Goal: Task Accomplishment & Management: Use online tool/utility

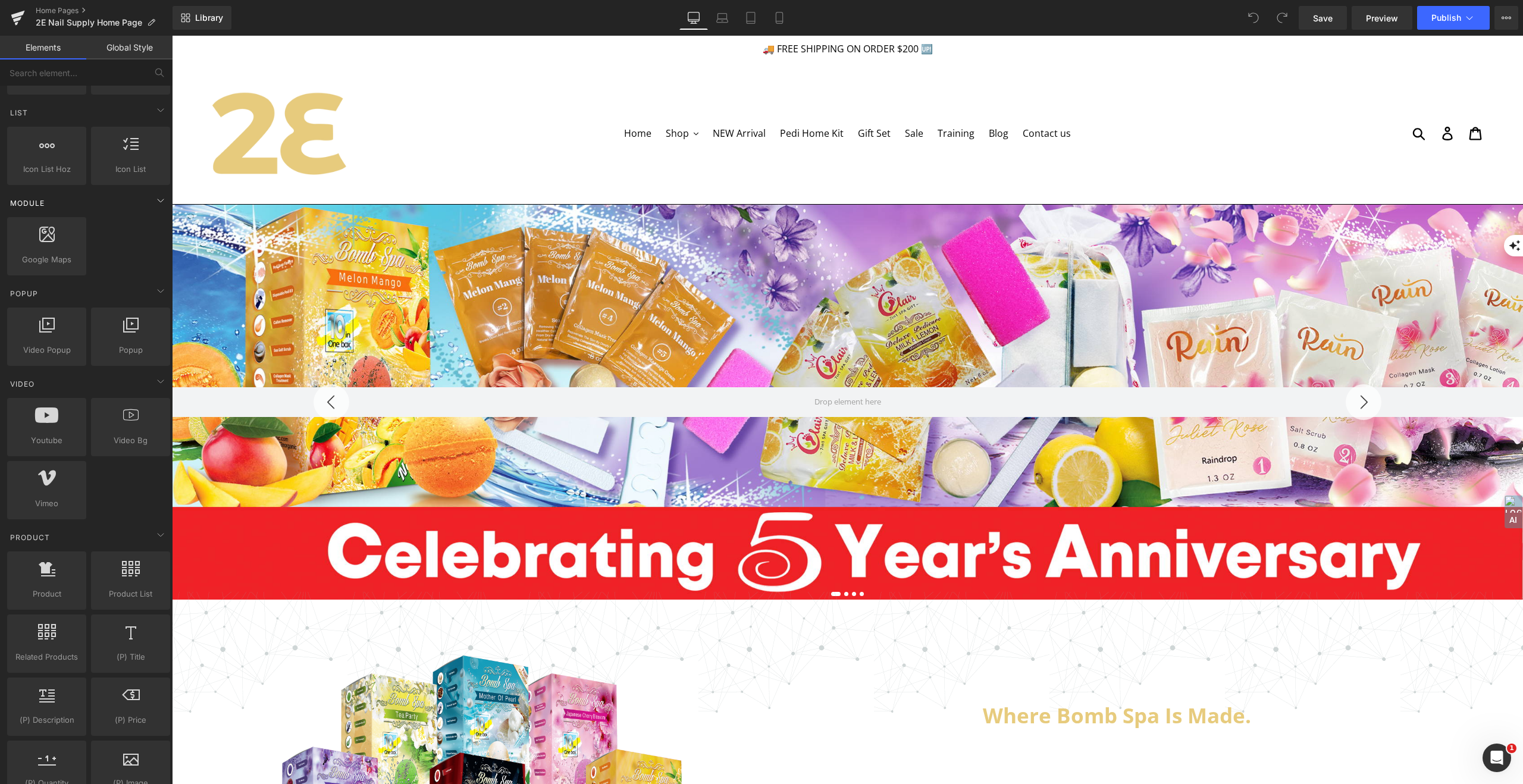
scroll to position [514, 0]
click at [134, 329] on icon at bounding box center [131, 324] width 15 height 15
click at [128, 329] on icon at bounding box center [131, 324] width 15 height 15
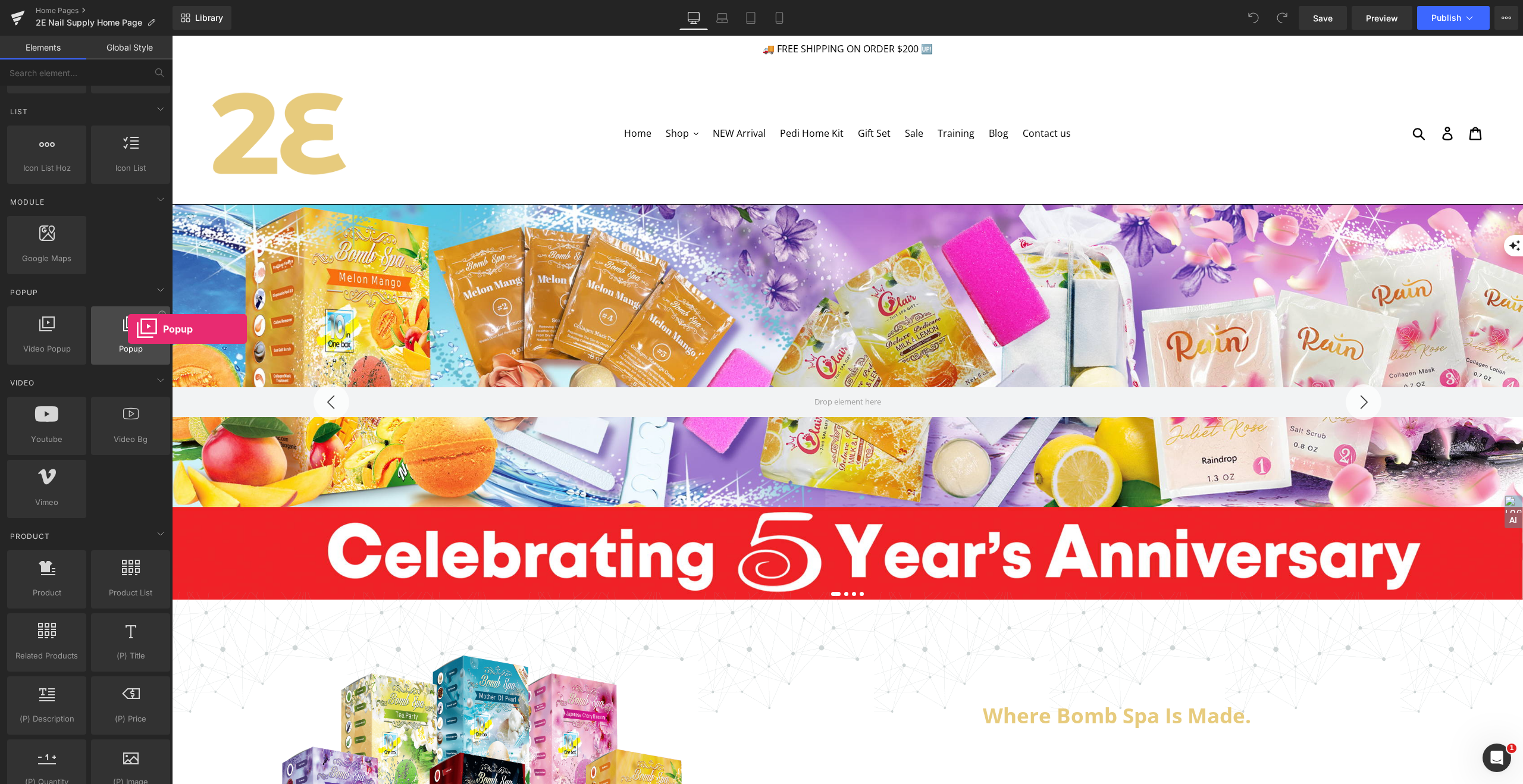
click at [128, 329] on icon at bounding box center [131, 324] width 15 height 15
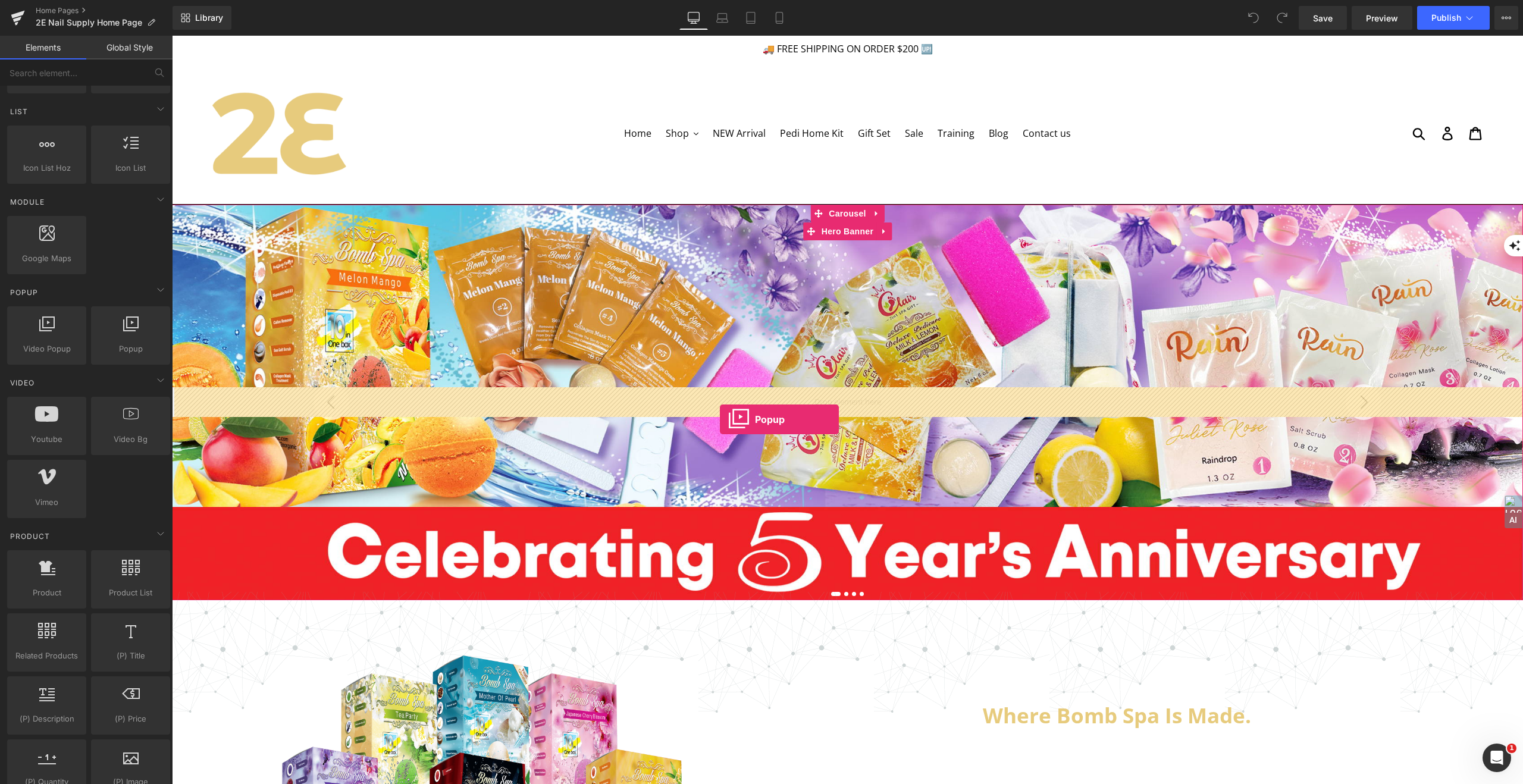
drag, startPoint x: 300, startPoint y: 364, endPoint x: 716, endPoint y: 420, distance: 419.8
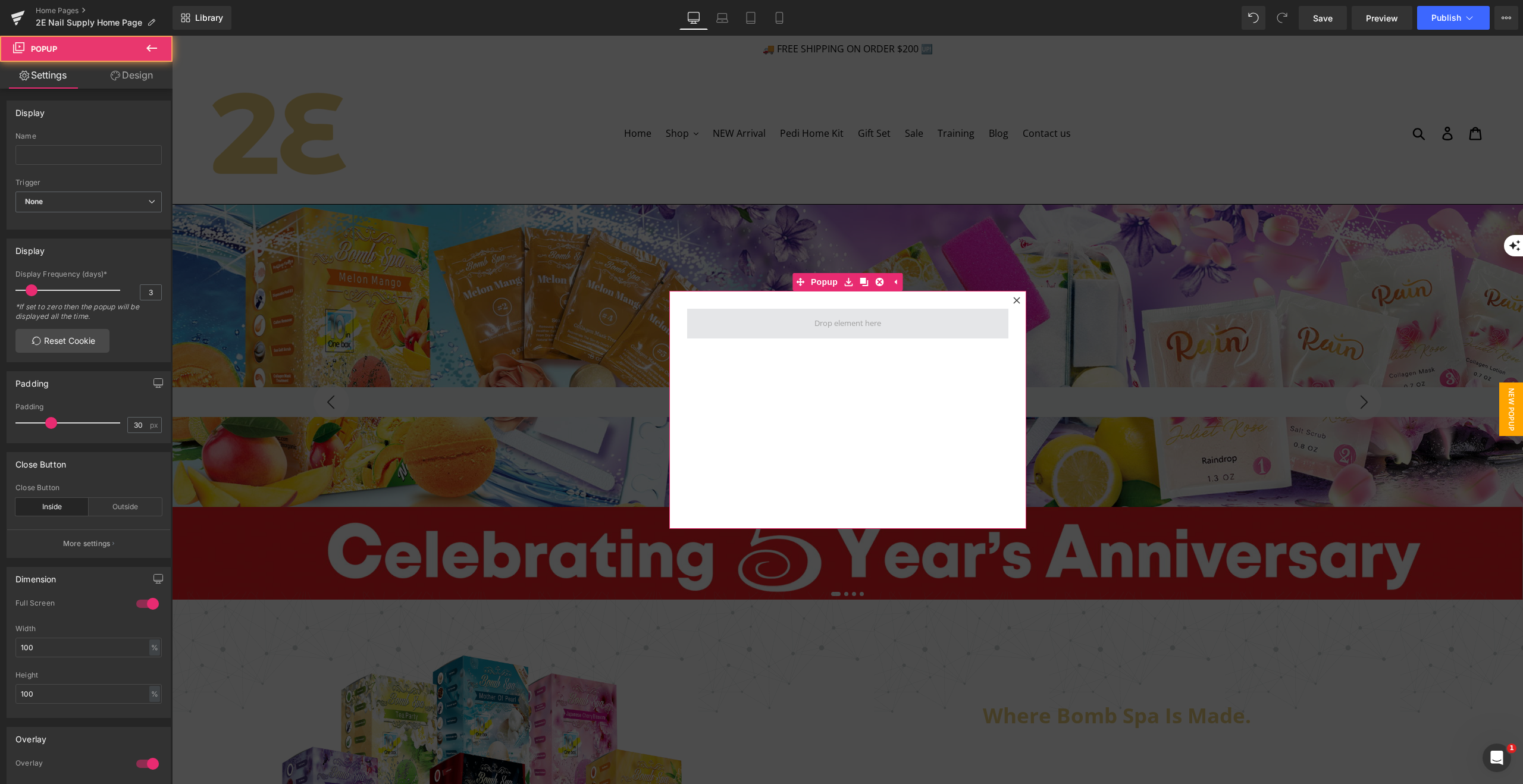
click at [888, 331] on span at bounding box center [848, 323] width 321 height 30
click at [893, 325] on span at bounding box center [848, 323] width 321 height 30
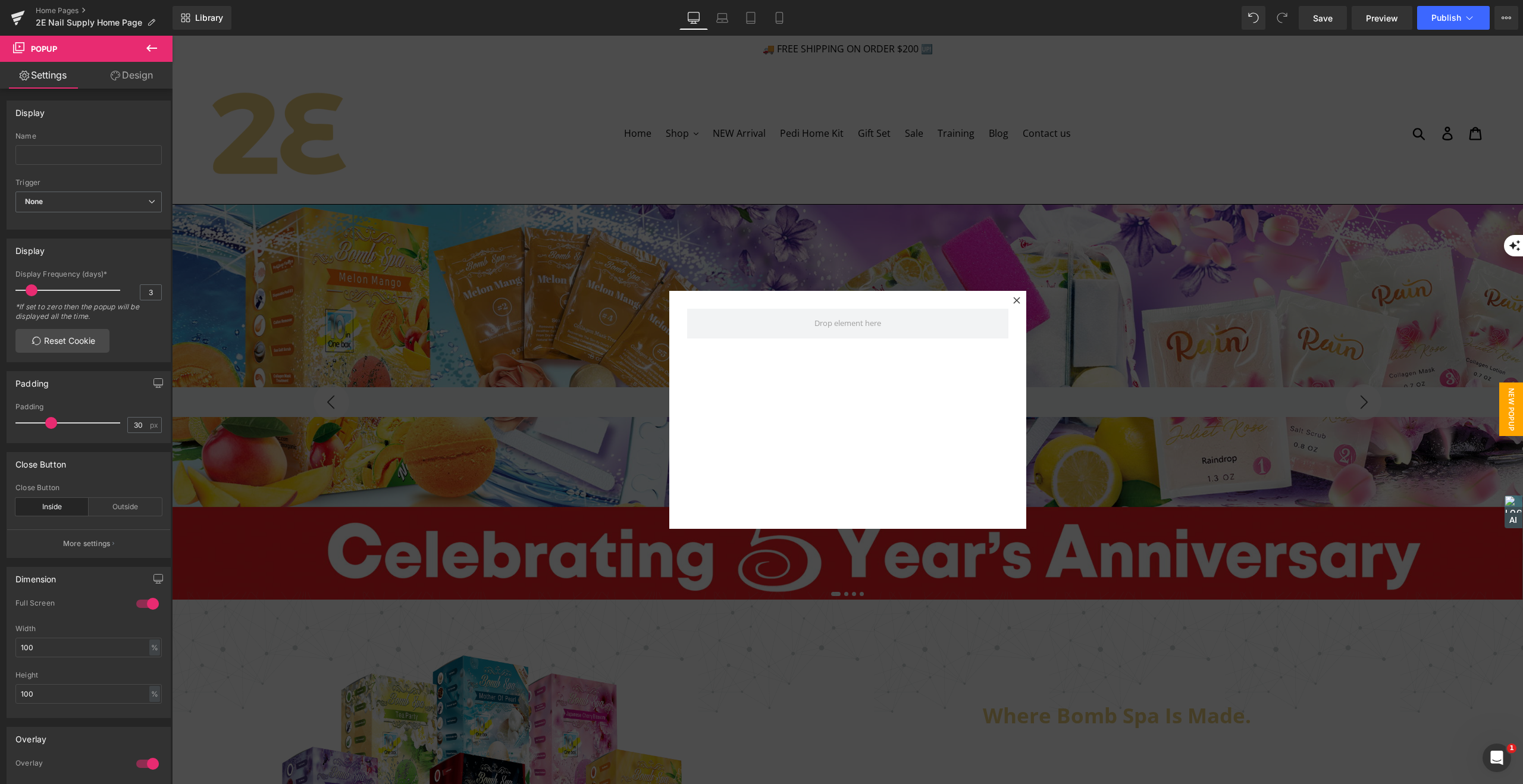
click at [150, 48] on icon at bounding box center [151, 48] width 10 height 7
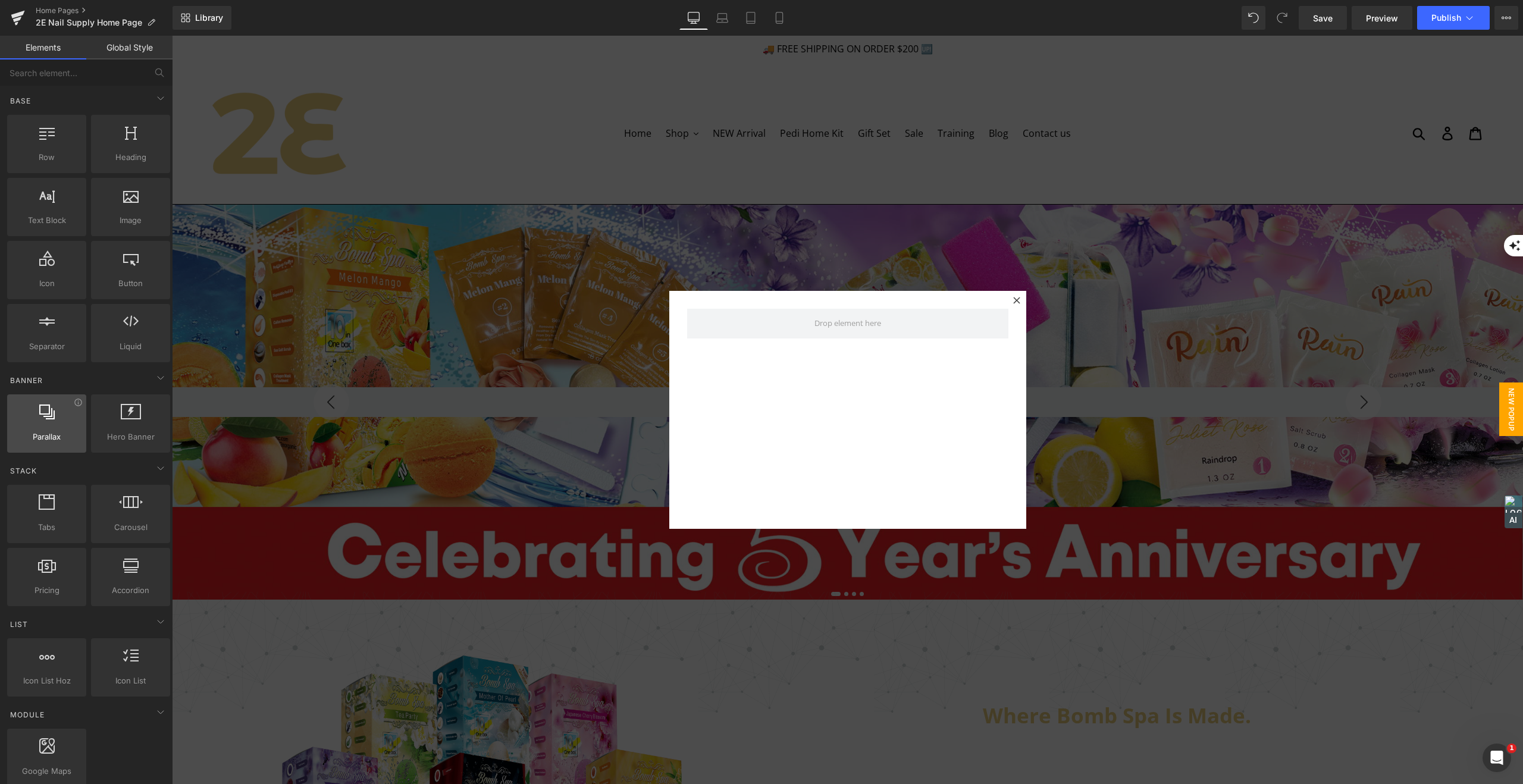
scroll to position [0, 0]
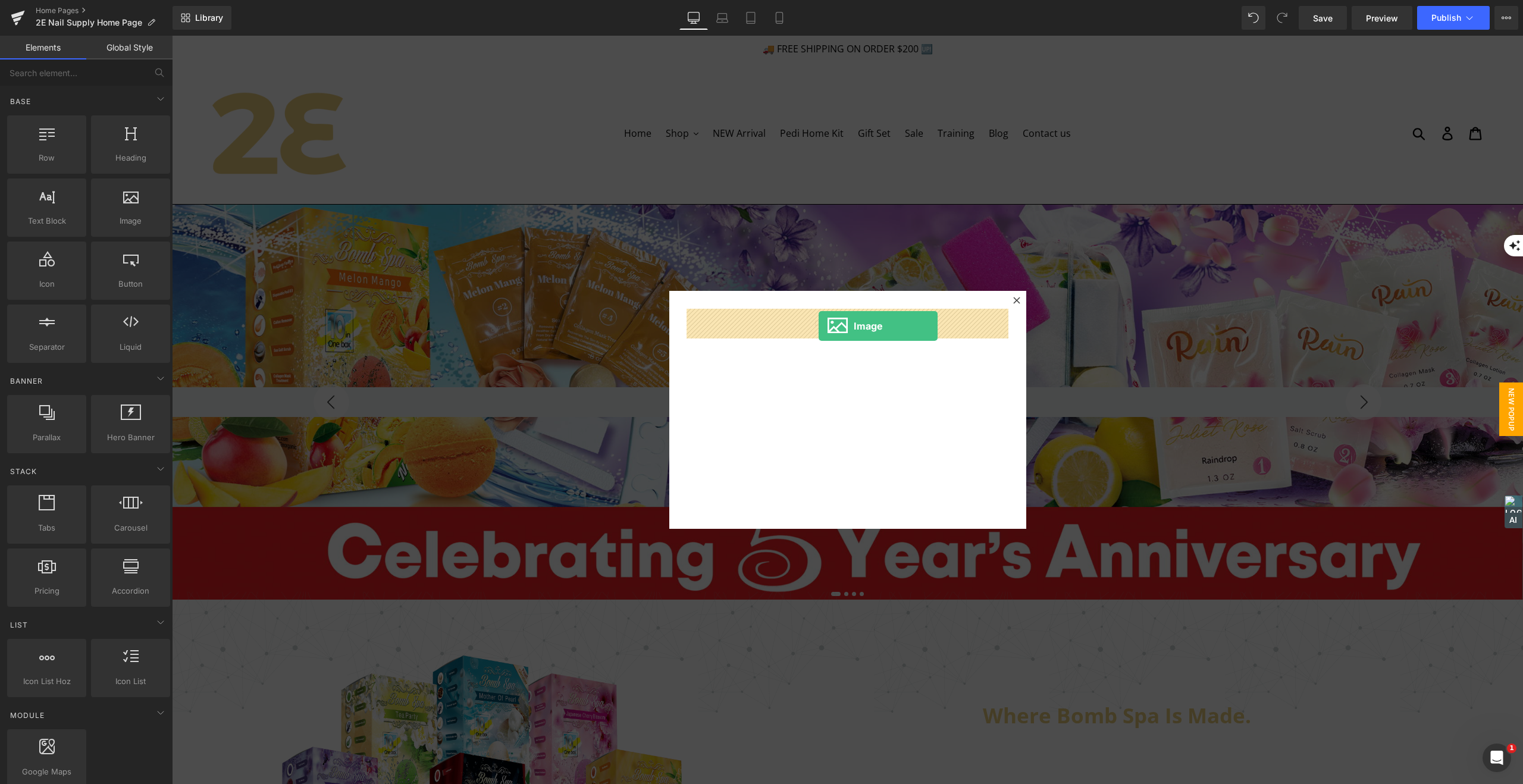
drag, startPoint x: 305, startPoint y: 248, endPoint x: 819, endPoint y: 325, distance: 519.7
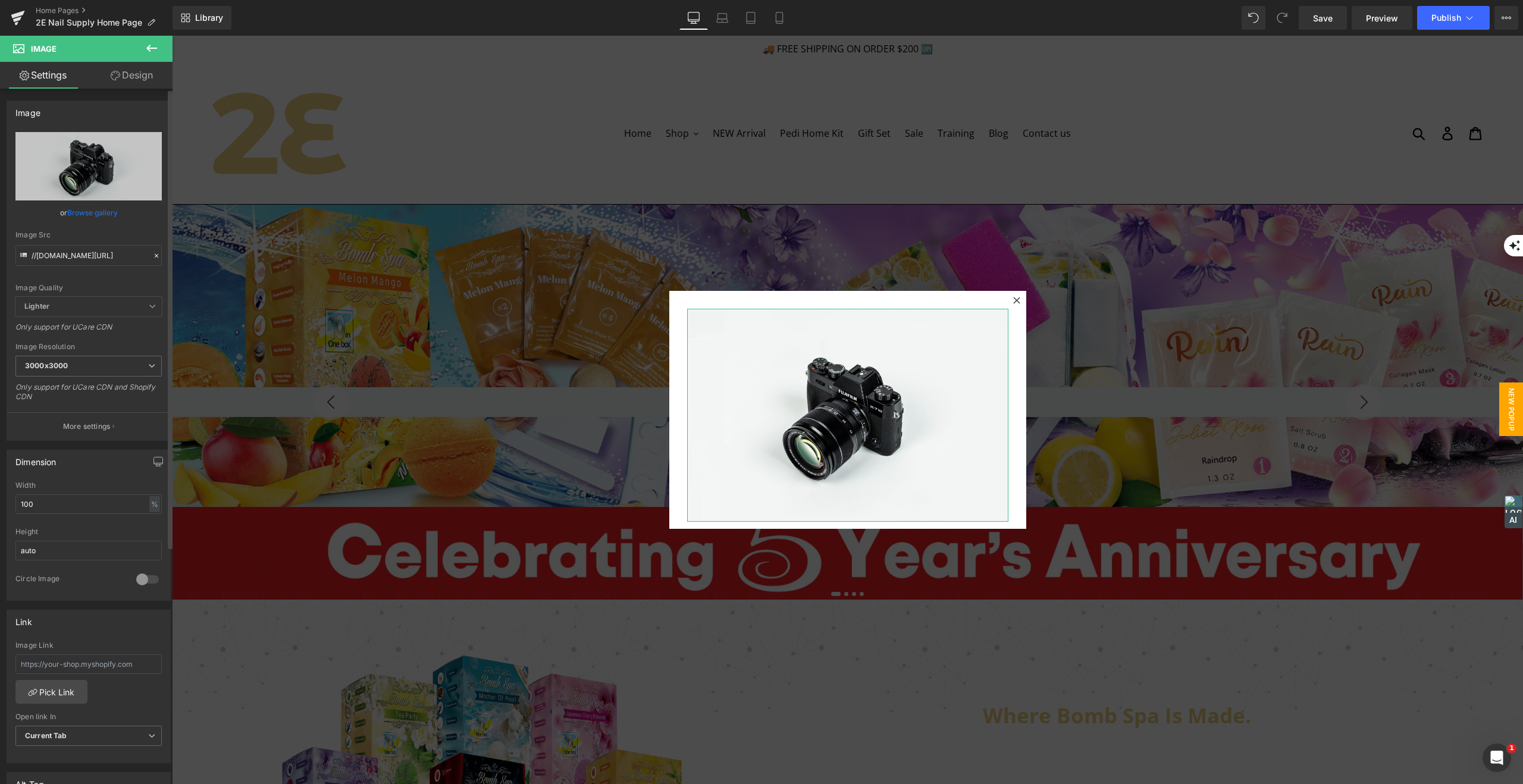
click at [102, 214] on link "Browse gallery" at bounding box center [92, 212] width 51 height 21
click at [102, 0] on div "Image You are previewing how the will restyle your page. You can not edit Eleme…" at bounding box center [761, 0] width 1523 height 0
drag, startPoint x: 98, startPoint y: 211, endPoint x: 90, endPoint y: 211, distance: 8.0
click at [98, 211] on link "Browse gallery" at bounding box center [92, 212] width 51 height 21
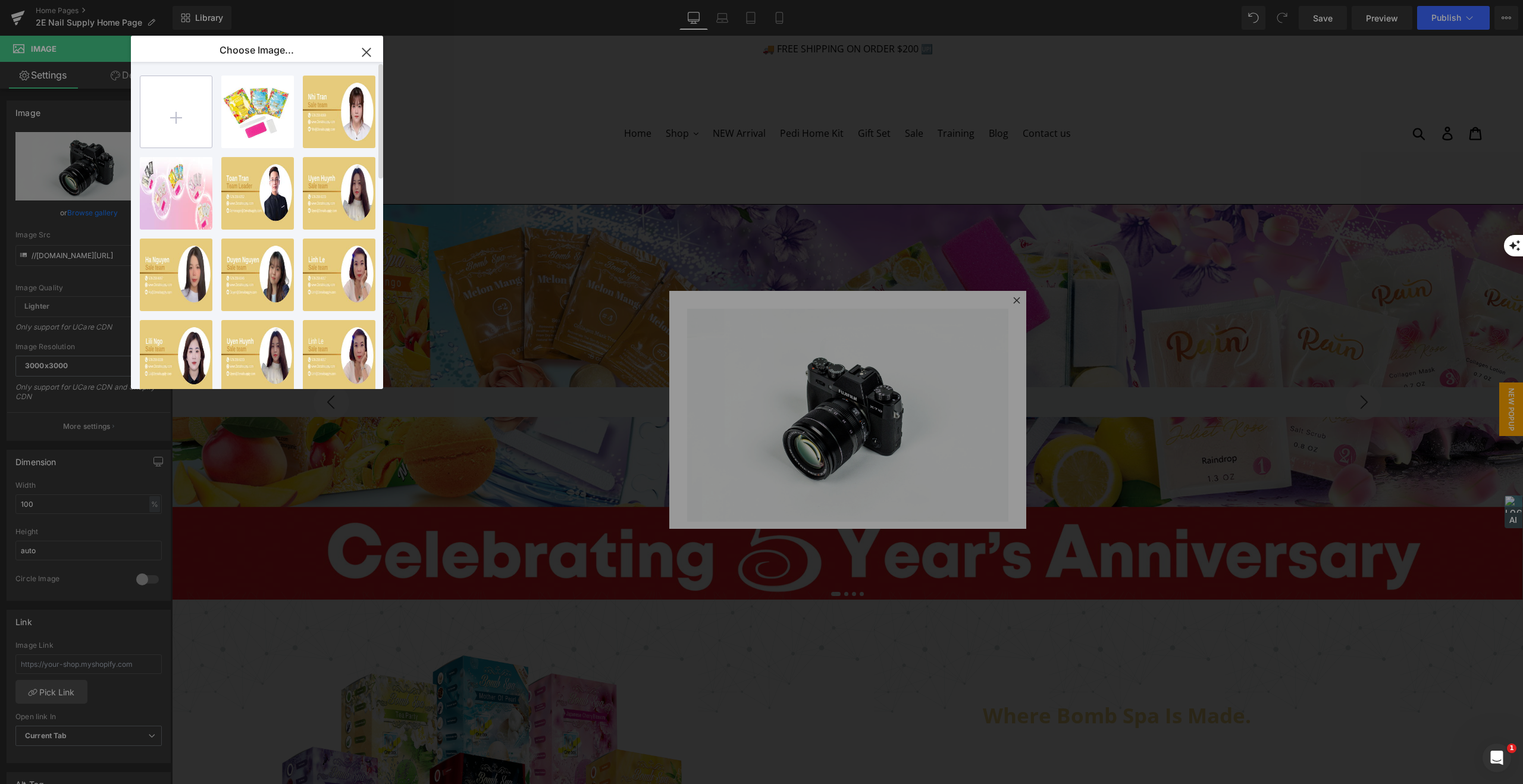
type input "C:\fakepath\BUY (2).jpg"
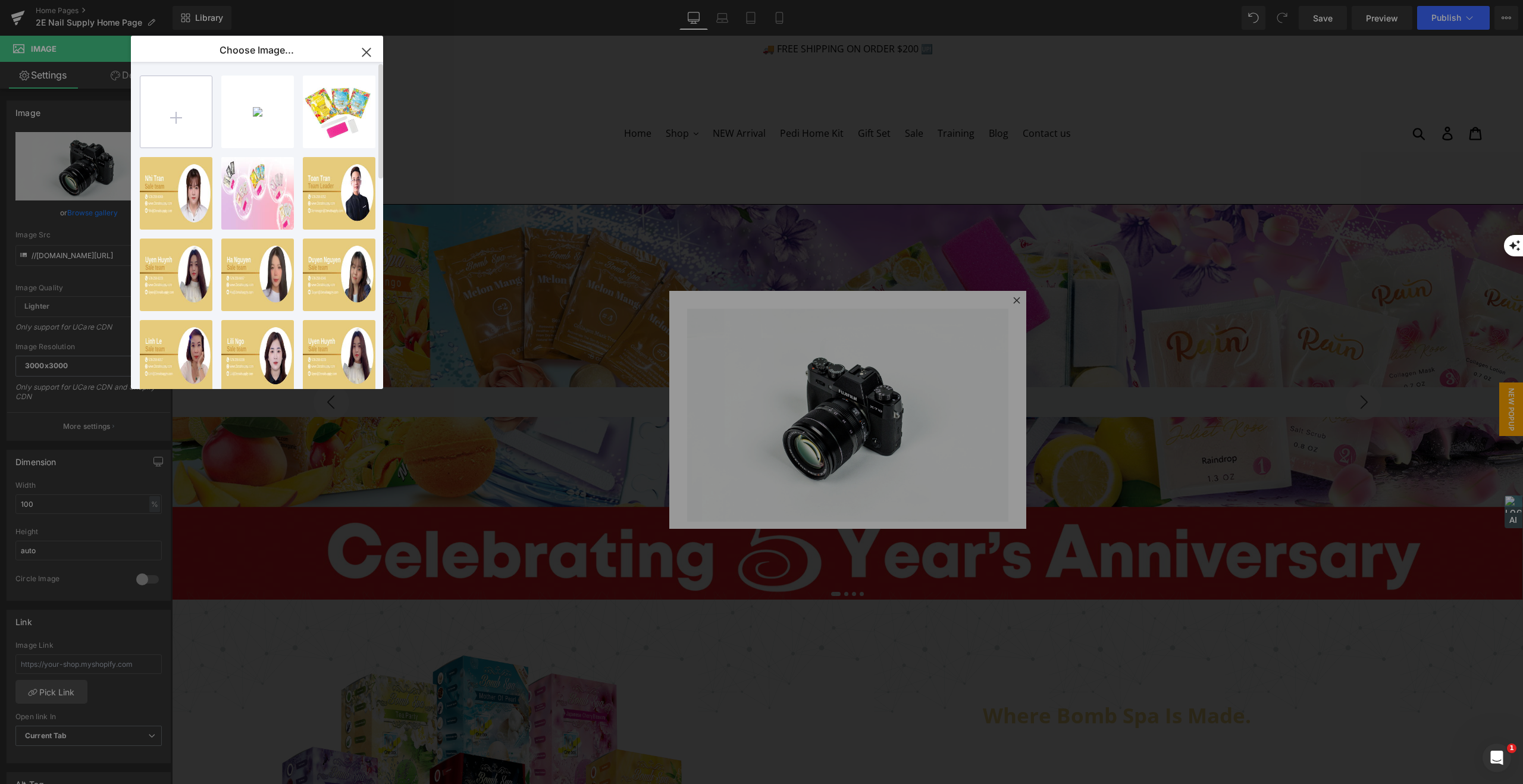
type input "C:\fakepath\BUY (1).jpg"
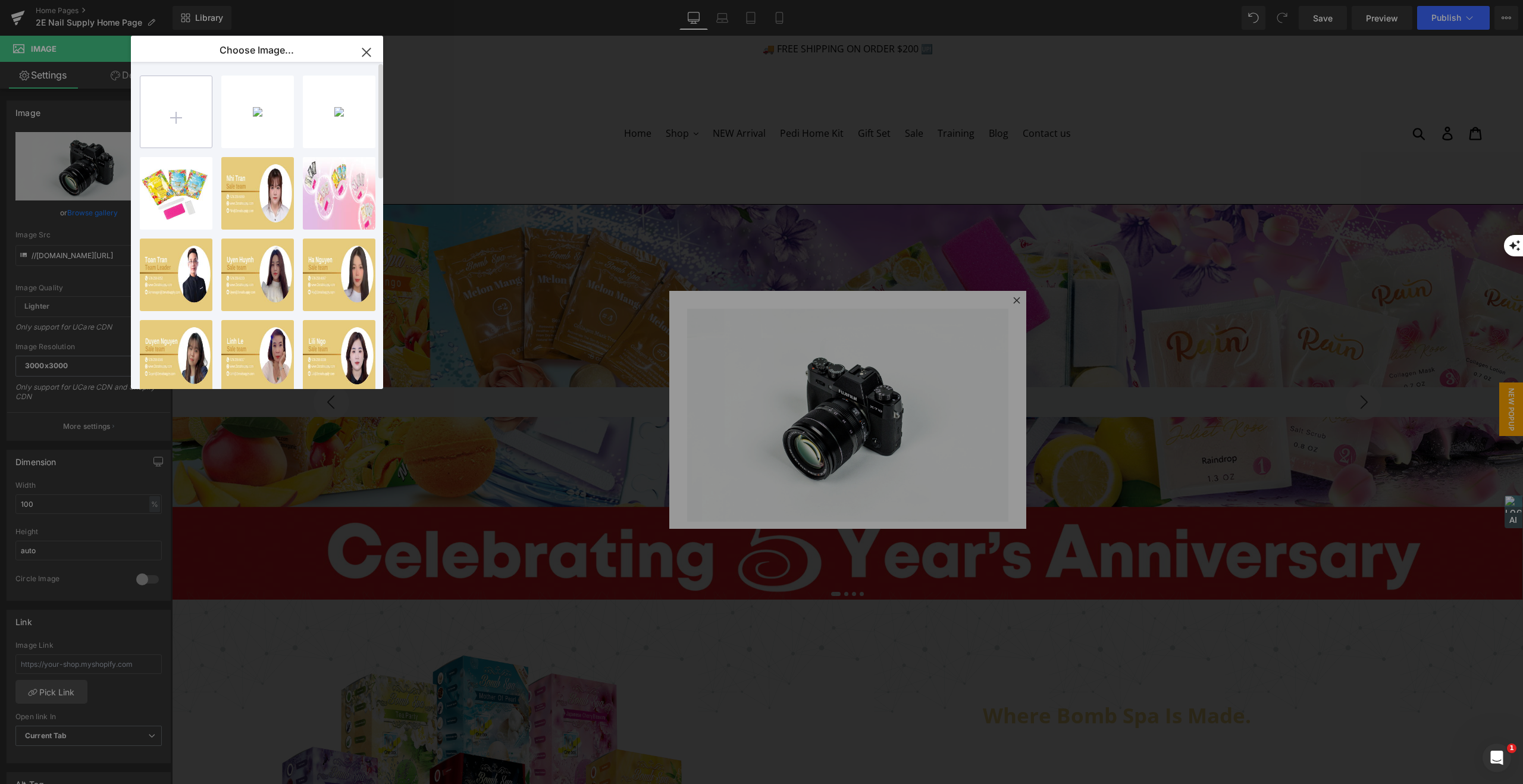
type input "C:\fakepath\BUY.jpg"
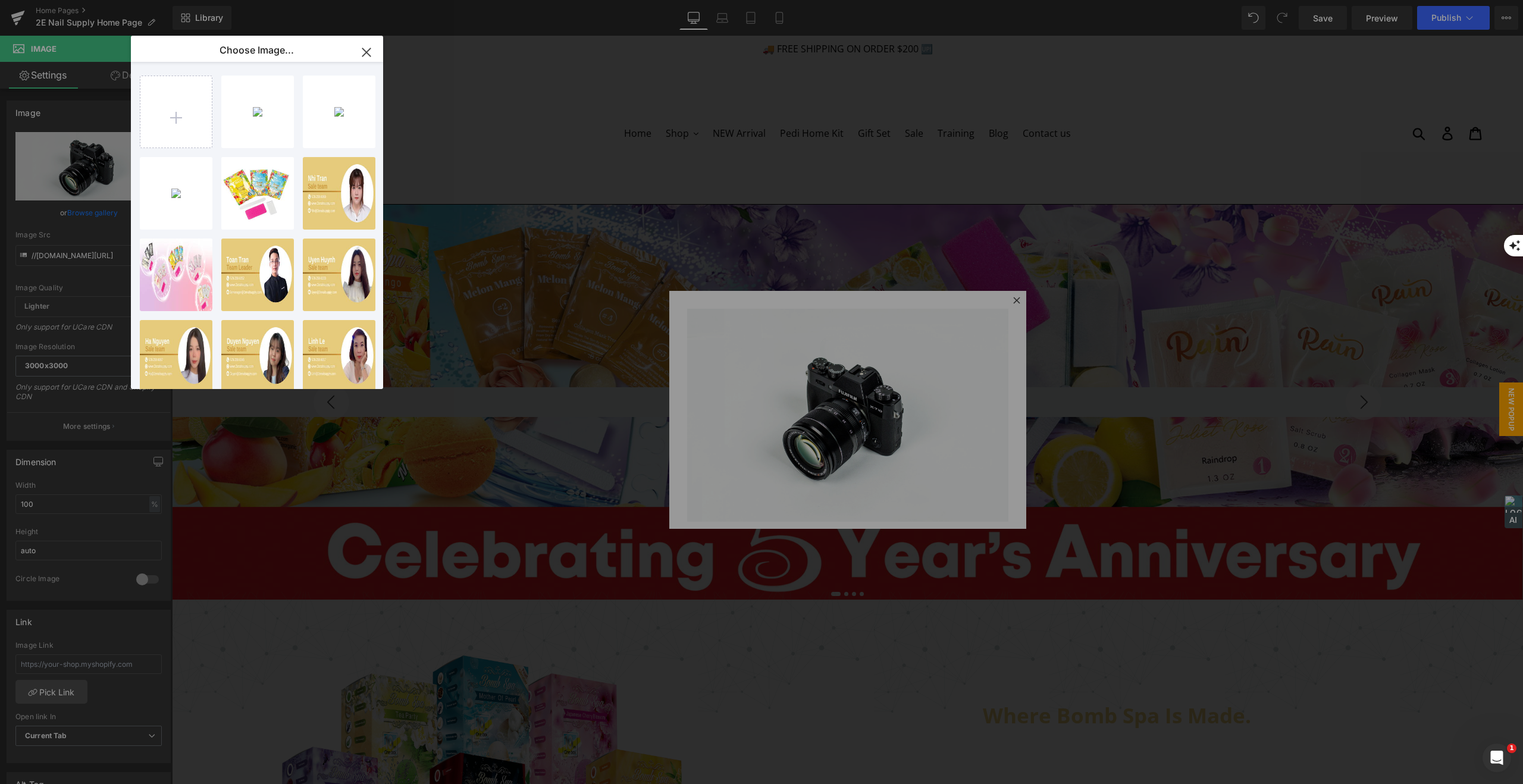
type input "C:\fakepath\BUY (2).jpg"
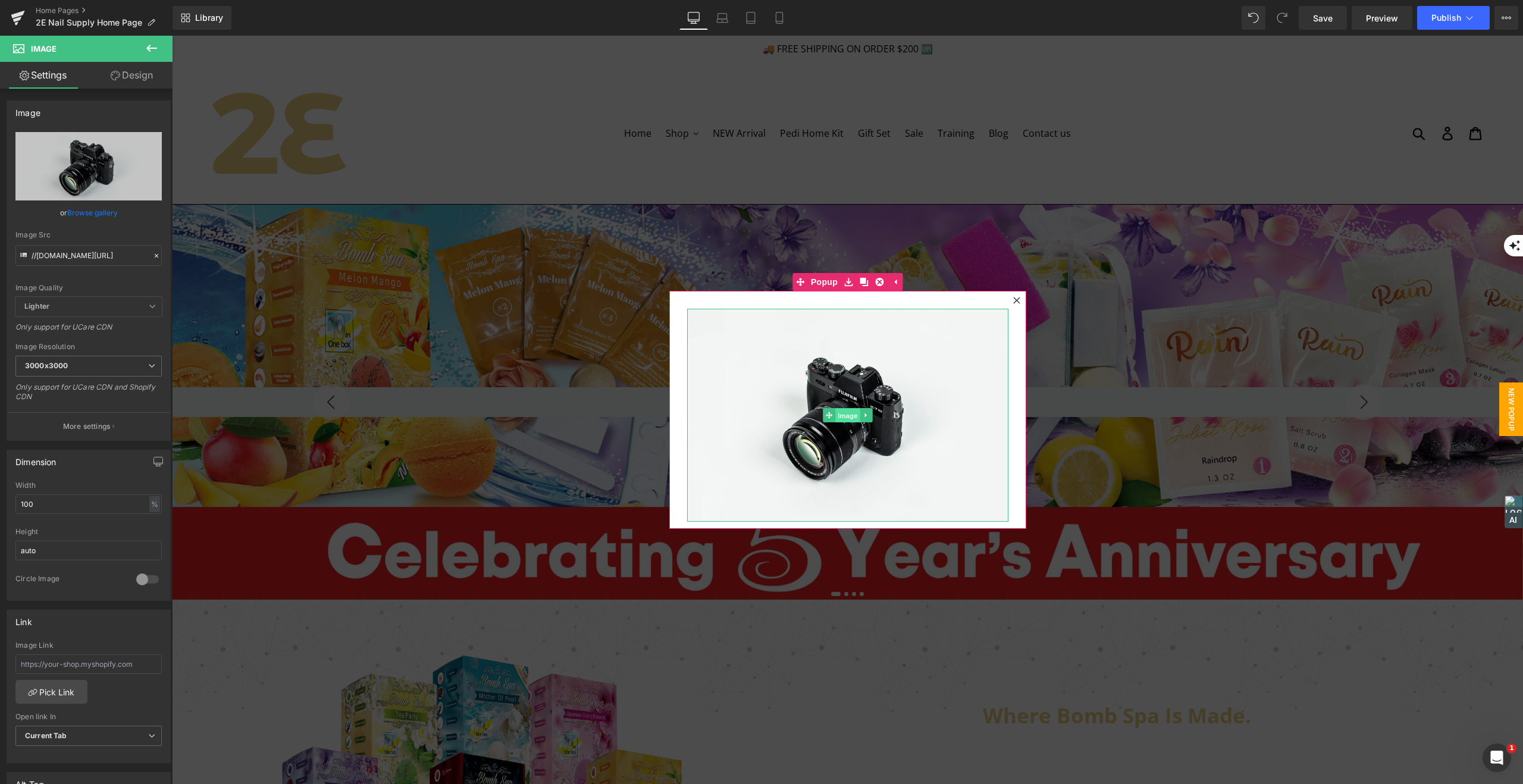
click at [849, 415] on span "Image" at bounding box center [847, 416] width 25 height 15
drag, startPoint x: 98, startPoint y: 216, endPoint x: 88, endPoint y: 214, distance: 10.2
click at [98, 216] on link "Browse gallery" at bounding box center [92, 212] width 51 height 21
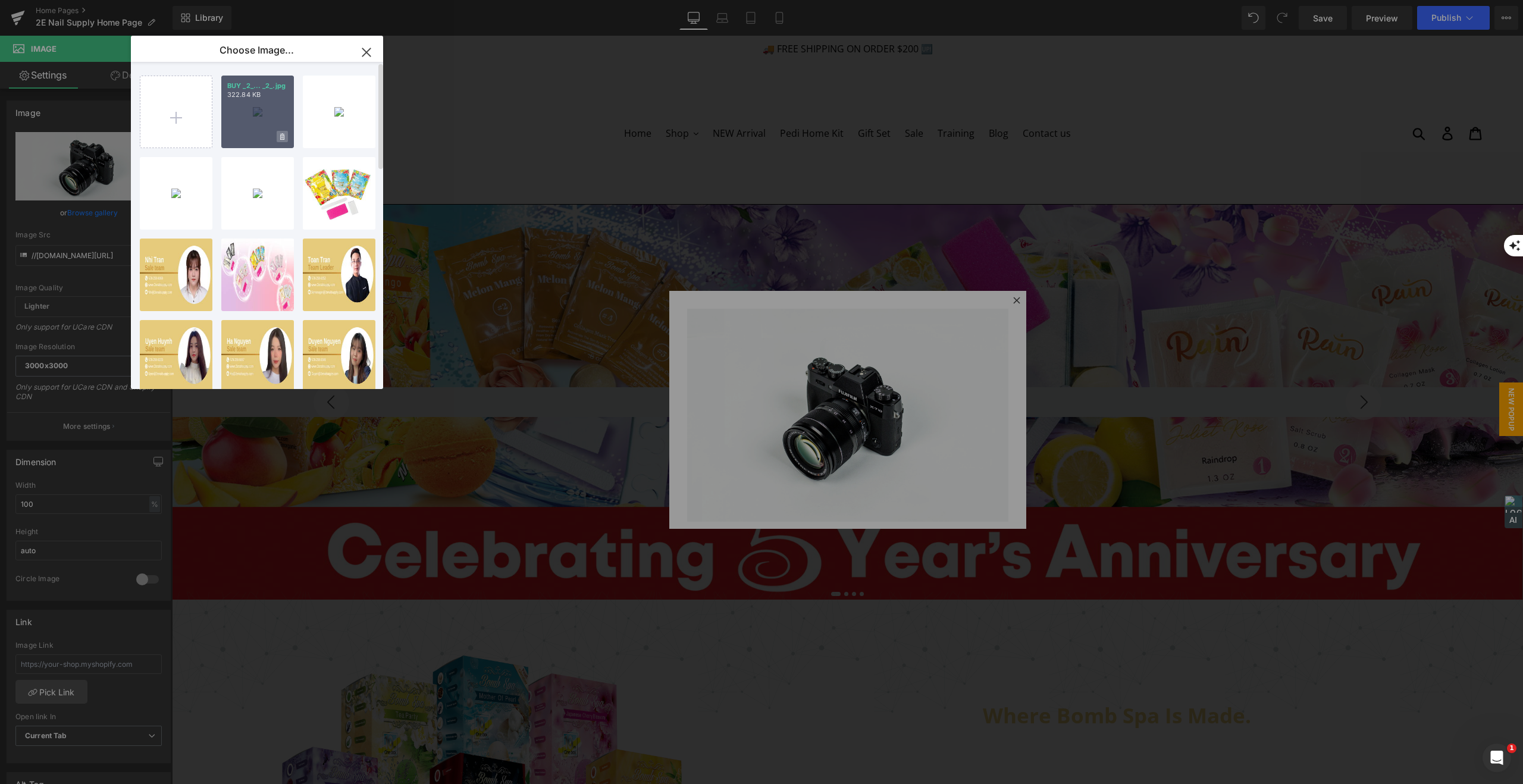
drag, startPoint x: 282, startPoint y: 137, endPoint x: 276, endPoint y: 136, distance: 6.1
click at [282, 137] on icon at bounding box center [282, 137] width 4 height 7
click at [243, 138] on span "Yes" at bounding box center [242, 137] width 30 height 13
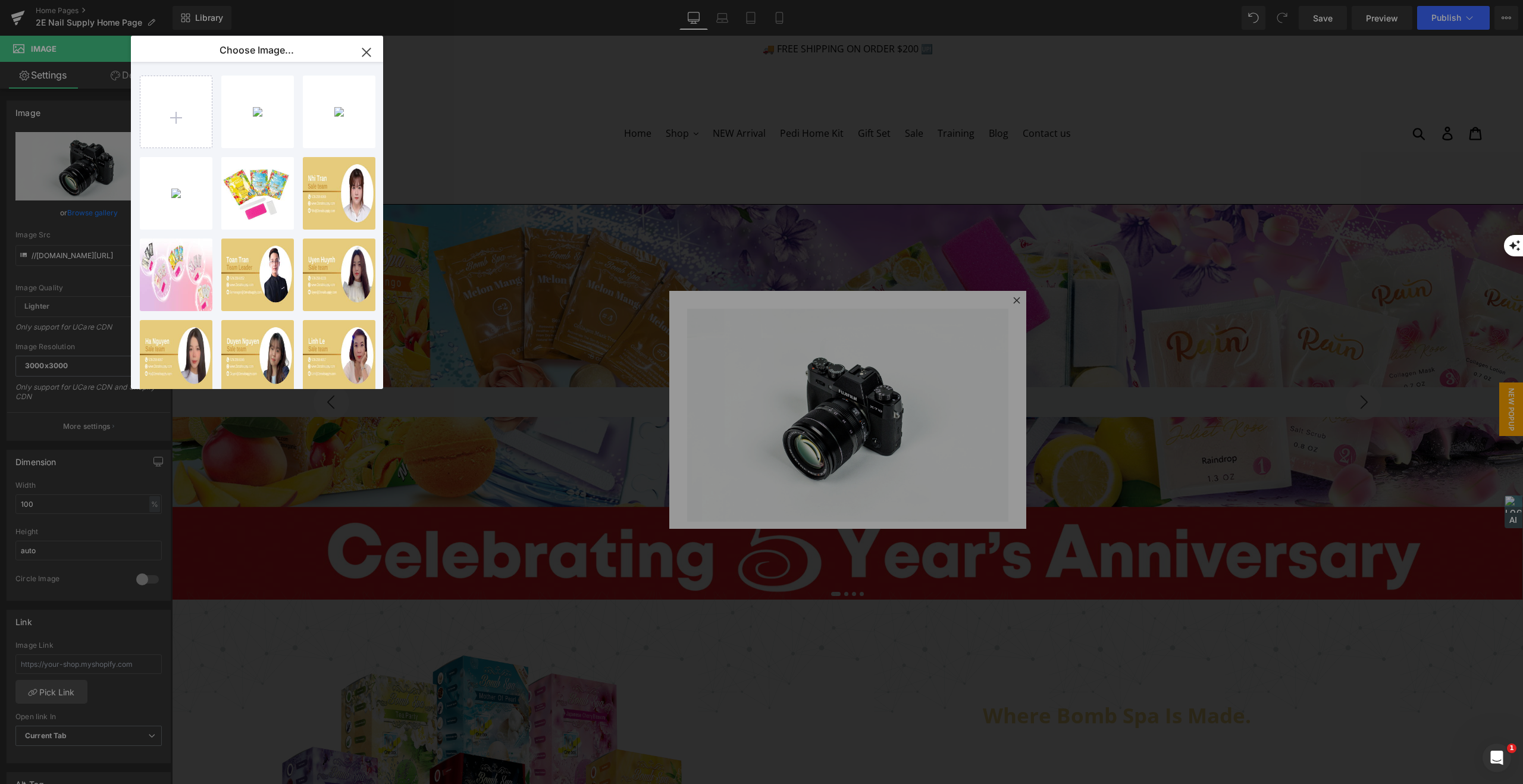
type input "C:\fakepath\BUY 11 FREE 1`.jpg"
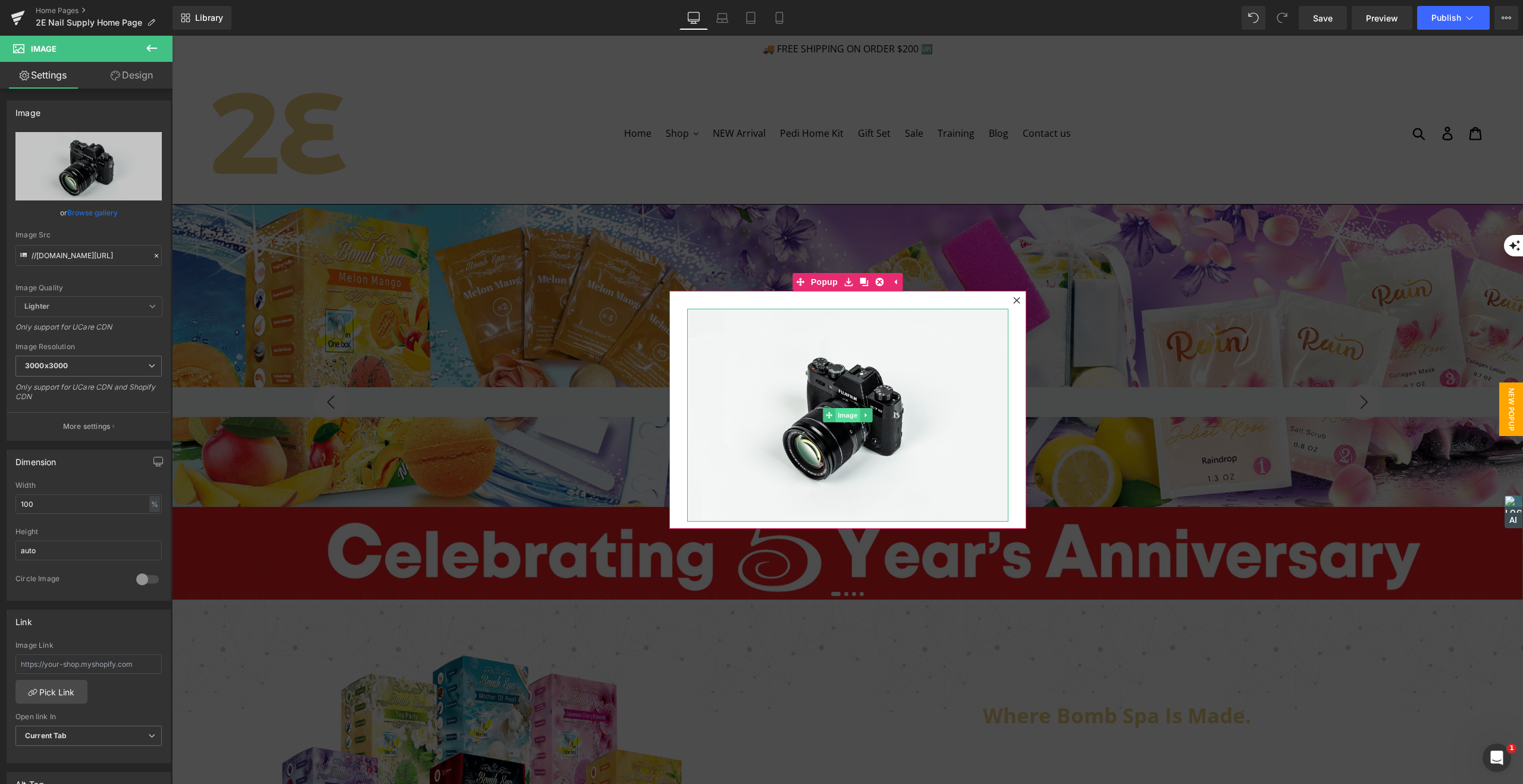
click at [846, 414] on span "Image" at bounding box center [847, 415] width 25 height 15
click at [89, 214] on link "Browse gallery" at bounding box center [92, 212] width 51 height 21
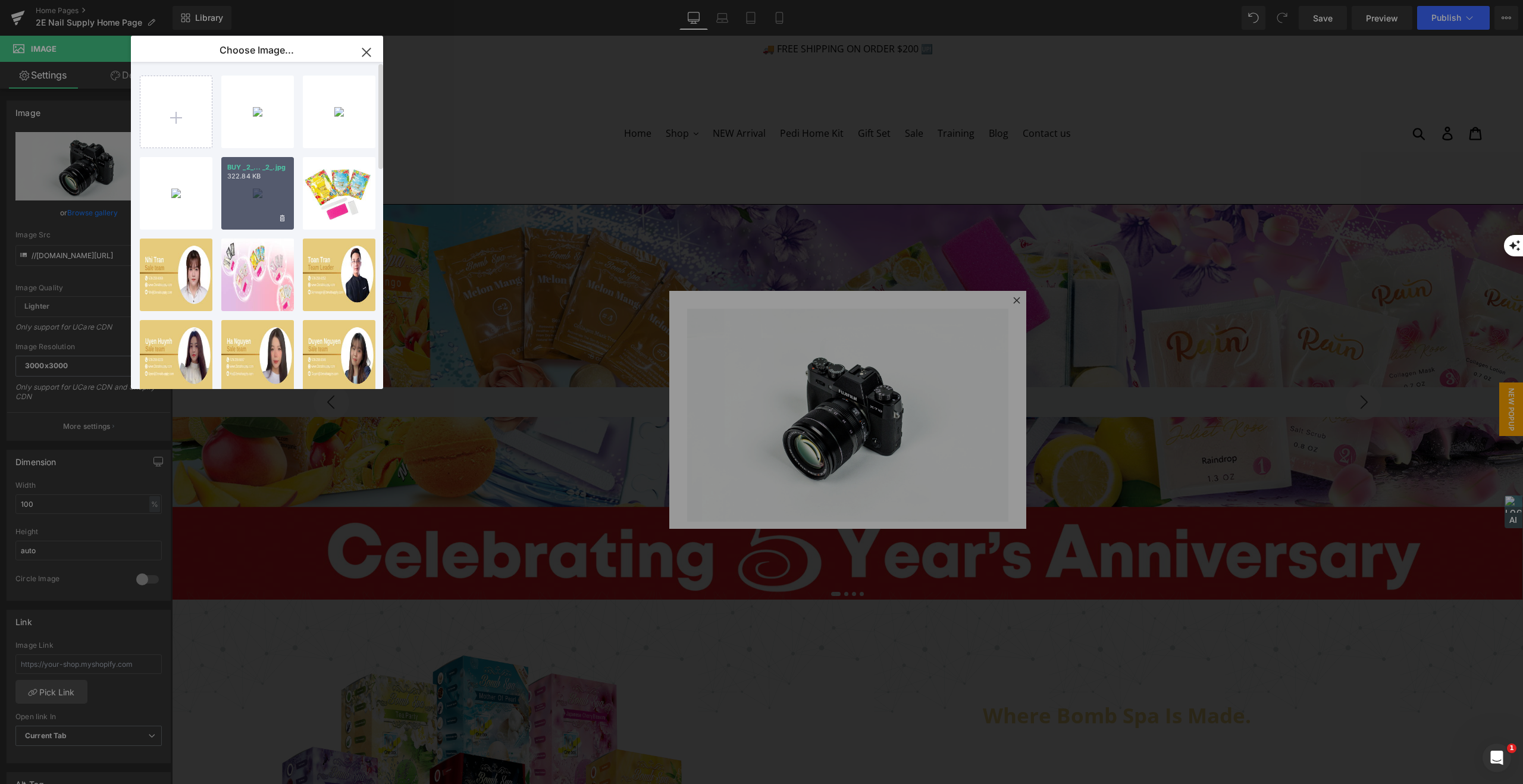
click at [243, 191] on div "BUY _2_... _2_.jpg 322.84 KB" at bounding box center [258, 193] width 72 height 72
type input "[URL][DOMAIN_NAME]"
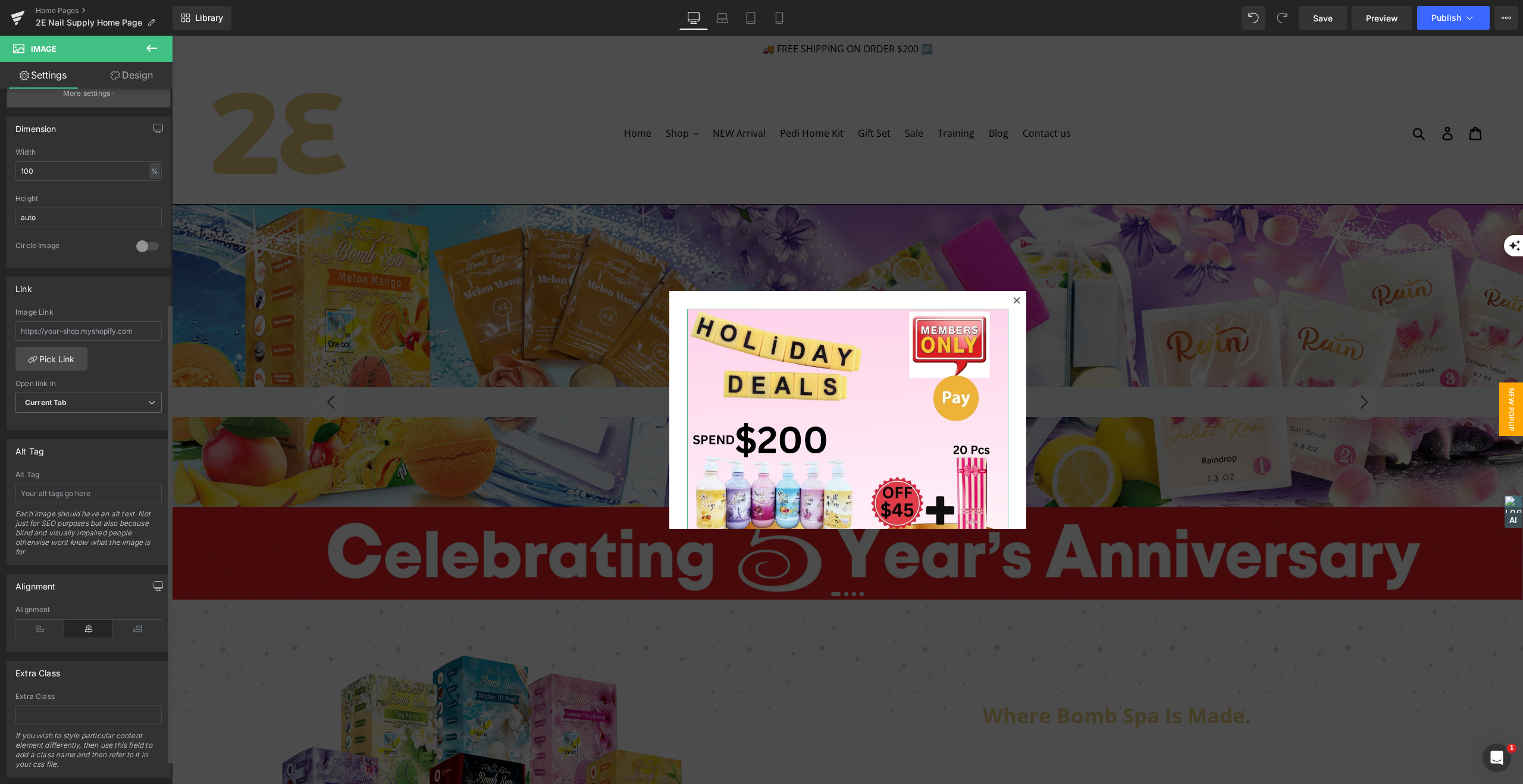
scroll to position [361, 0]
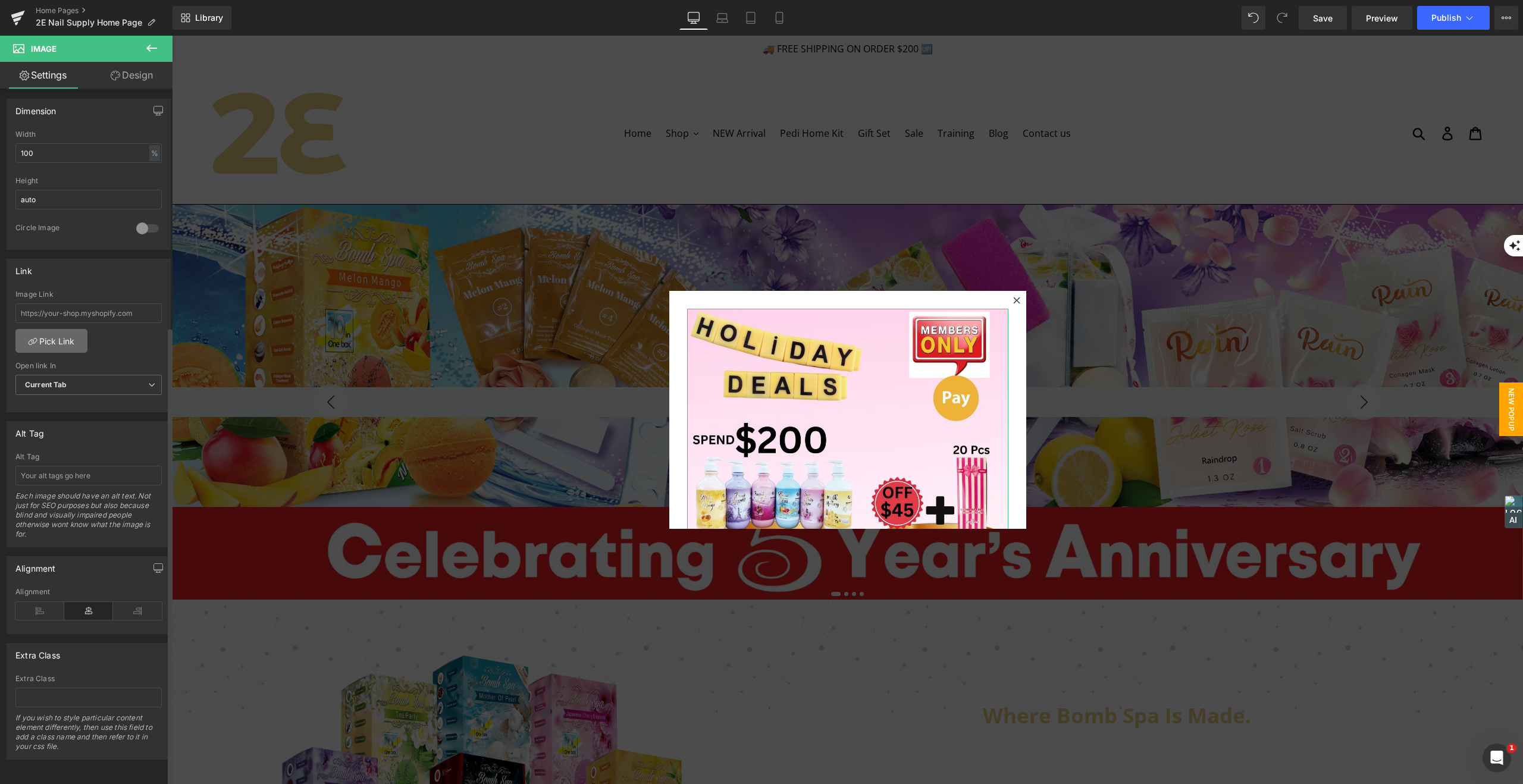
click at [74, 329] on link "Pick Link" at bounding box center [52, 341] width 72 height 24
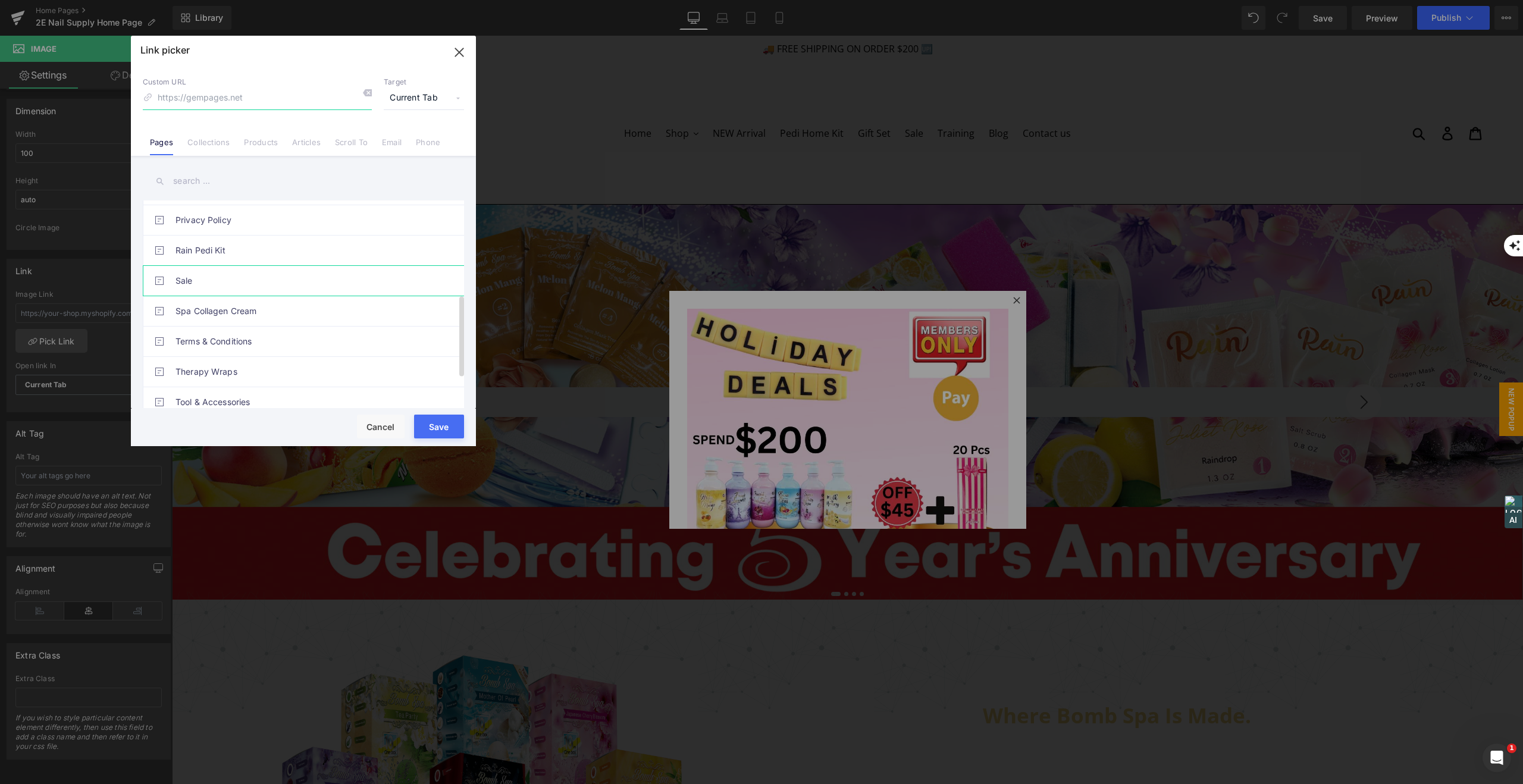
scroll to position [240, 0]
click at [254, 277] on link "Sale" at bounding box center [306, 278] width 262 height 30
type input "/pages/sale"
click at [440, 421] on button "Save" at bounding box center [439, 427] width 50 height 24
type input "/pages/sale"
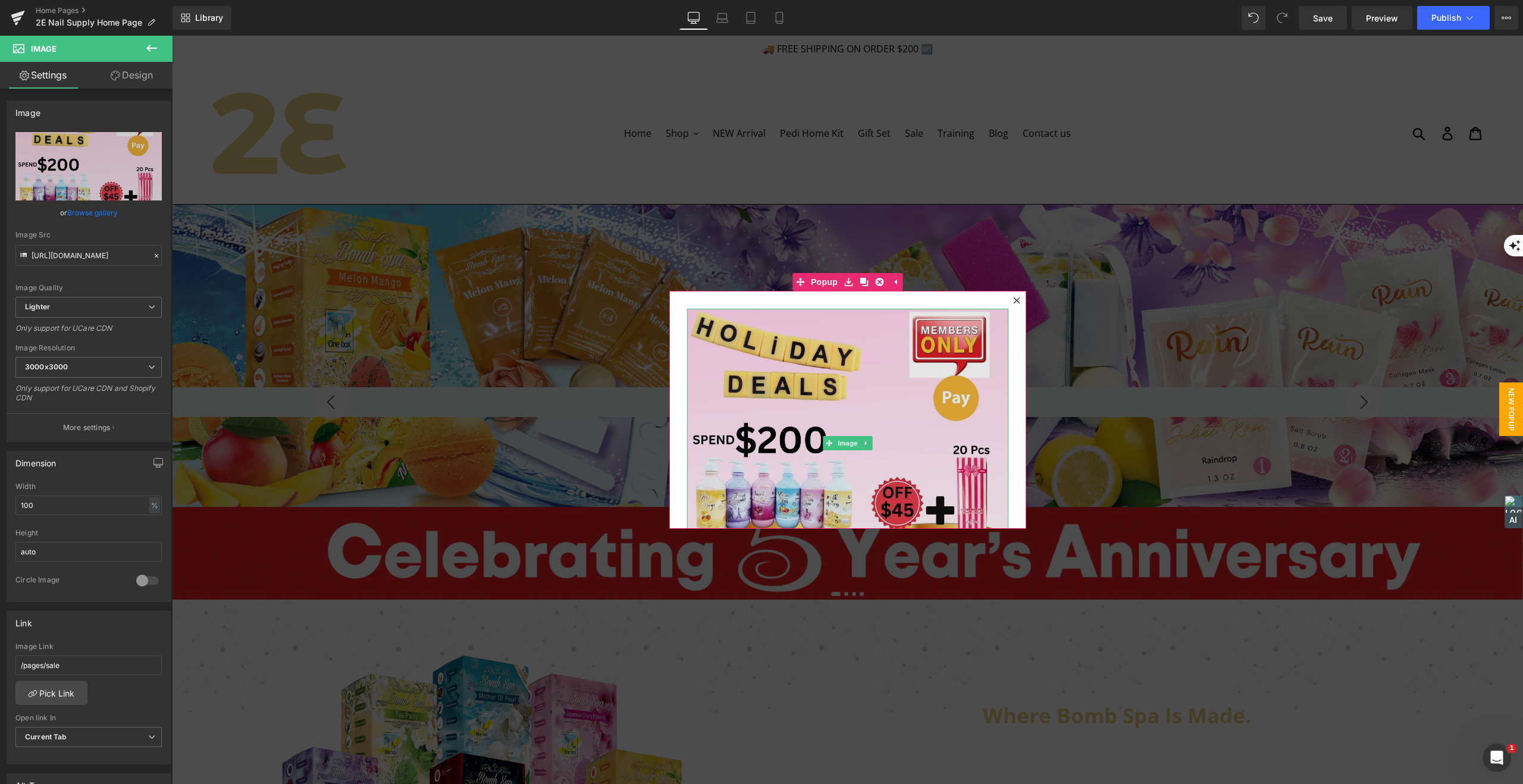
scroll to position [67, 0]
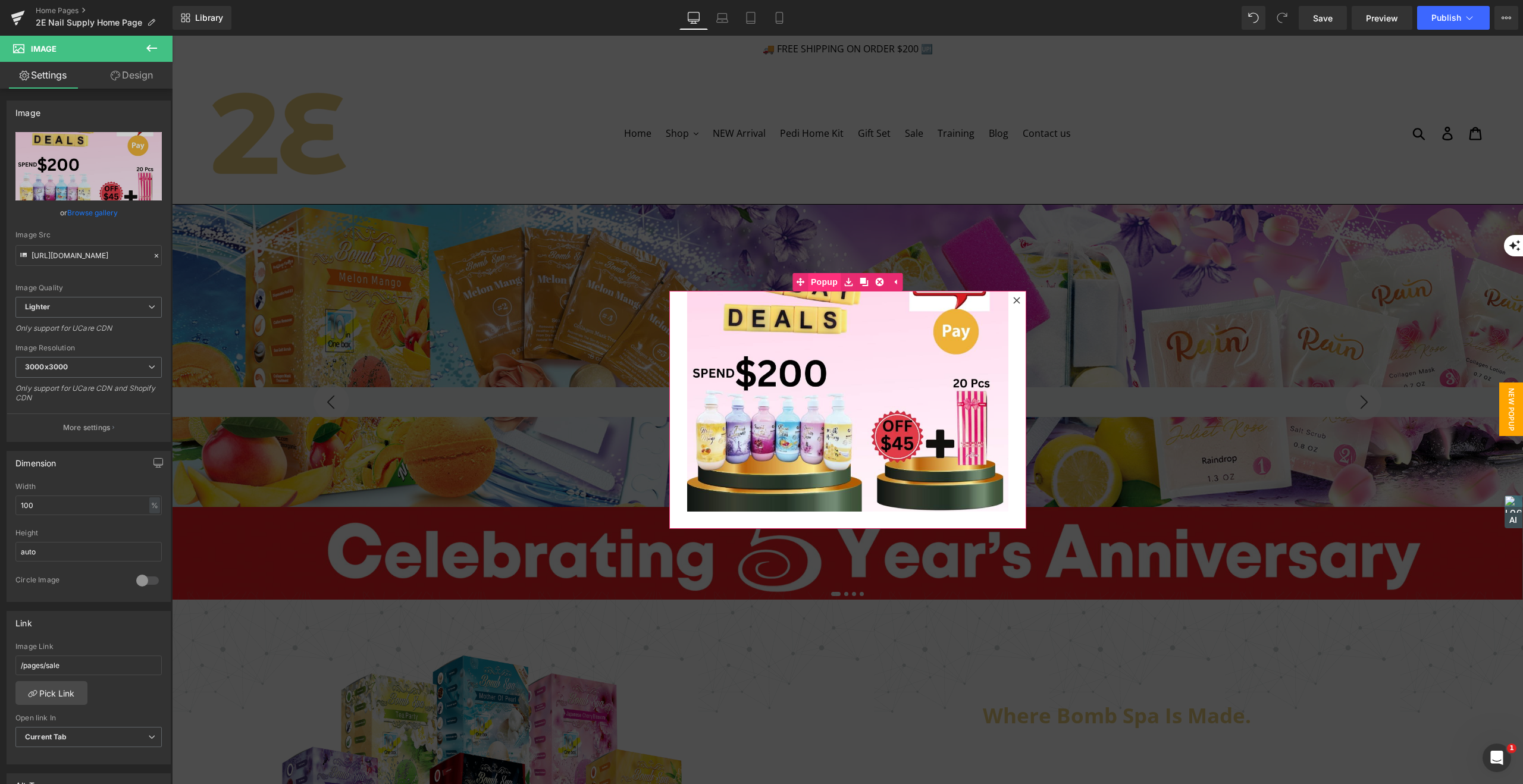
click at [828, 283] on span "Popup" at bounding box center [824, 282] width 33 height 18
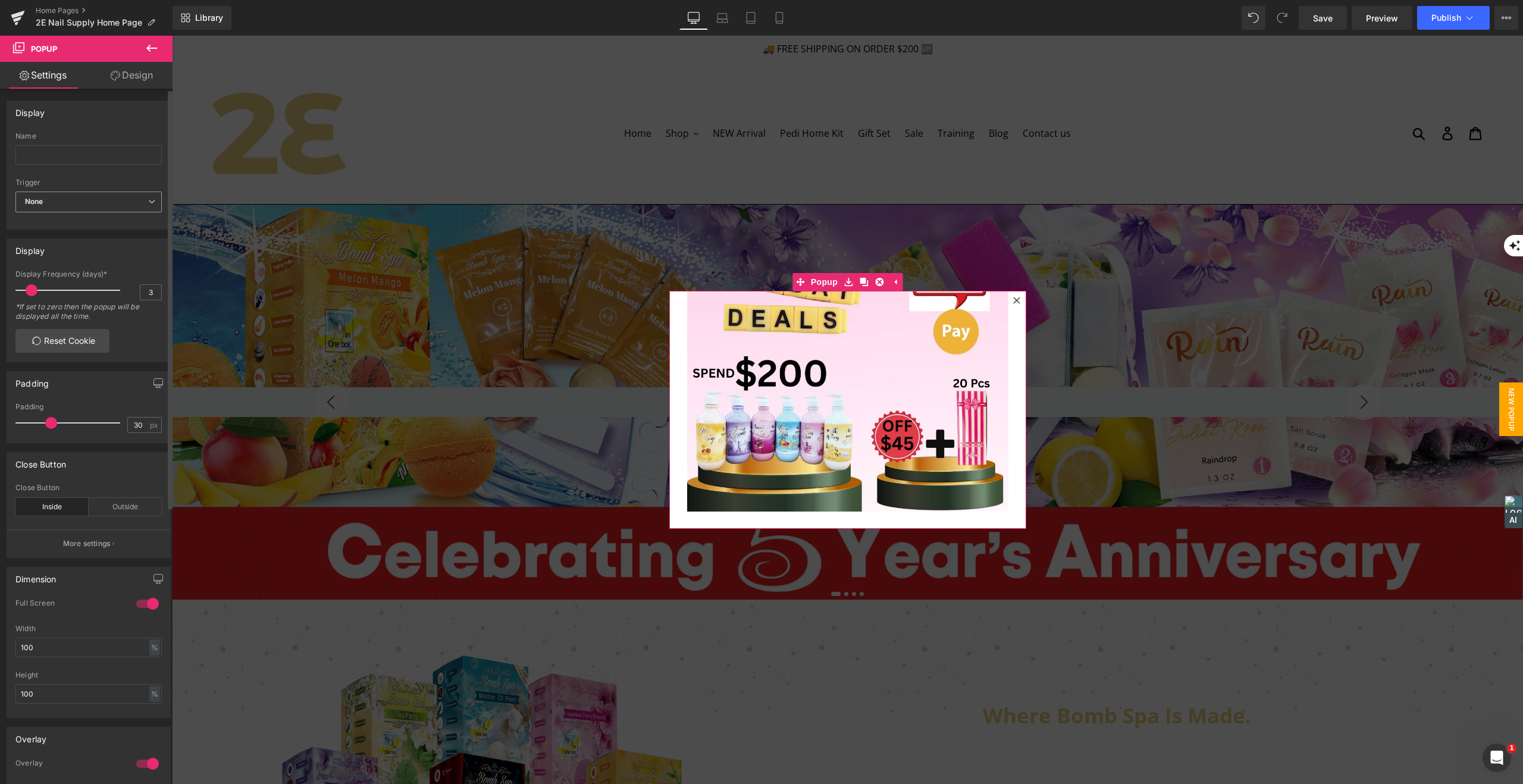
click at [106, 203] on span "None" at bounding box center [88, 202] width 146 height 21
click at [106, 203] on span "None" at bounding box center [86, 202] width 142 height 21
type input "30"
drag, startPoint x: 30, startPoint y: 295, endPoint x: 115, endPoint y: 304, distance: 85.5
click at [115, 304] on div "Display Frequency (days)* 30 *If set to zero then the popup will be displayed a…" at bounding box center [88, 299] width 146 height 59
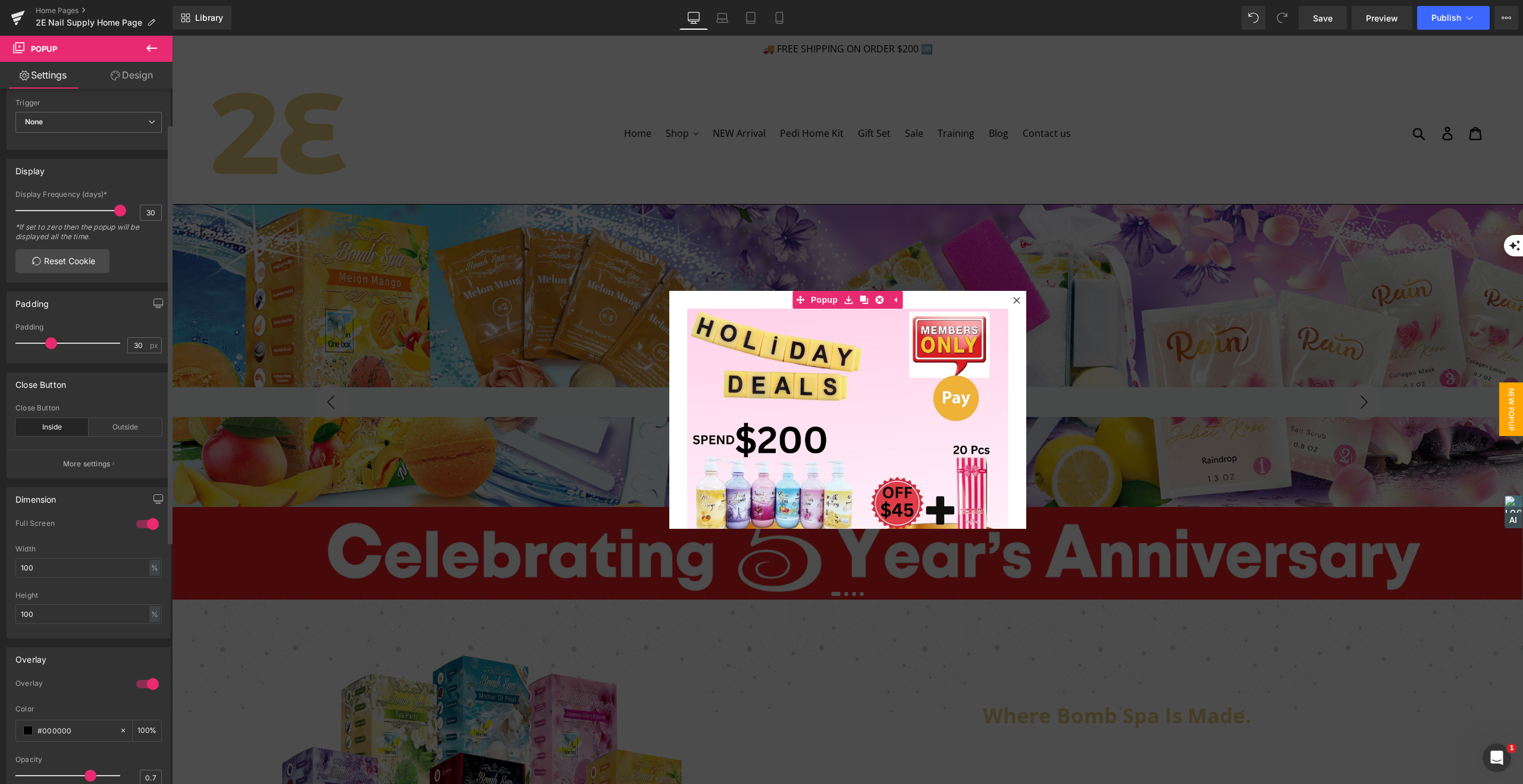
scroll to position [0, 0]
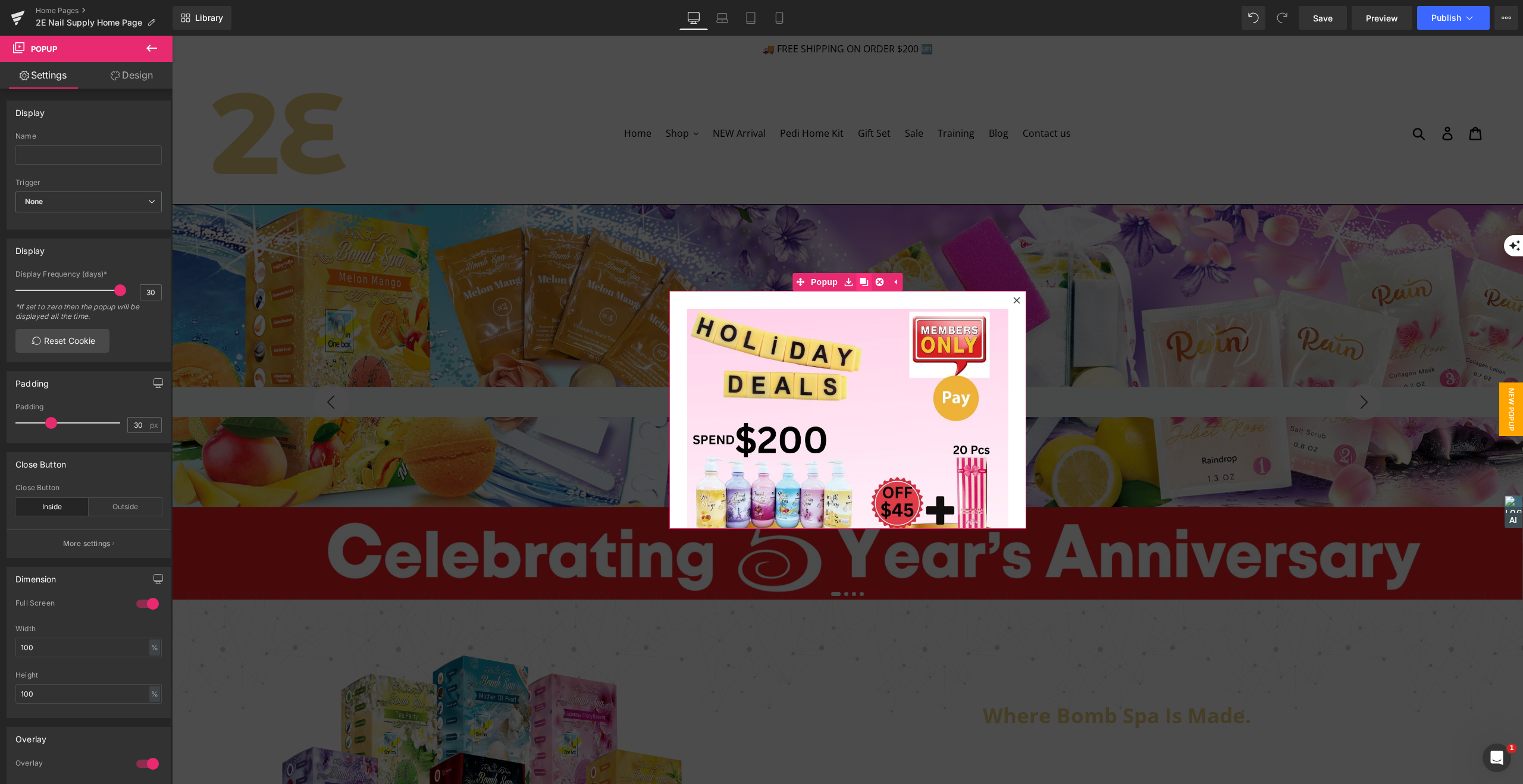
click at [864, 279] on icon at bounding box center [864, 282] width 9 height 9
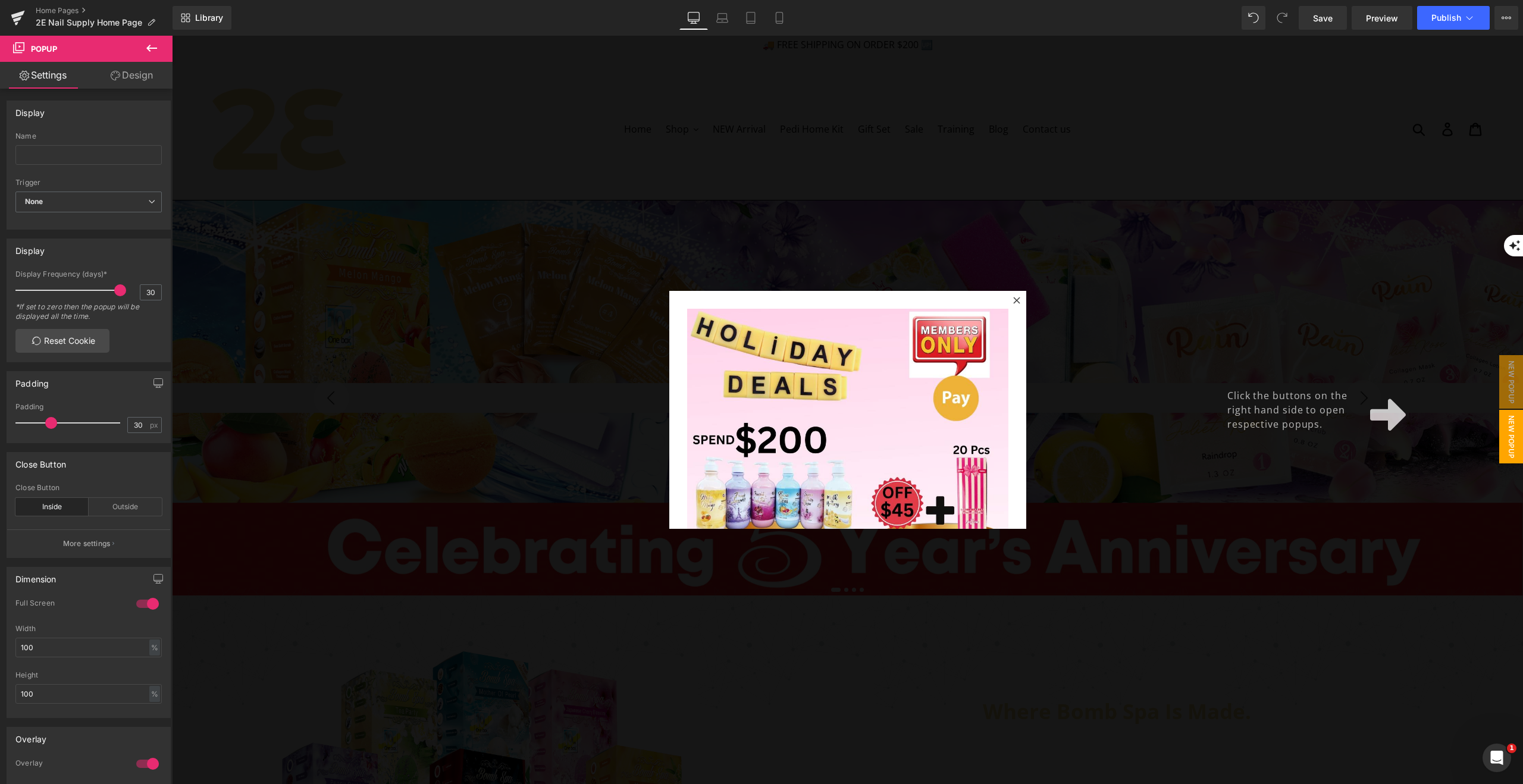
click at [1508, 426] on span "New Popup" at bounding box center [1511, 436] width 24 height 53
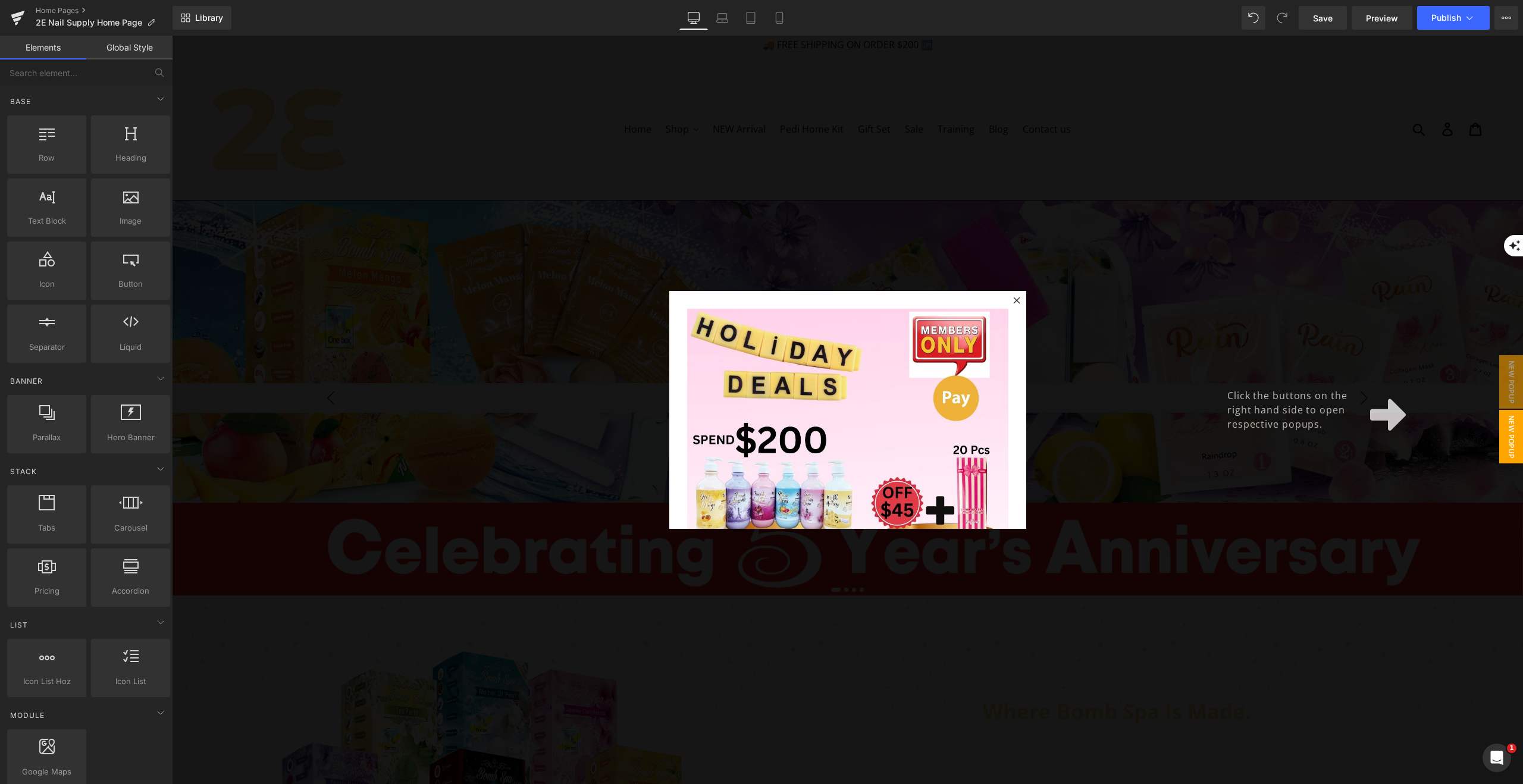
scroll to position [7, 0]
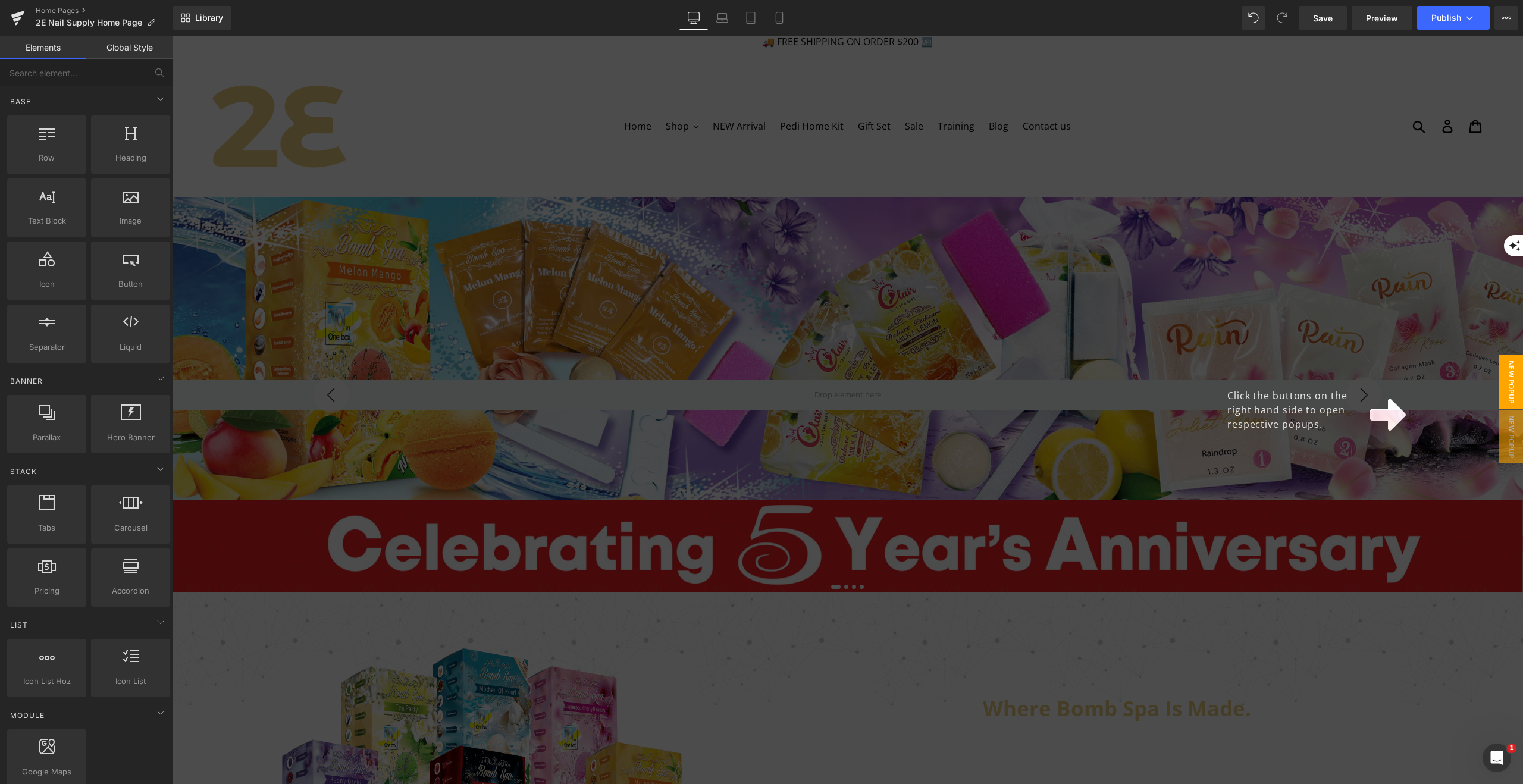
click at [1515, 376] on span "New Popup" at bounding box center [1511, 381] width 24 height 53
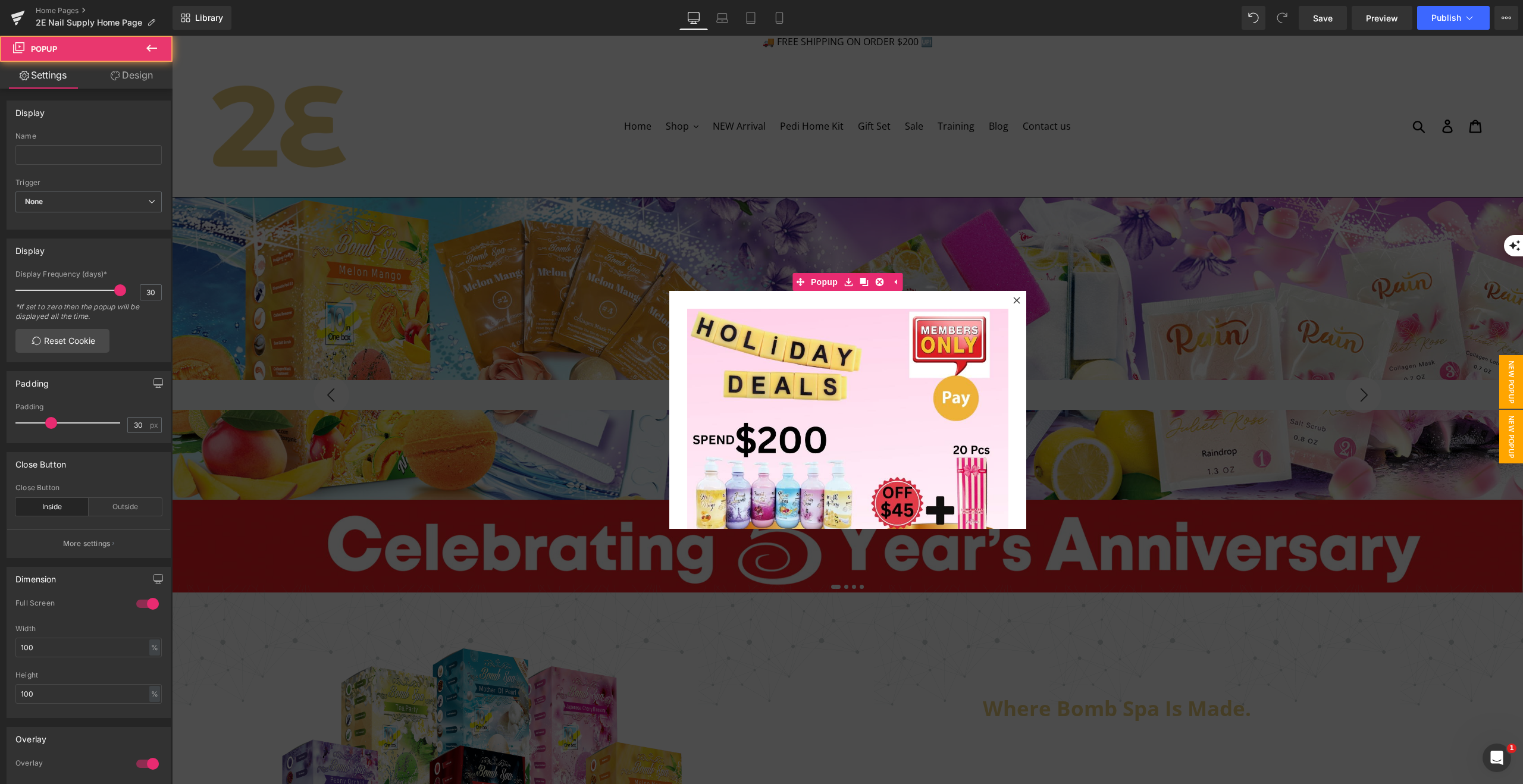
click at [1513, 427] on span "New Popup" at bounding box center [1511, 436] width 24 height 53
click at [879, 280] on icon at bounding box center [880, 282] width 9 height 9
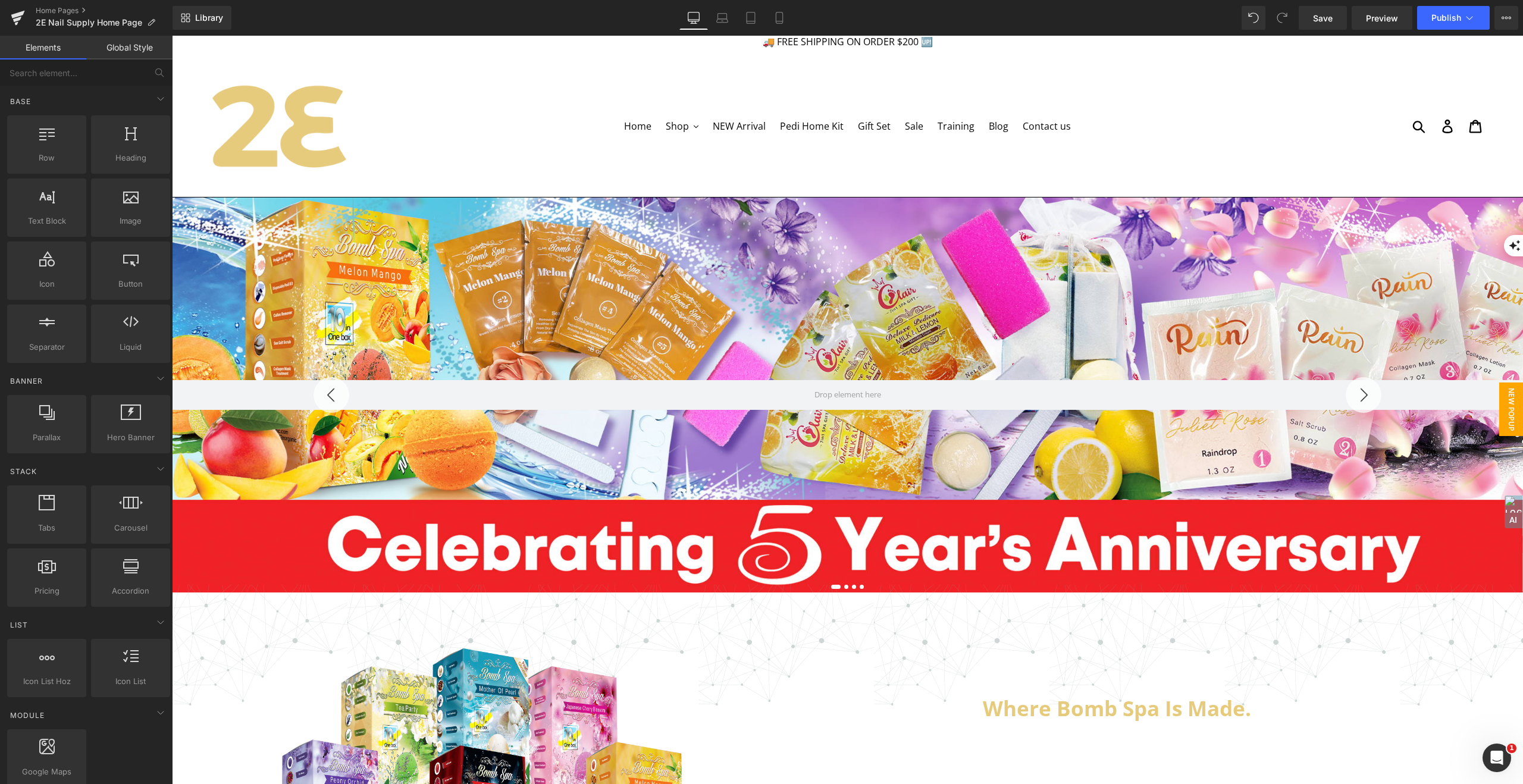
click at [1514, 412] on span "New Popup" at bounding box center [1511, 409] width 24 height 53
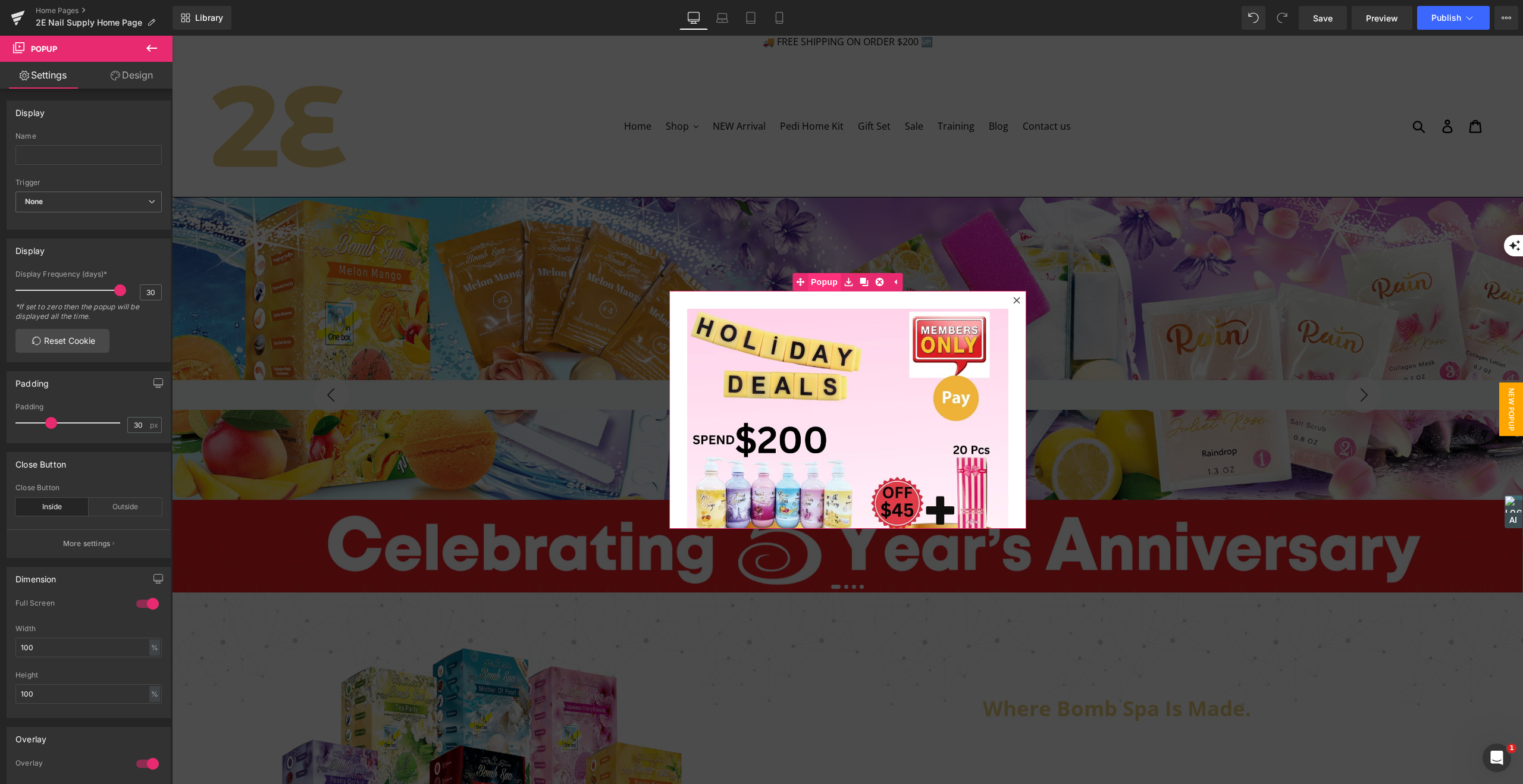
click at [826, 284] on span "Popup" at bounding box center [824, 282] width 33 height 18
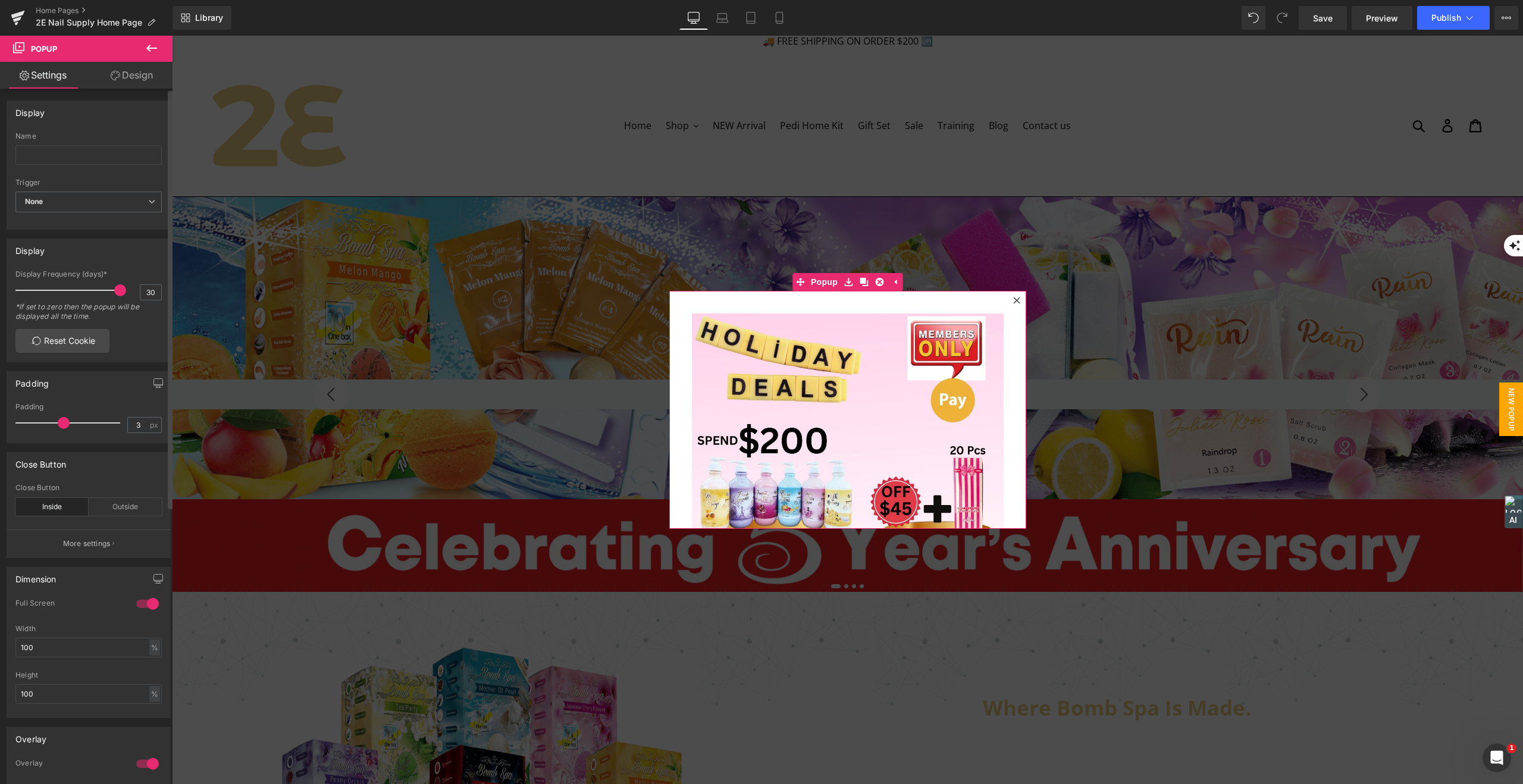
type input "0"
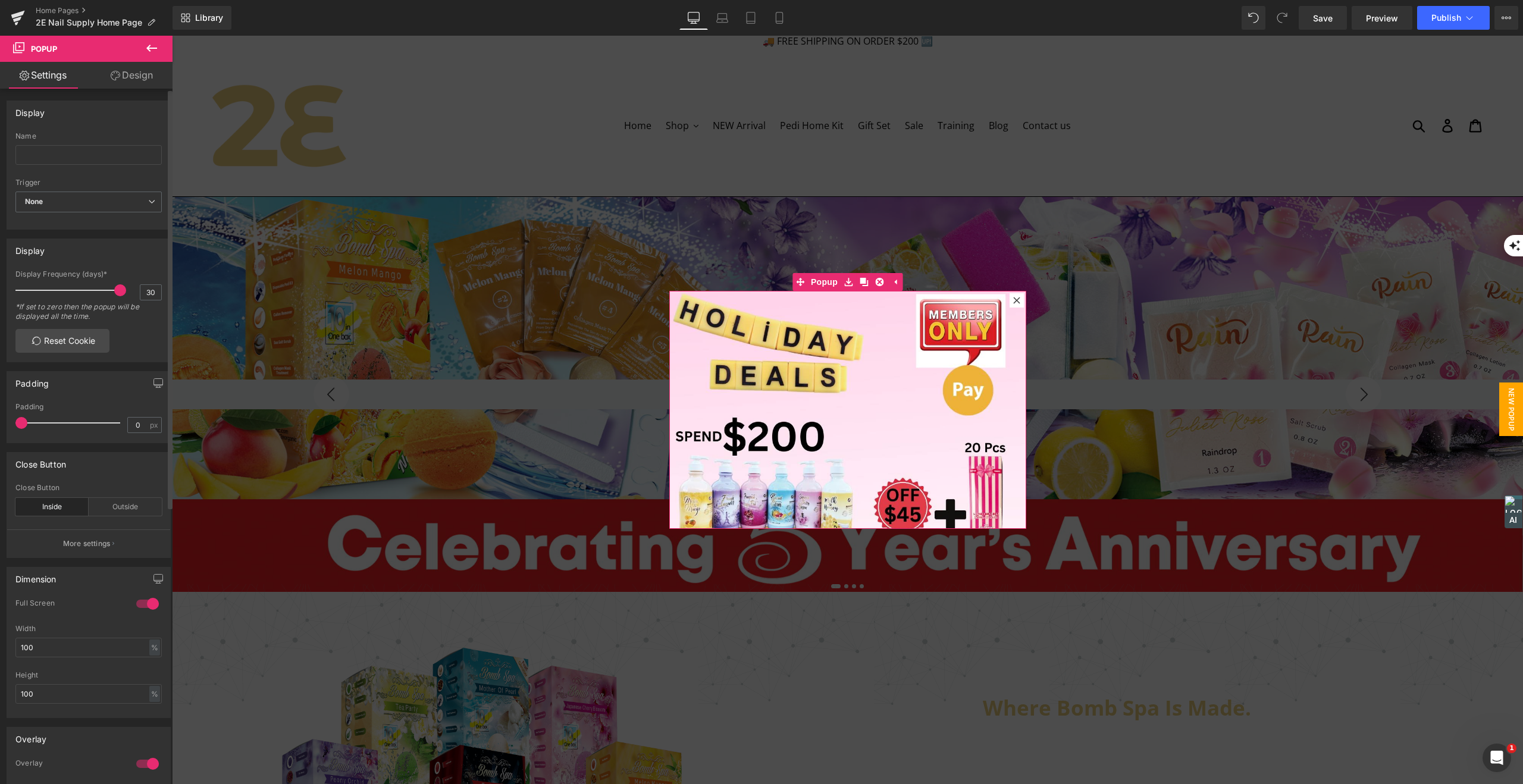
drag, startPoint x: 49, startPoint y: 421, endPoint x: 0, endPoint y: 428, distance: 49.5
click at [0, 428] on div "Padding 0px Padding 0 px" at bounding box center [88, 403] width 178 height 81
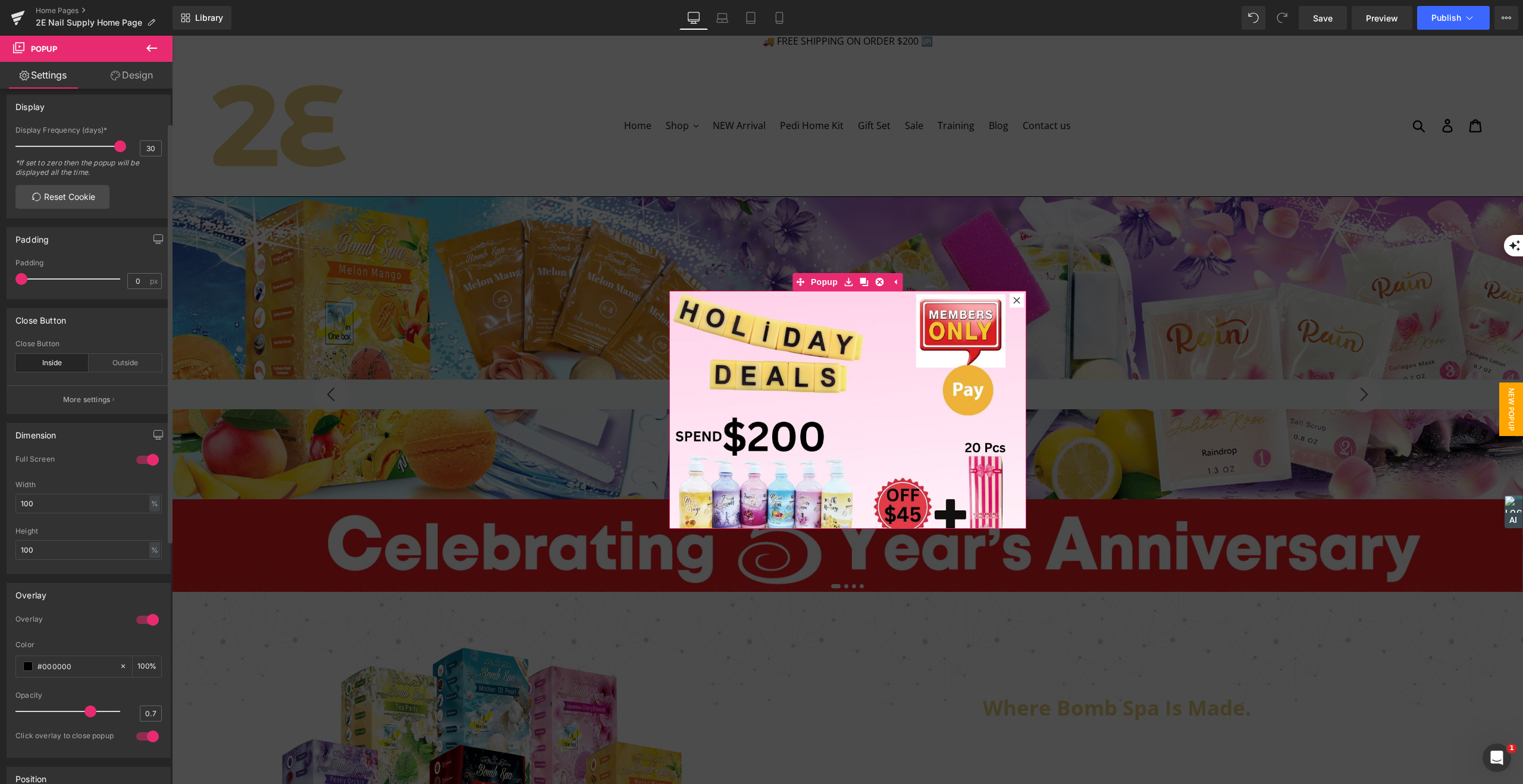
scroll to position [185, 0]
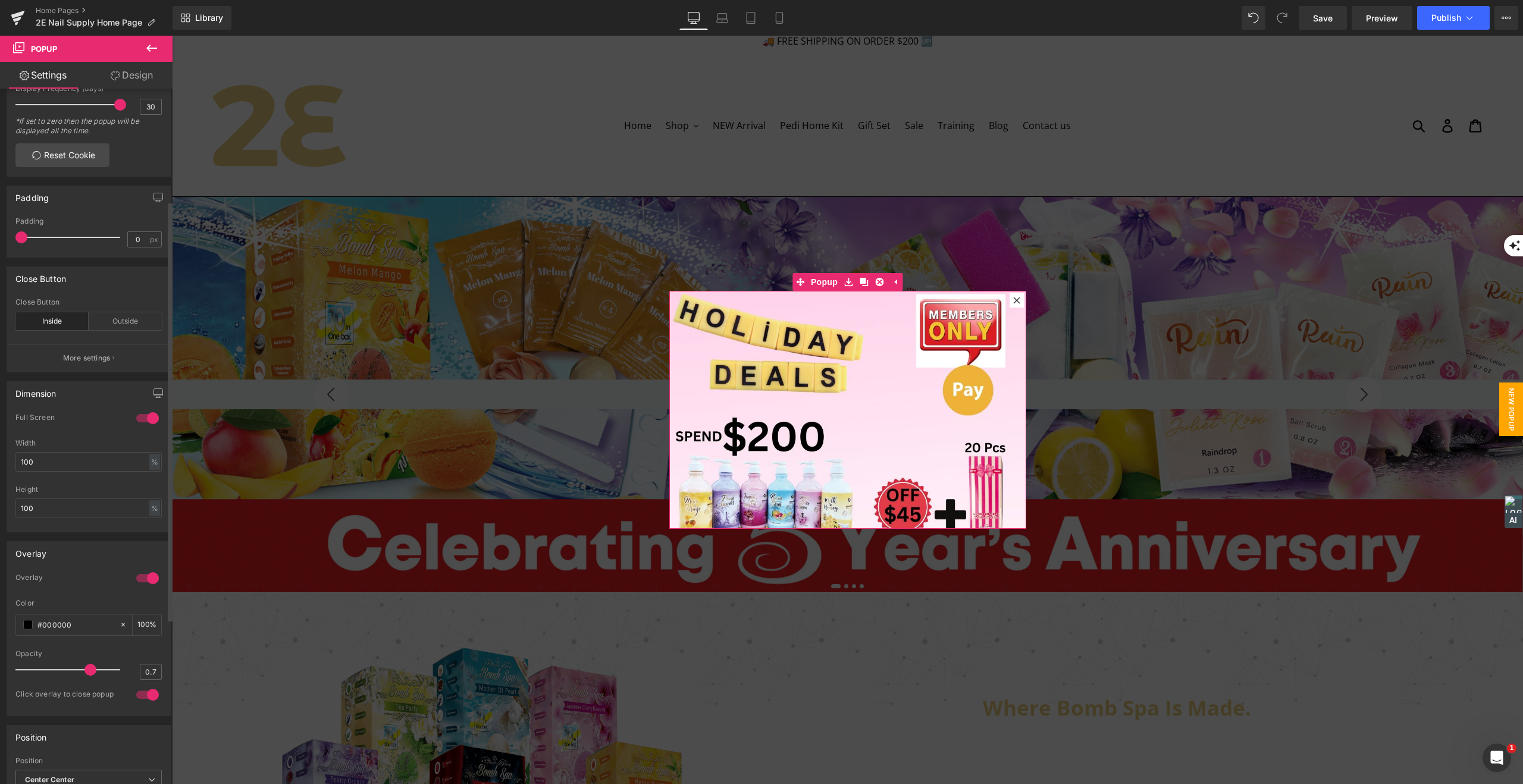
click at [133, 416] on div at bounding box center [147, 418] width 28 height 19
type input "100"
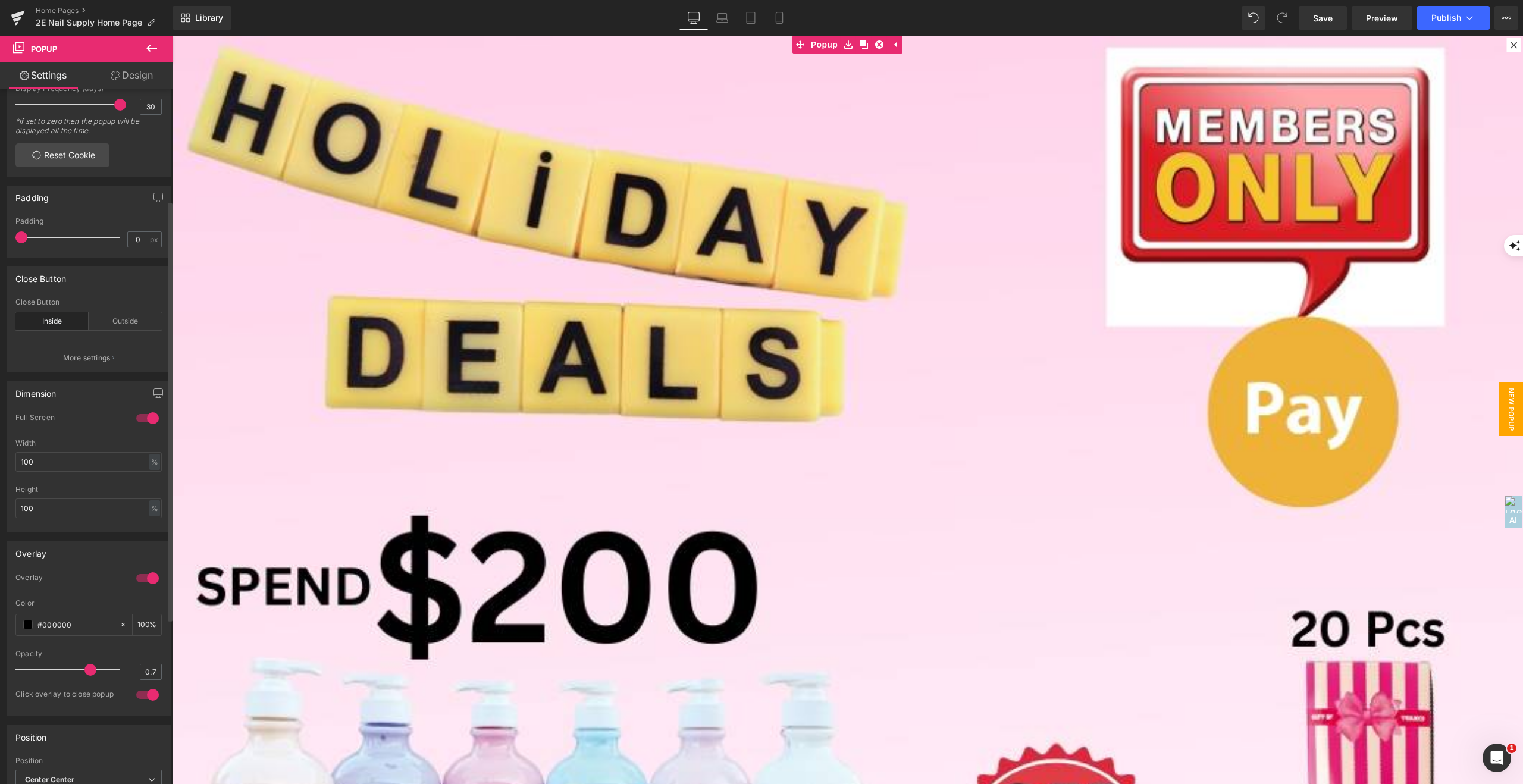
click at [133, 416] on div at bounding box center [147, 418] width 28 height 19
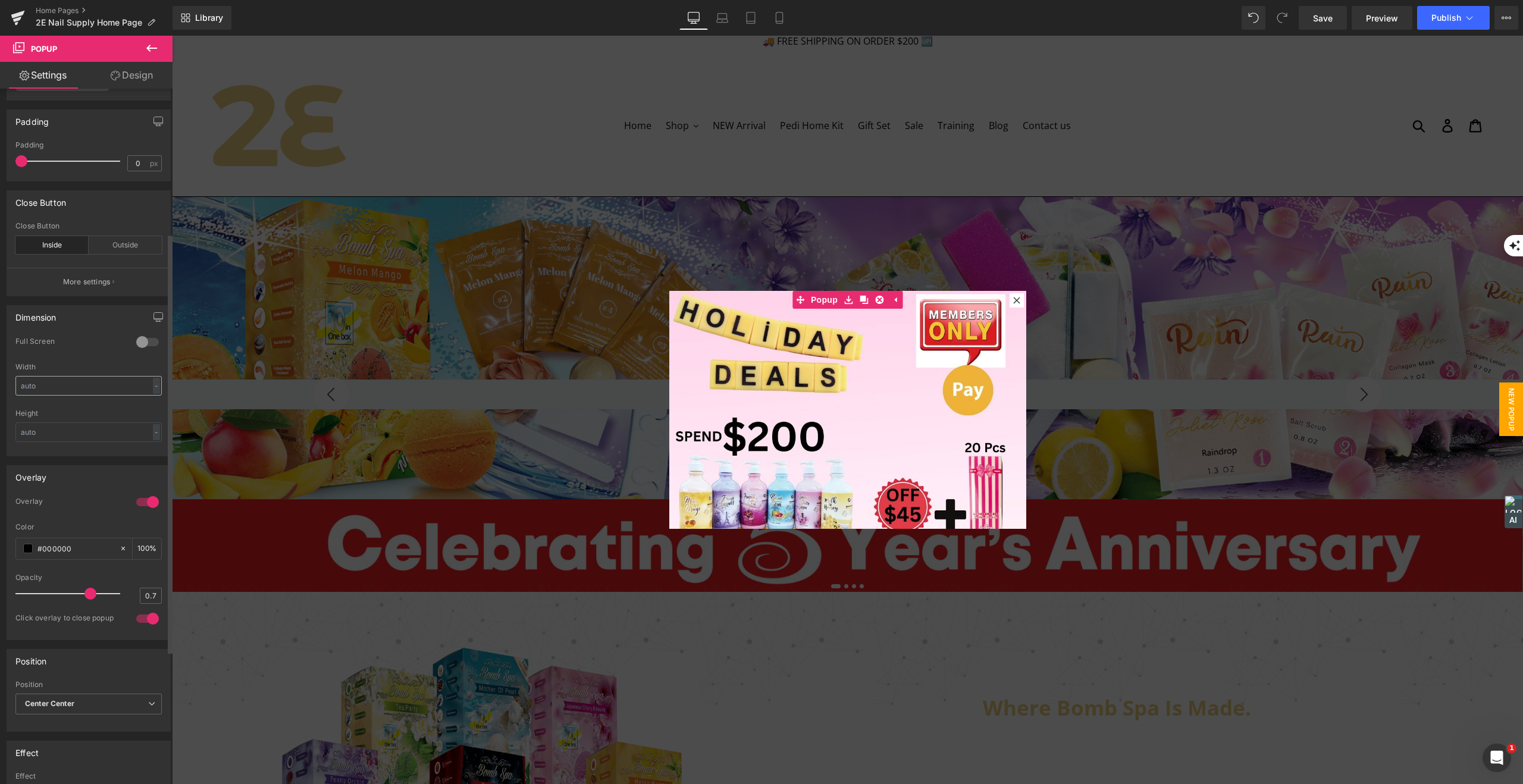
scroll to position [264, 0]
click at [61, 377] on input "text" at bounding box center [88, 383] width 146 height 20
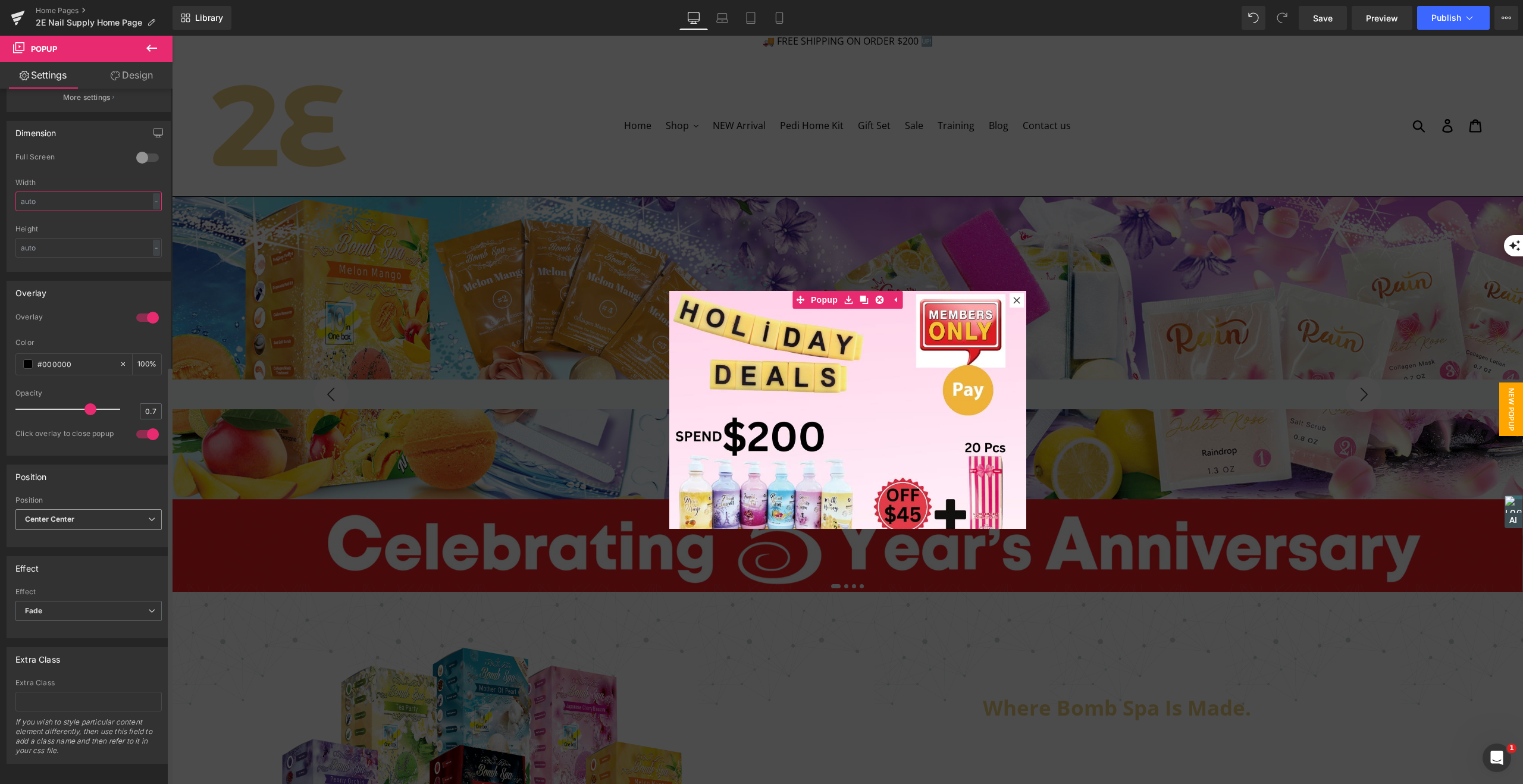
scroll to position [459, 0]
click at [92, 505] on span "Center Center" at bounding box center [88, 515] width 146 height 21
click at [92, 505] on span "Center Center" at bounding box center [86, 515] width 142 height 21
click at [101, 515] on span "Center Center" at bounding box center [88, 524] width 146 height 21
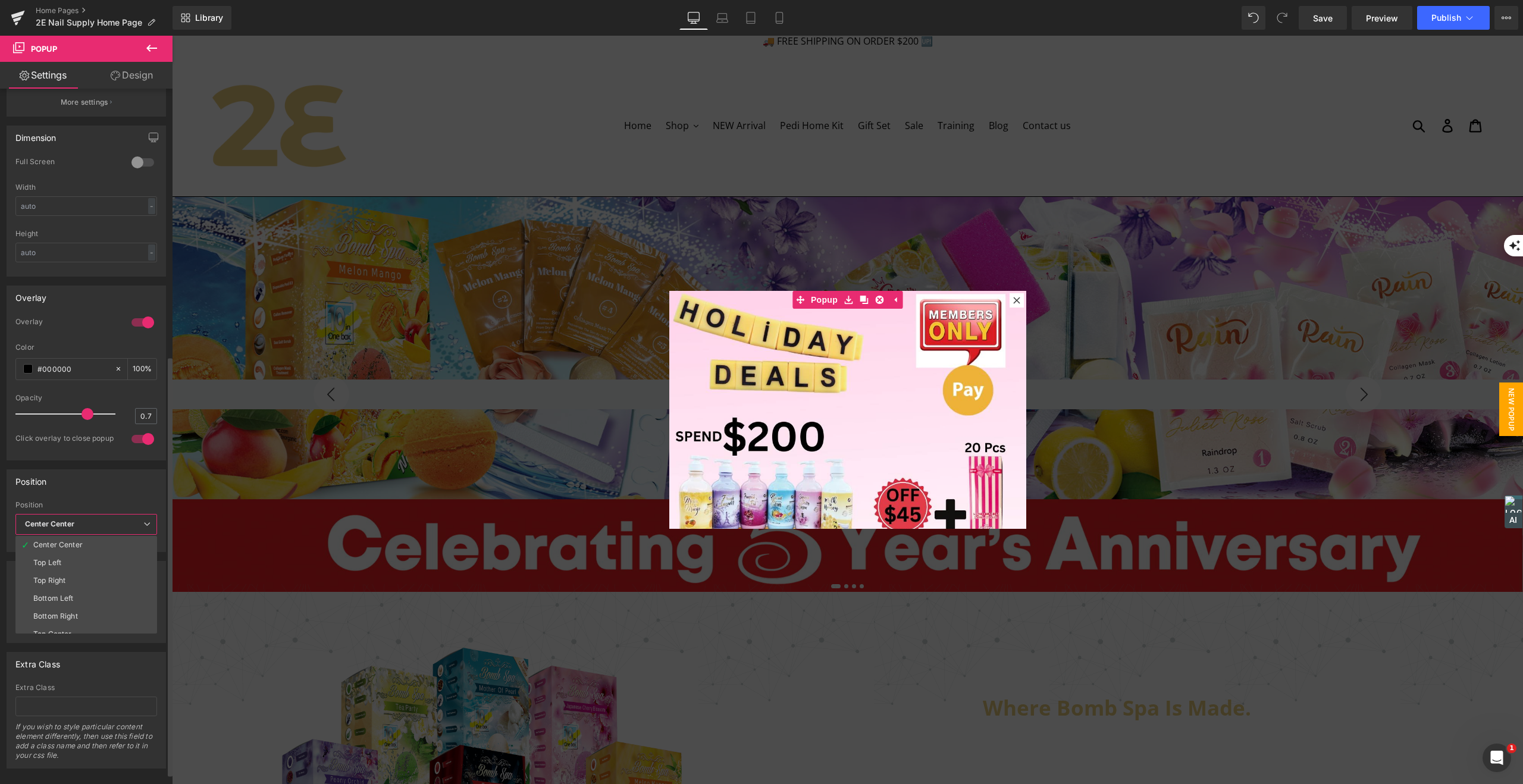
click at [90, 488] on div "Position" at bounding box center [86, 481] width 158 height 22
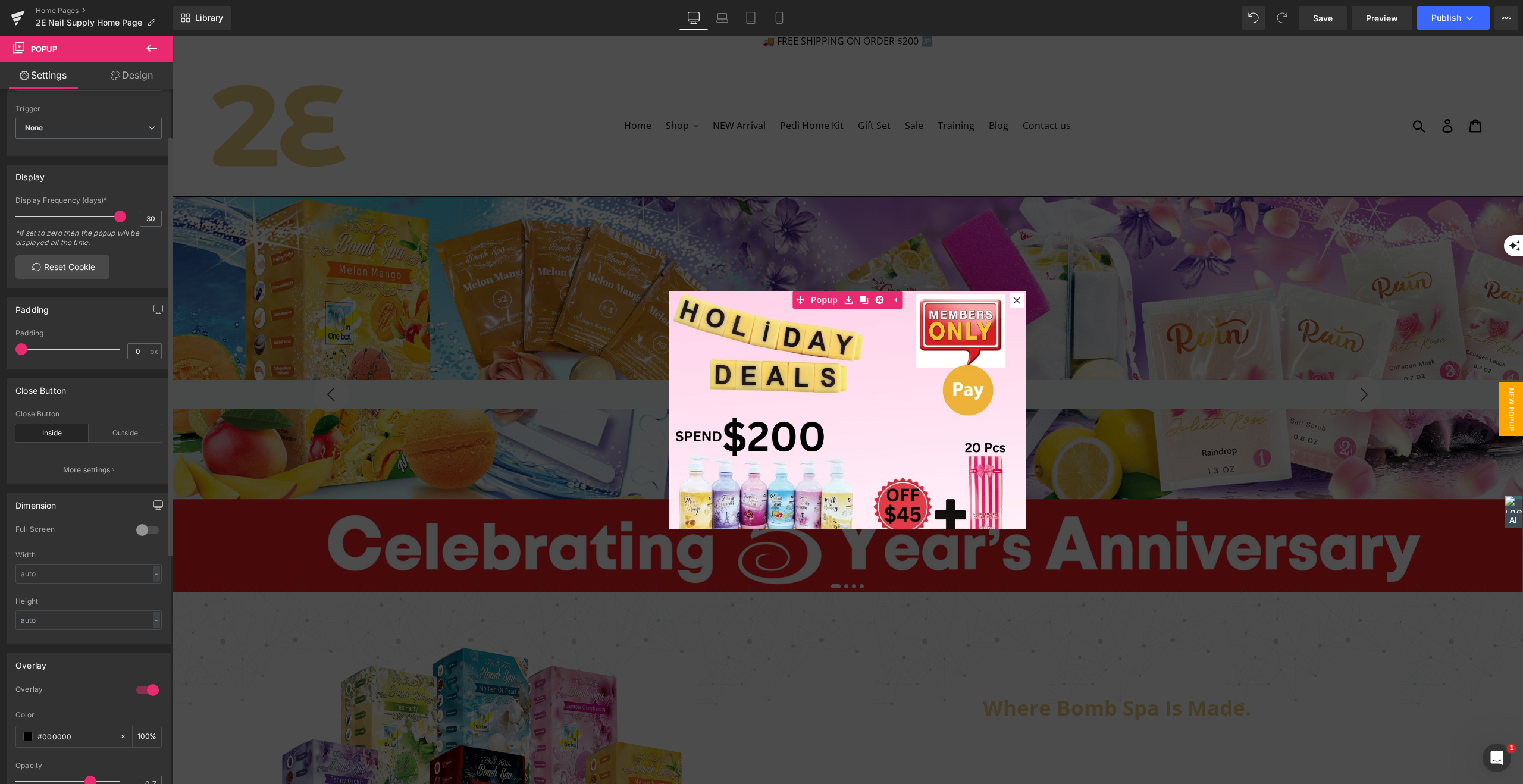
scroll to position [70, 0]
click at [127, 434] on div "Outside" at bounding box center [125, 436] width 73 height 18
click at [61, 433] on div "Inside" at bounding box center [52, 436] width 73 height 18
click at [80, 471] on p "More settings" at bounding box center [86, 473] width 47 height 10
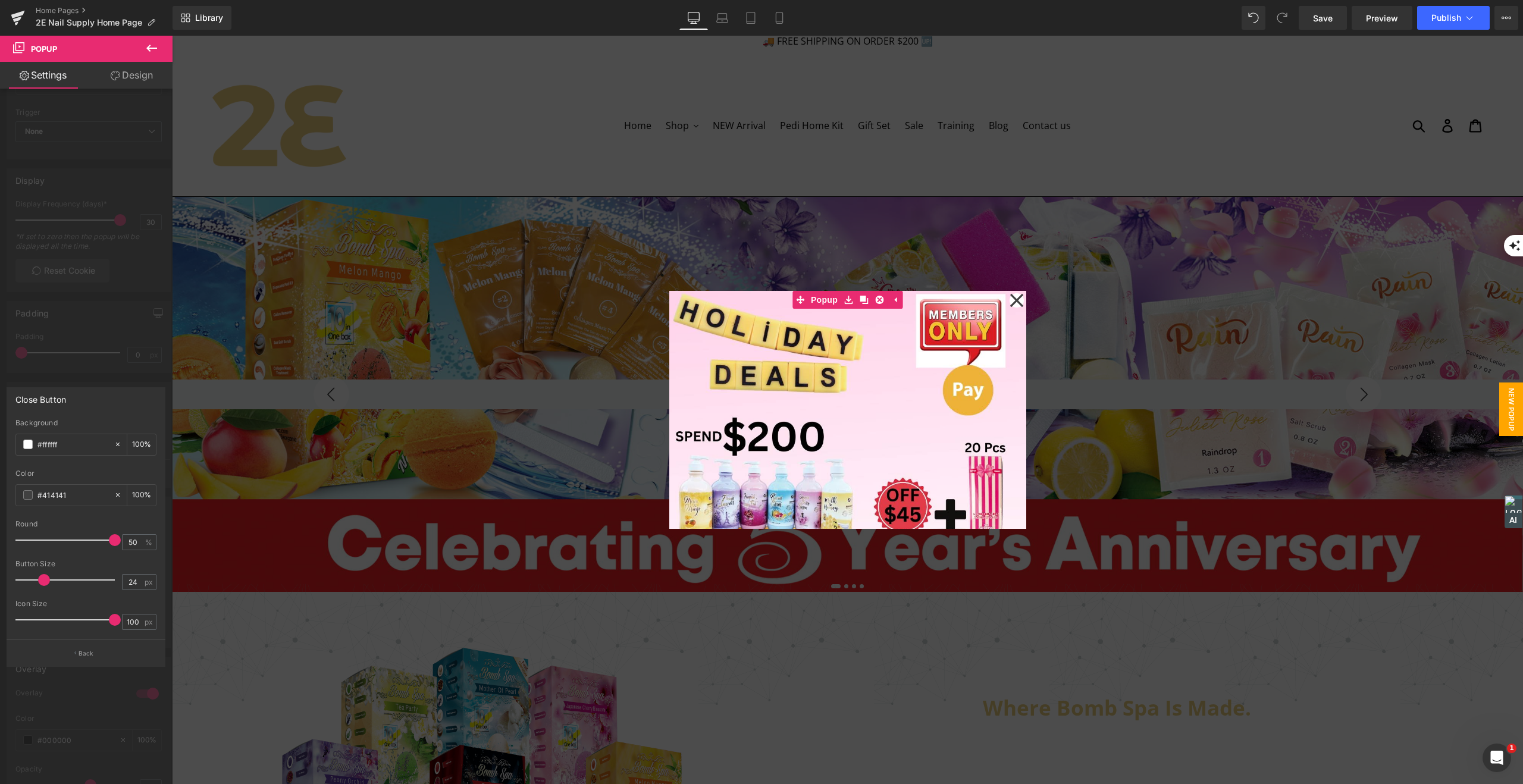
click at [107, 331] on div at bounding box center [86, 413] width 173 height 754
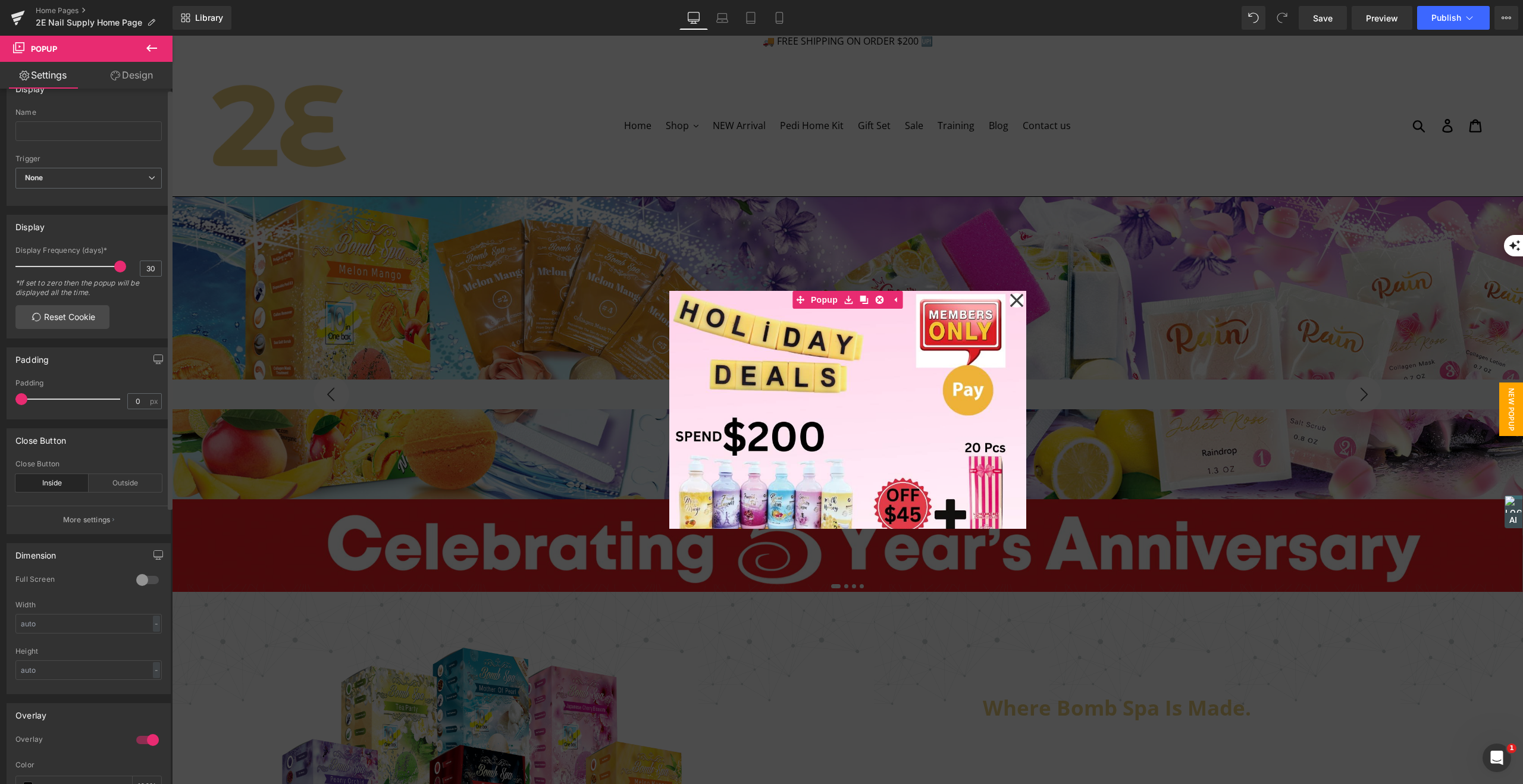
scroll to position [0, 0]
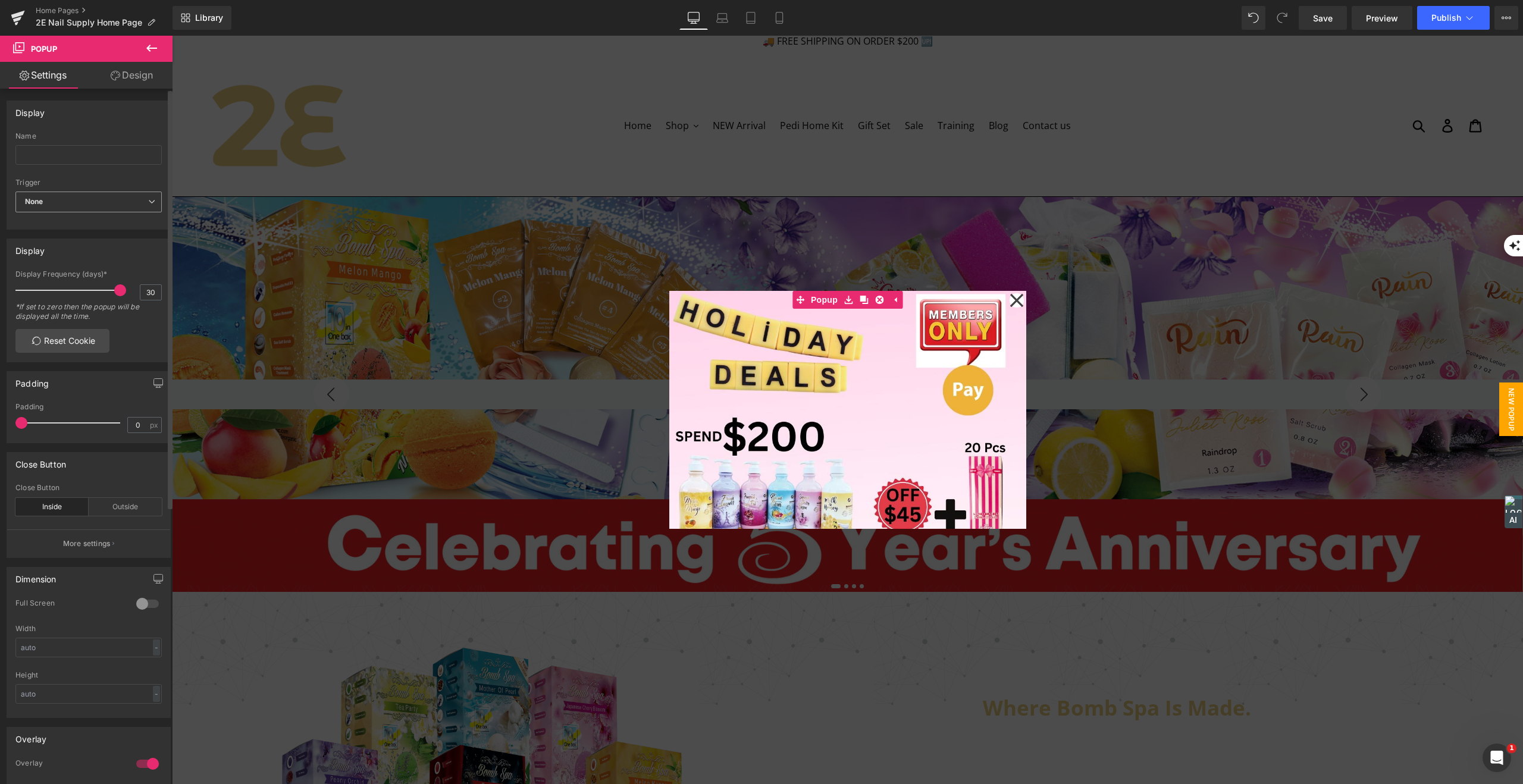
click at [78, 198] on span "None" at bounding box center [88, 202] width 146 height 21
click at [64, 238] on div "Show on page load" at bounding box center [65, 240] width 64 height 9
click at [139, 76] on link "Design" at bounding box center [131, 75] width 86 height 27
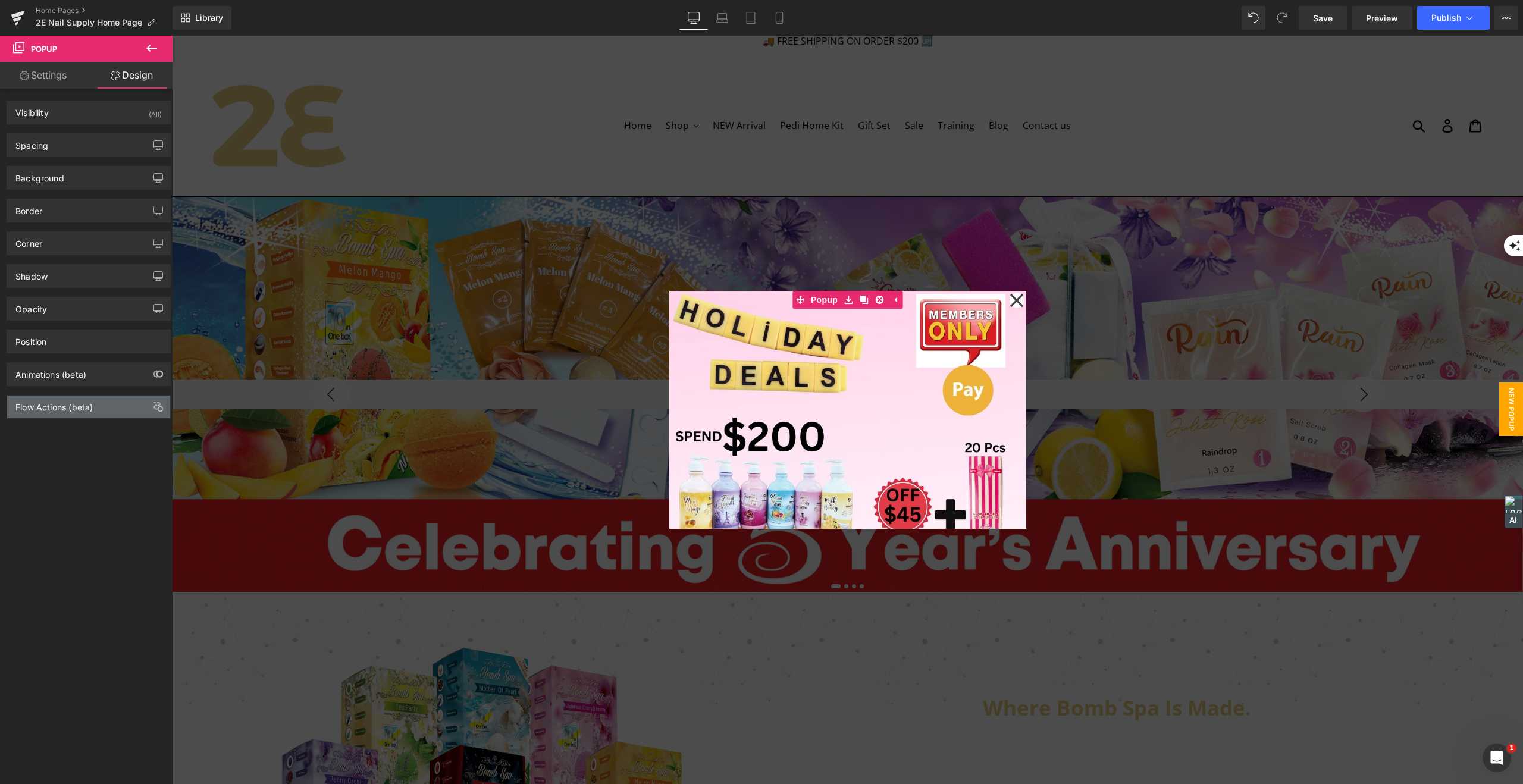
click at [48, 408] on div "Flow Actions (beta)" at bounding box center [54, 403] width 77 height 16
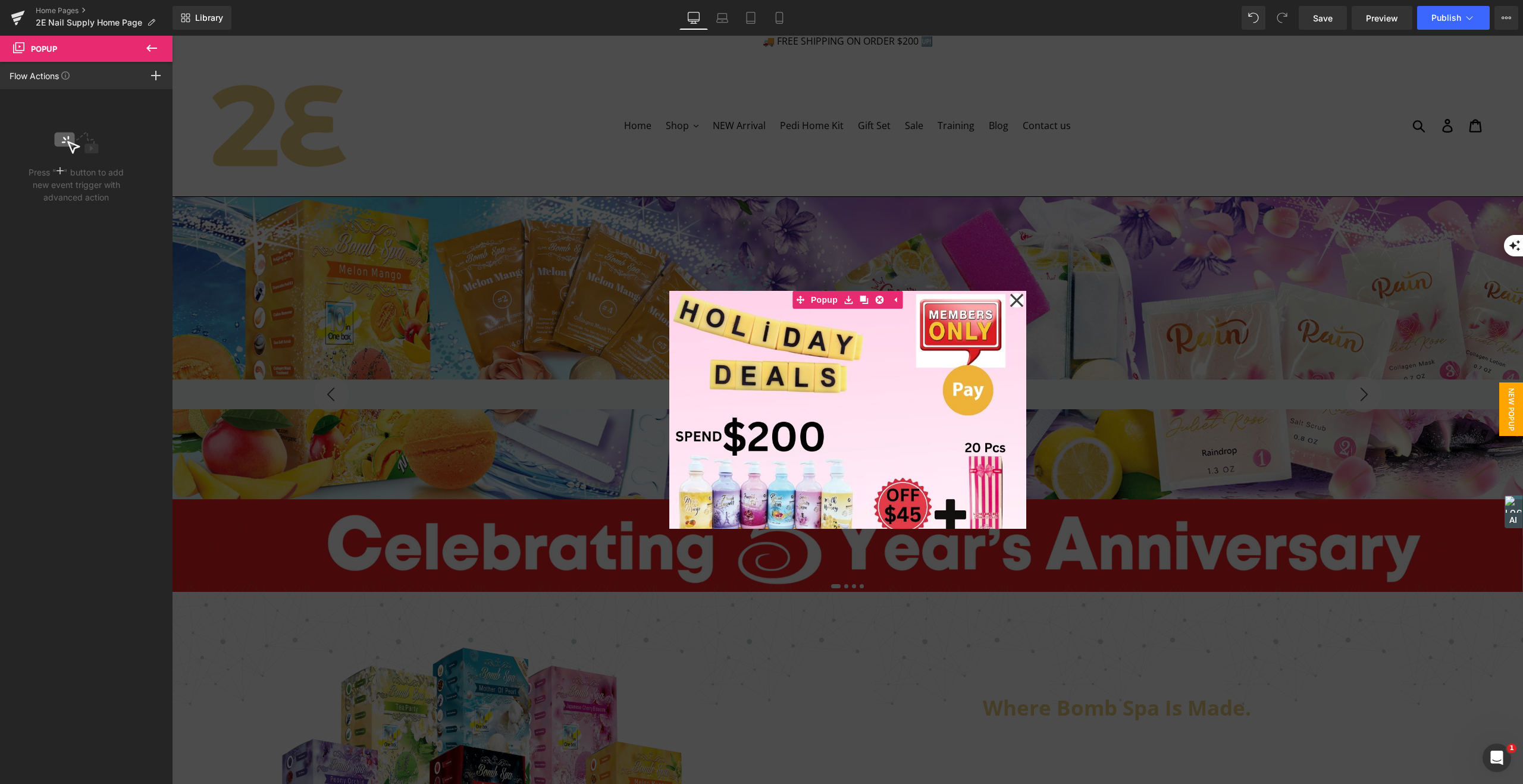
click at [61, 173] on icon at bounding box center [60, 170] width 7 height 9
click at [61, 171] on rect at bounding box center [60, 170] width 7 height 1
click at [152, 44] on icon at bounding box center [151, 48] width 15 height 15
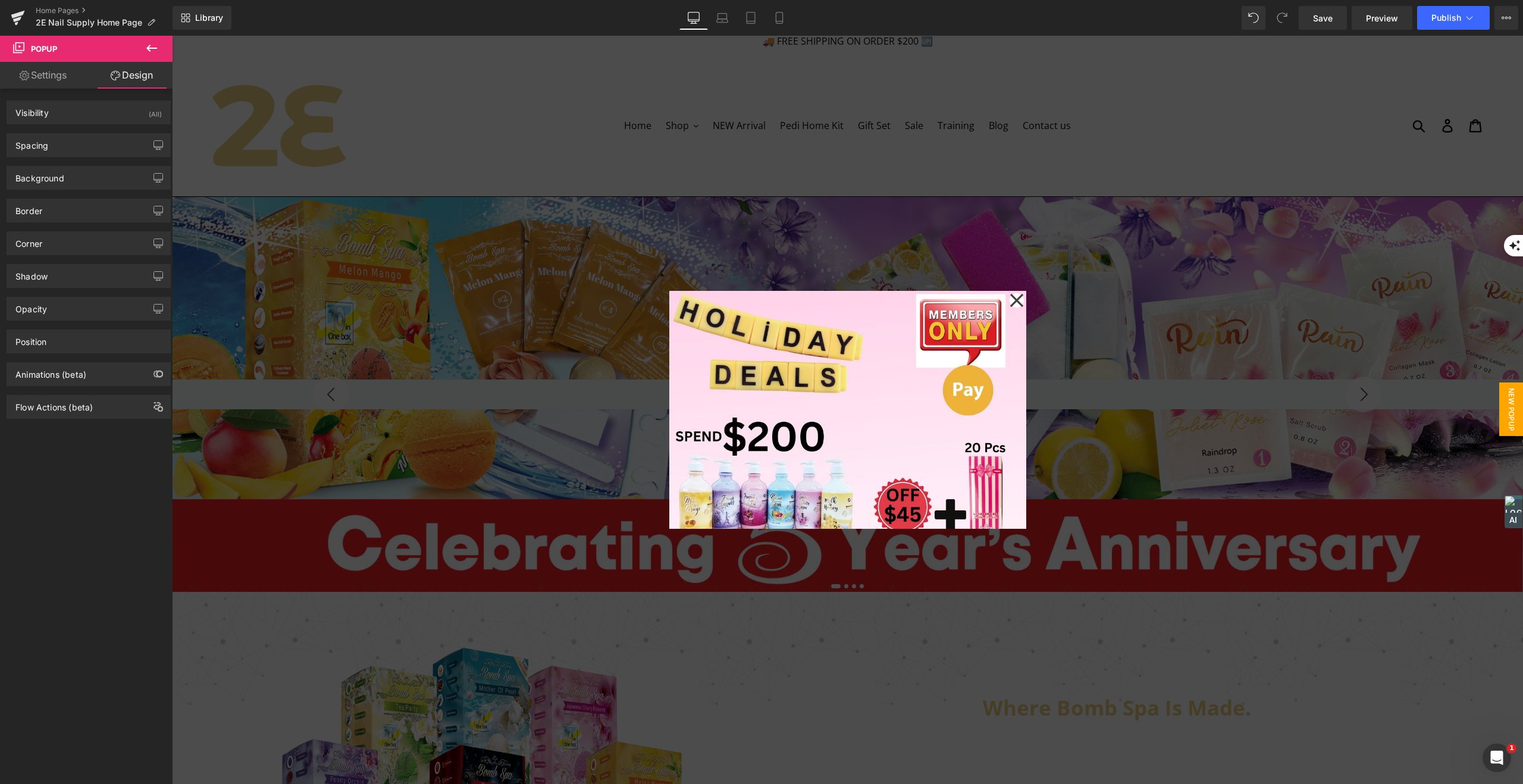
scroll to position [9, 0]
click at [45, 49] on span "Popup" at bounding box center [44, 48] width 26 height 9
click at [49, 82] on link "Settings" at bounding box center [43, 75] width 86 height 27
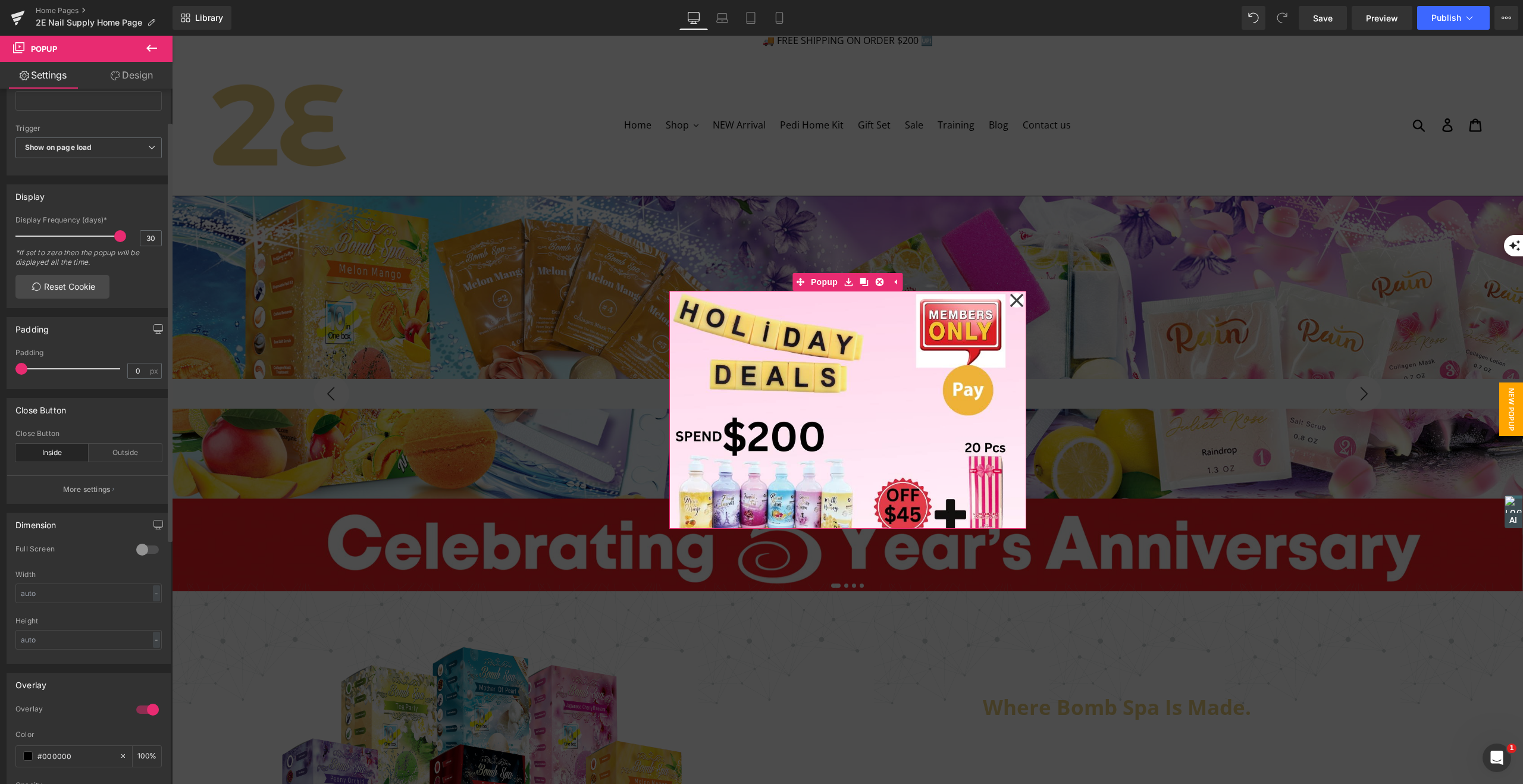
scroll to position [98, 0]
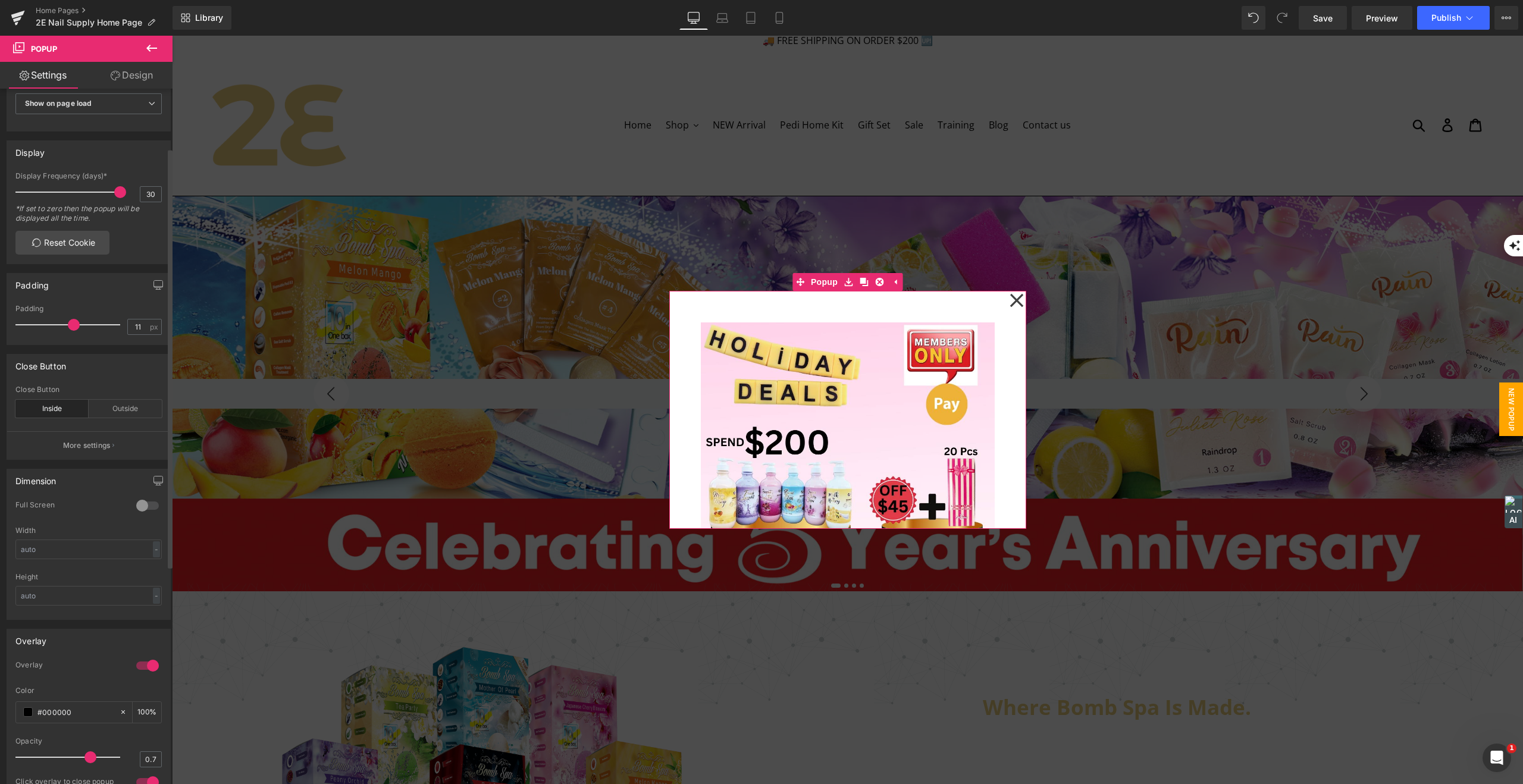
type input "0"
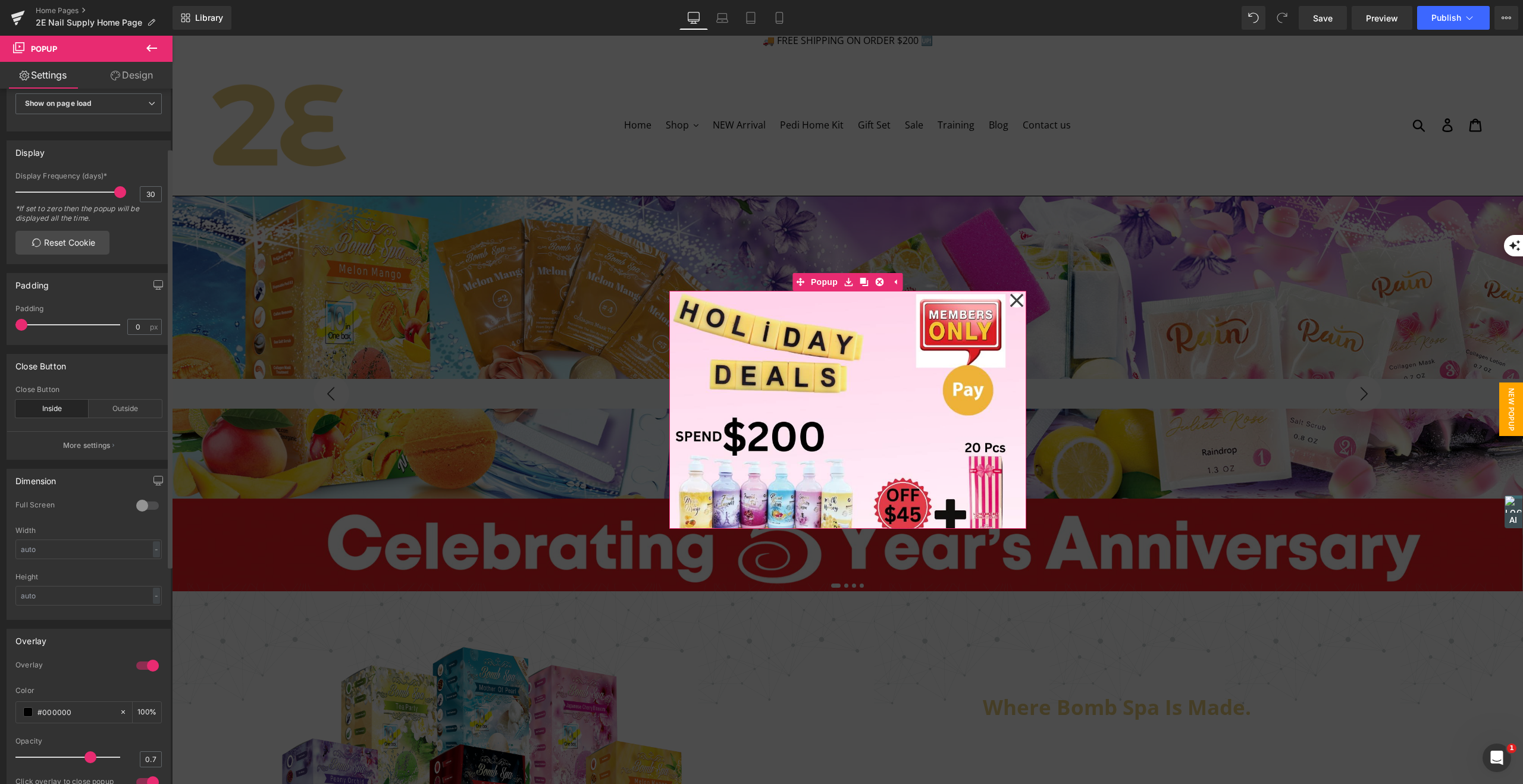
drag, startPoint x: 24, startPoint y: 323, endPoint x: 0, endPoint y: 316, distance: 25.0
click at [0, 316] on div "Padding 0px Padding 0 px" at bounding box center [88, 304] width 178 height 81
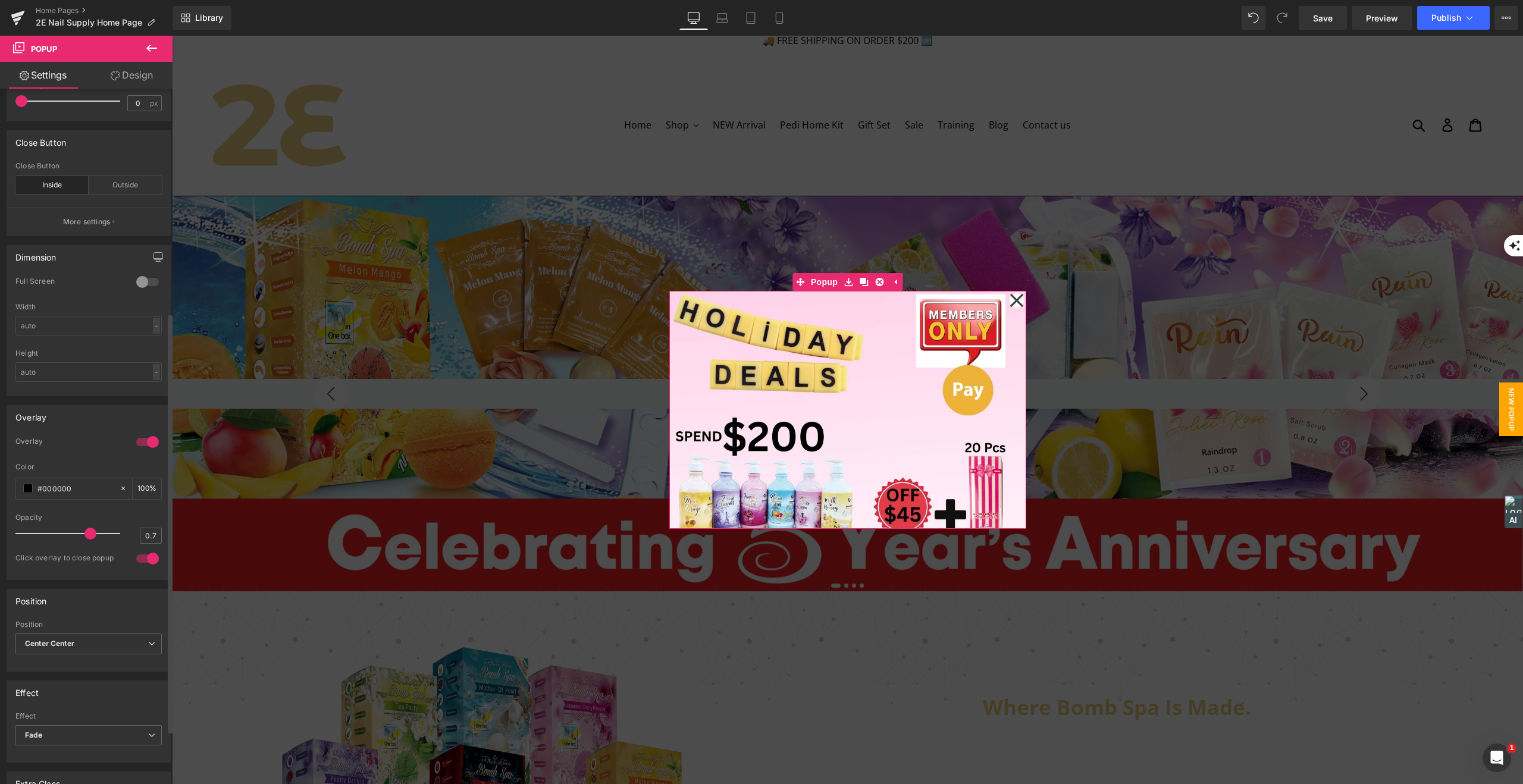
scroll to position [416, 0]
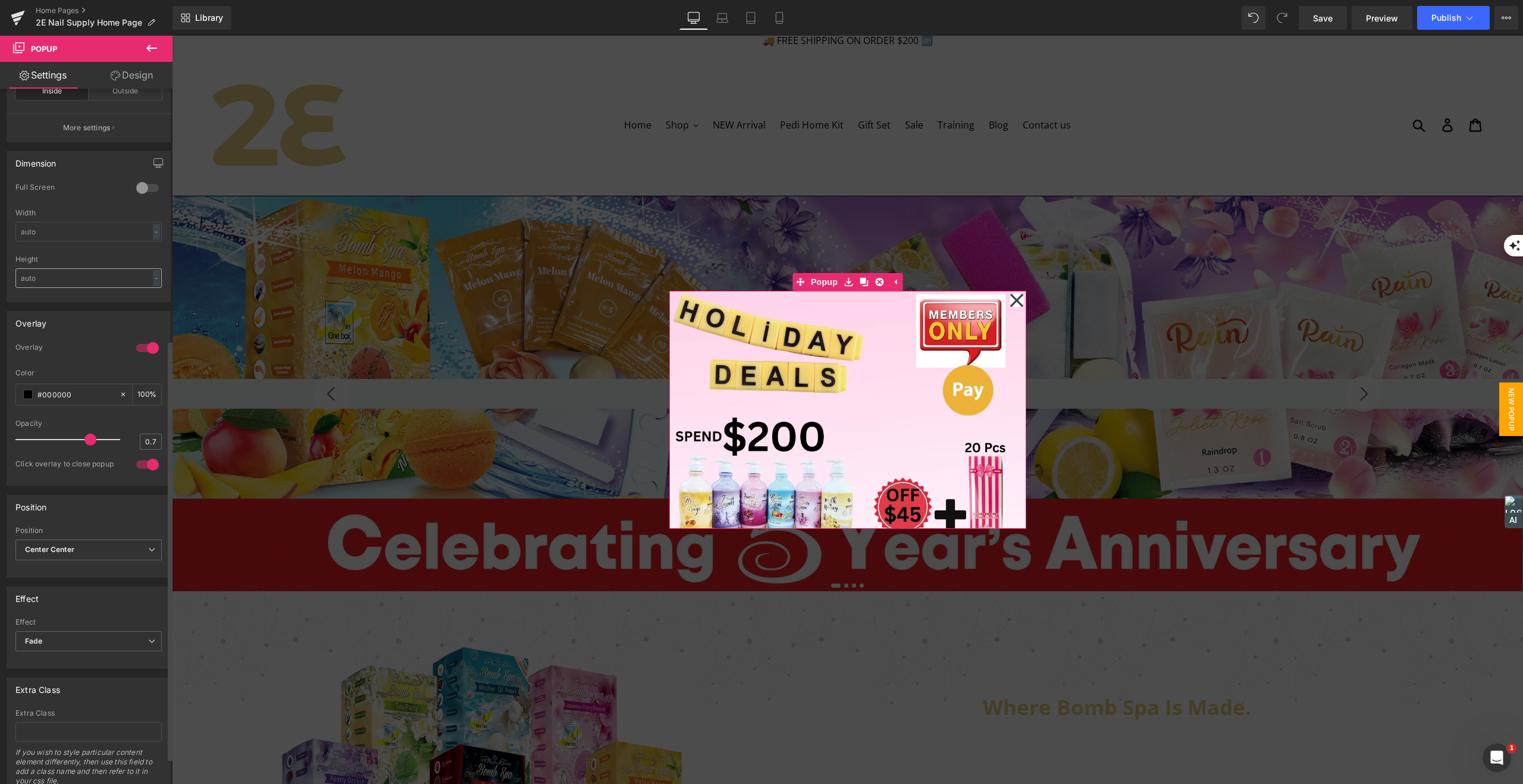
click at [138, 345] on div at bounding box center [147, 348] width 28 height 19
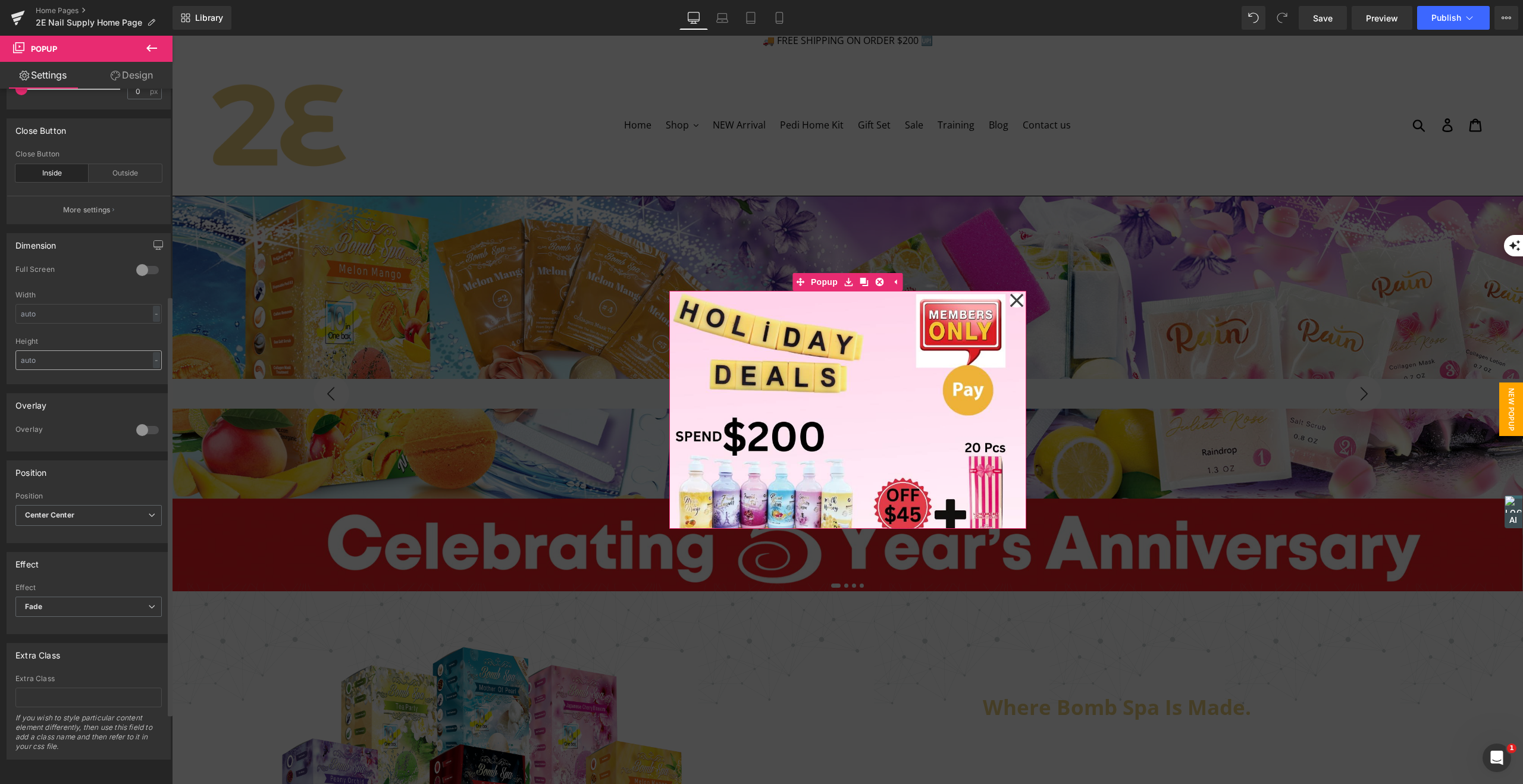
scroll to position [342, 0]
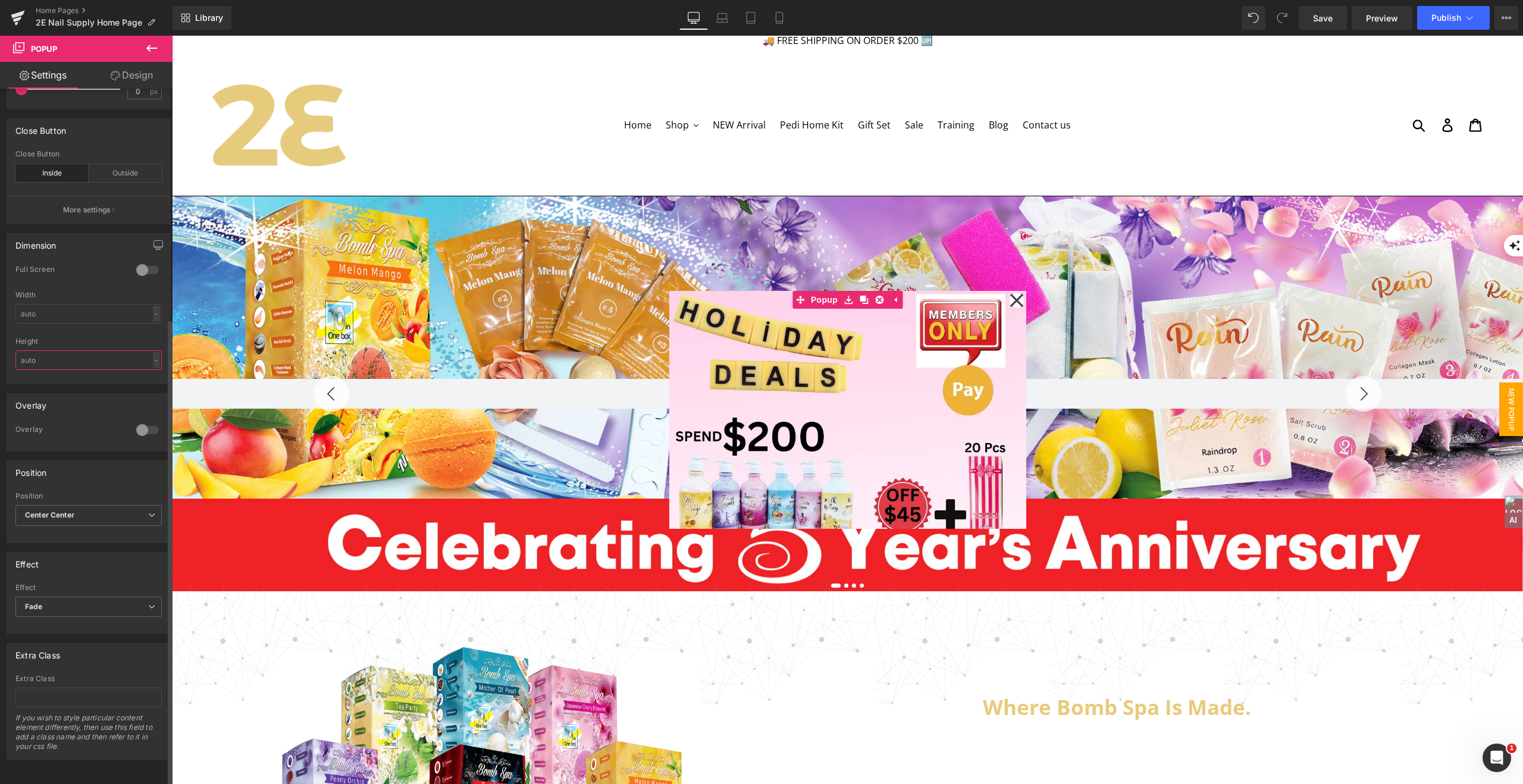
click at [138, 350] on input "text" at bounding box center [88, 360] width 146 height 20
click at [149, 423] on div at bounding box center [147, 430] width 28 height 19
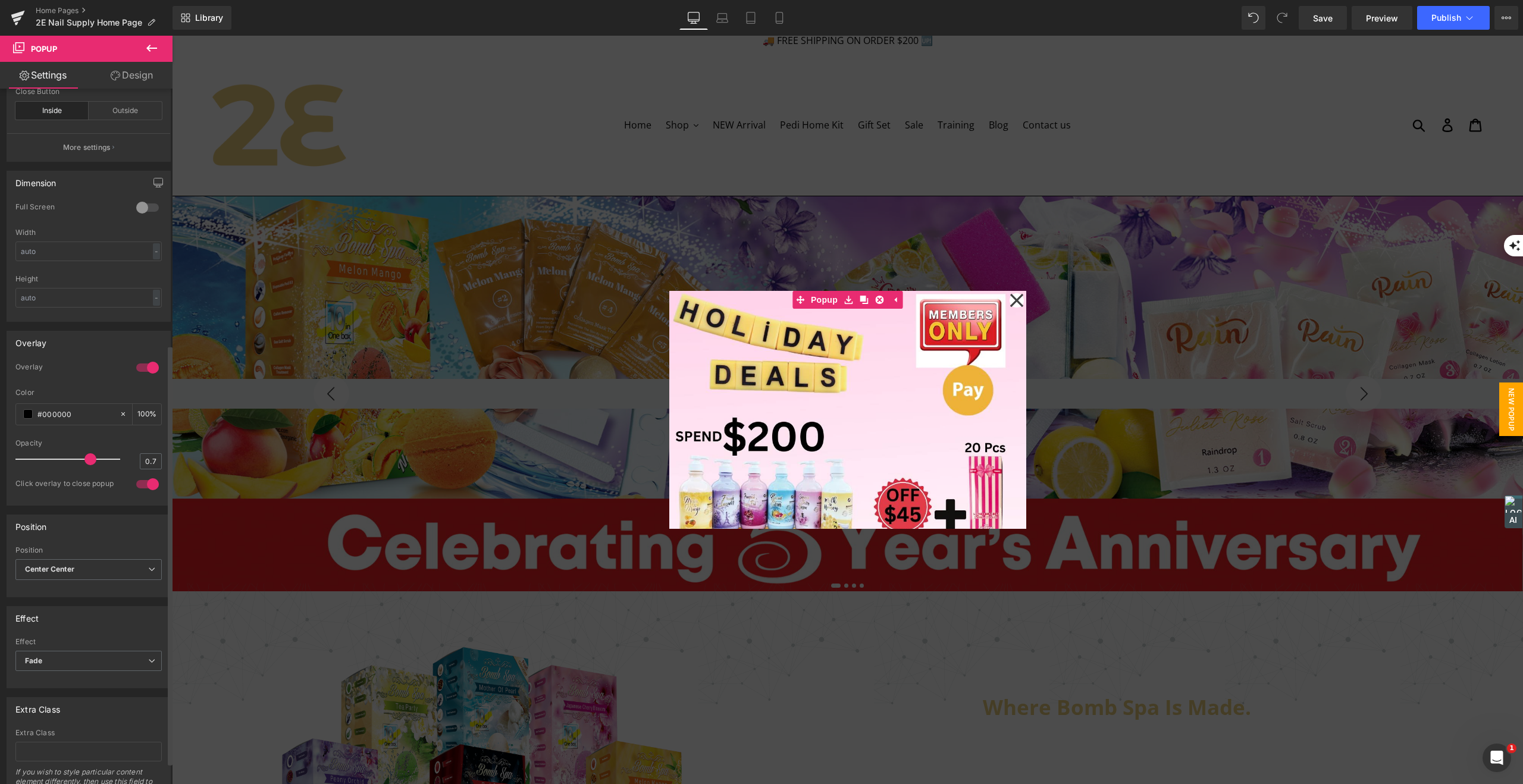
scroll to position [459, 0]
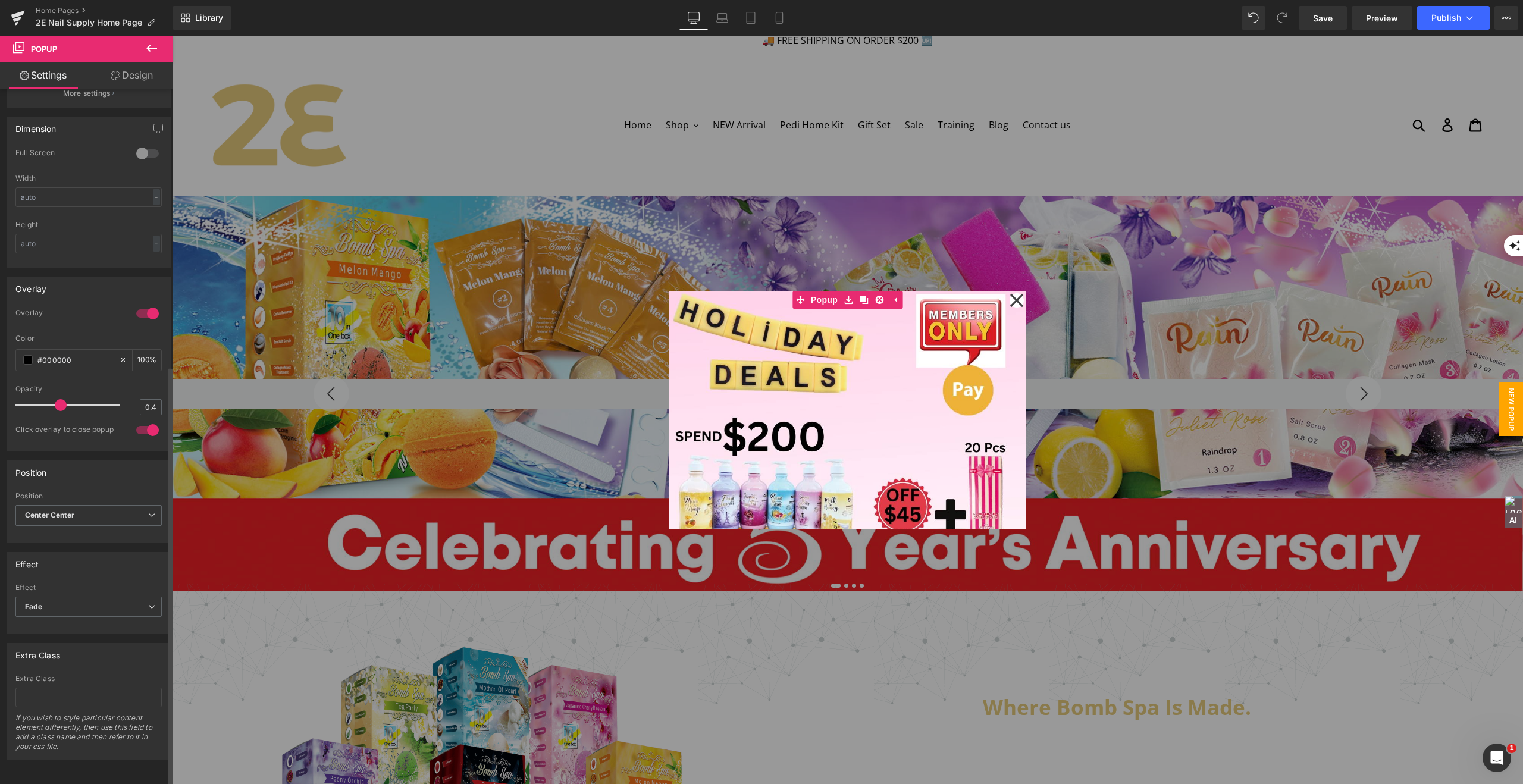
drag, startPoint x: 88, startPoint y: 398, endPoint x: 63, endPoint y: 401, distance: 25.2
click at [63, 401] on div at bounding box center [70, 405] width 99 height 24
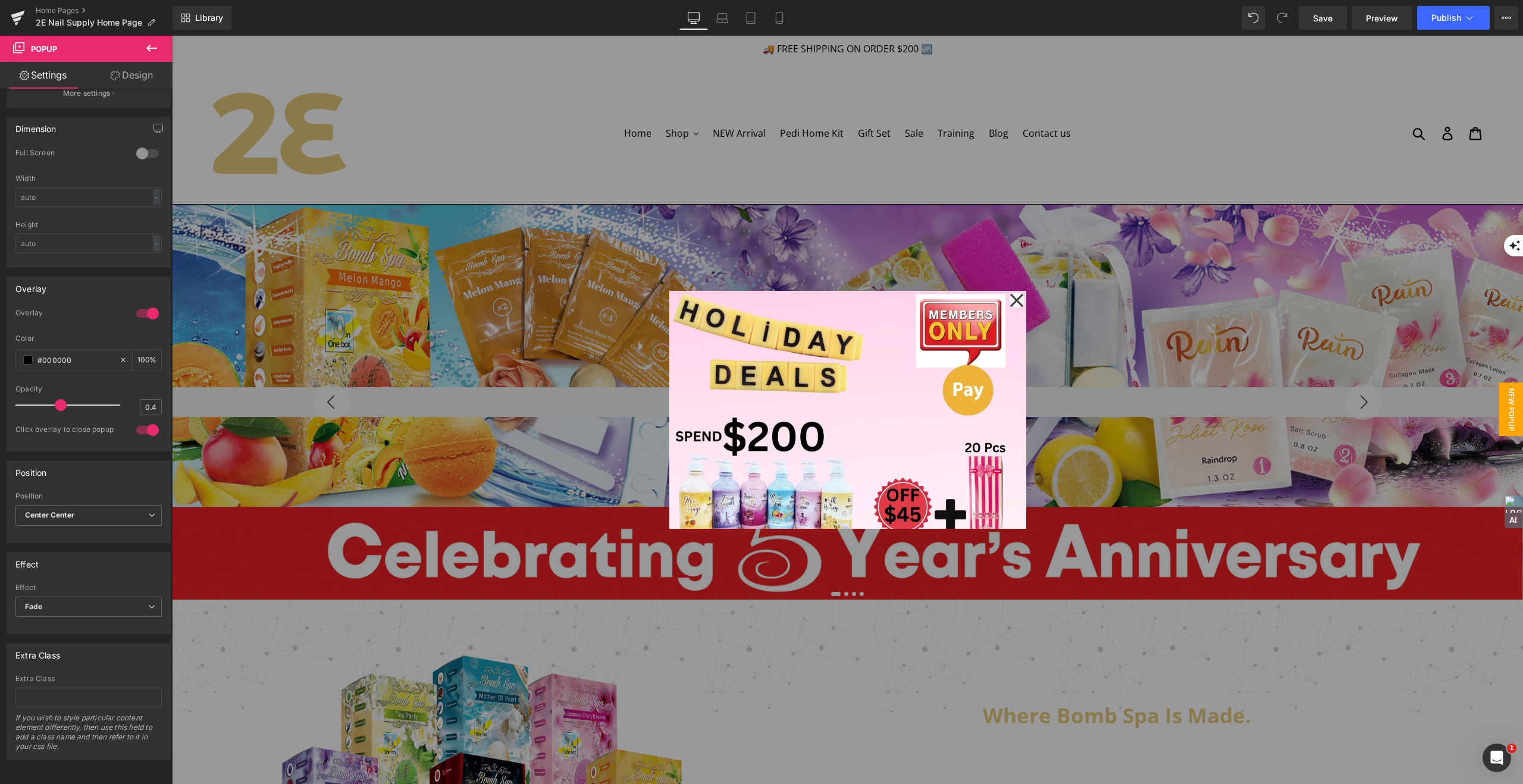
scroll to position [1, 0]
type input "0.7"
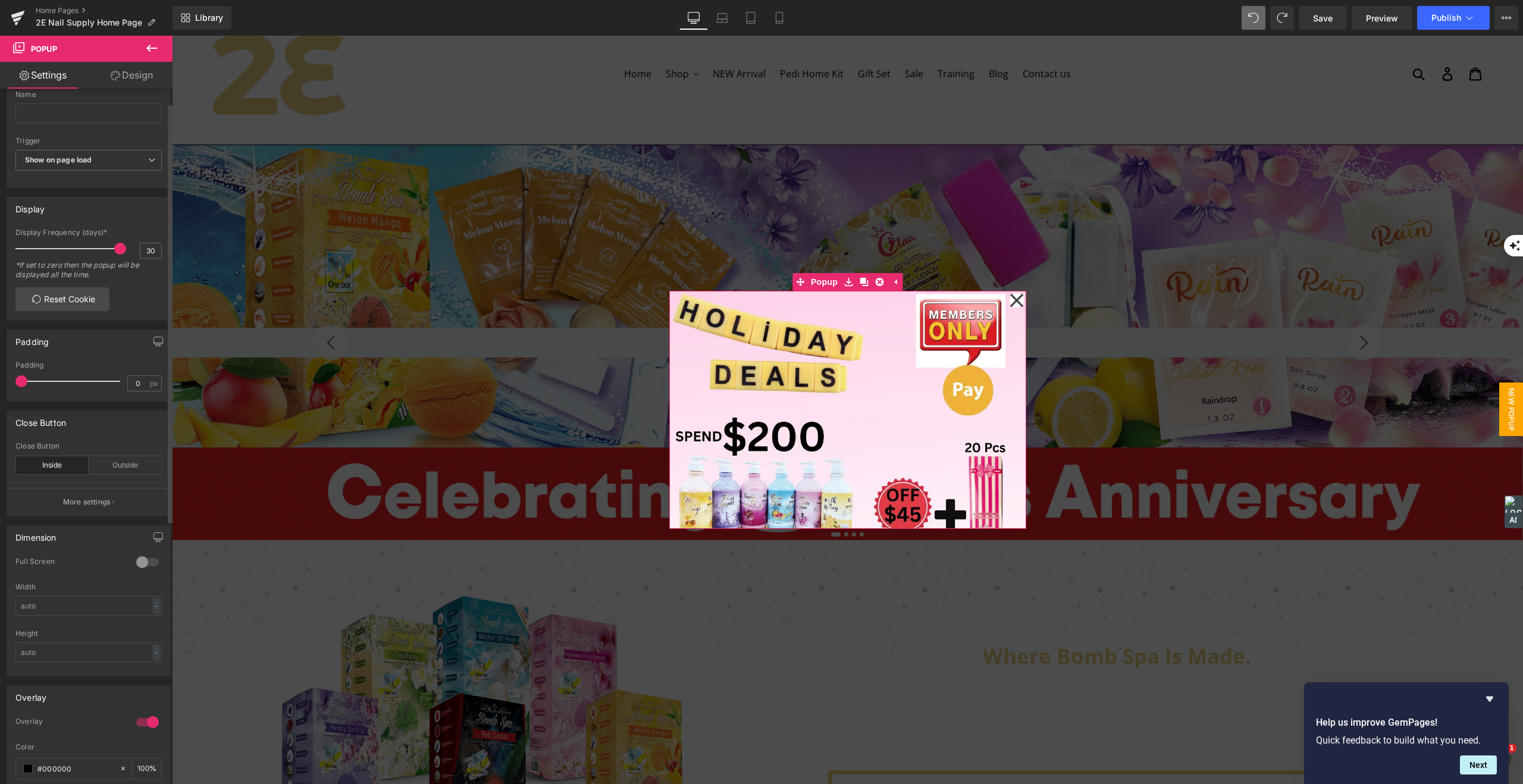
scroll to position [0, 0]
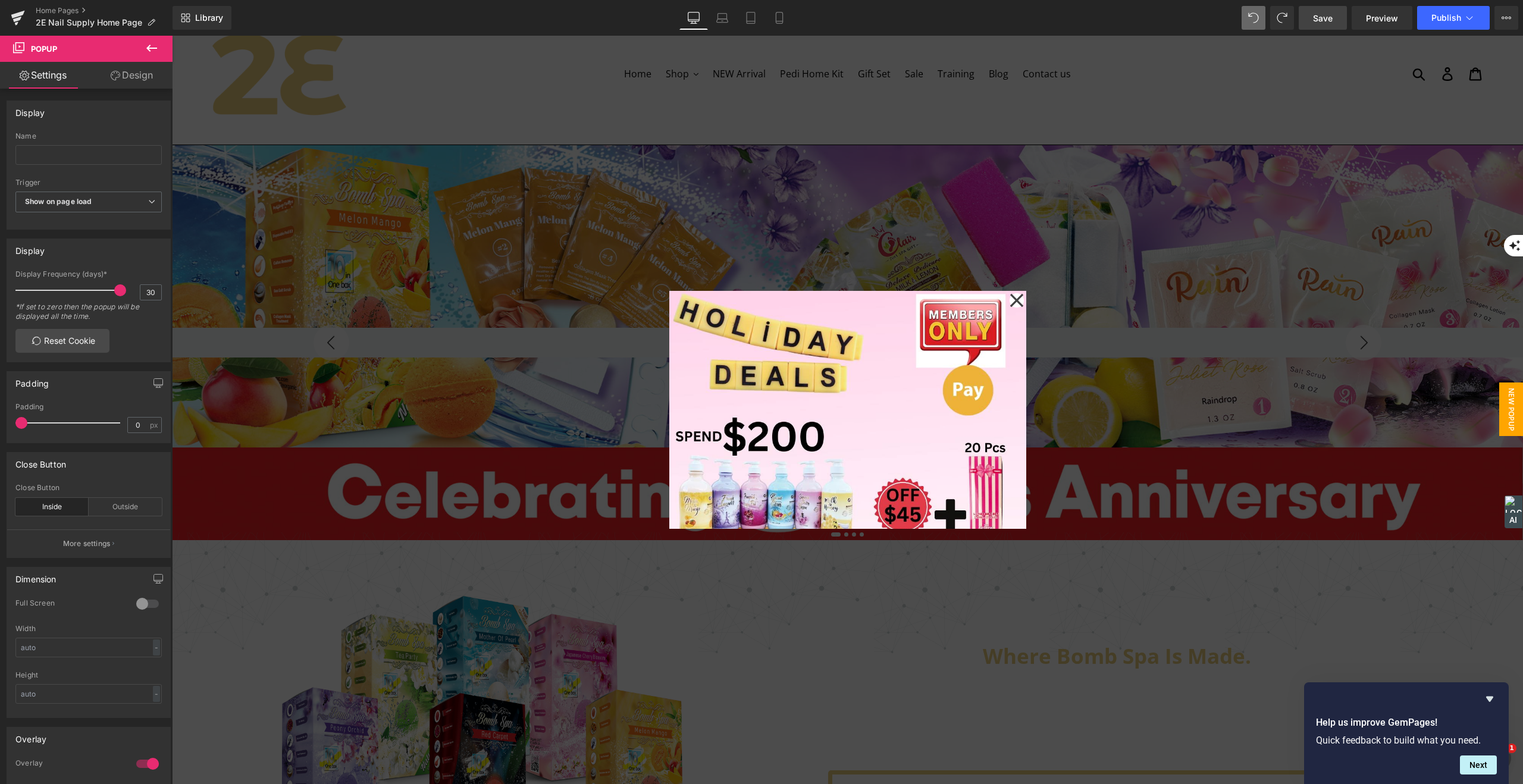
click at [1329, 22] on span "Save" at bounding box center [1322, 18] width 20 height 13
click at [1441, 16] on span "Publish" at bounding box center [1446, 17] width 30 height 9
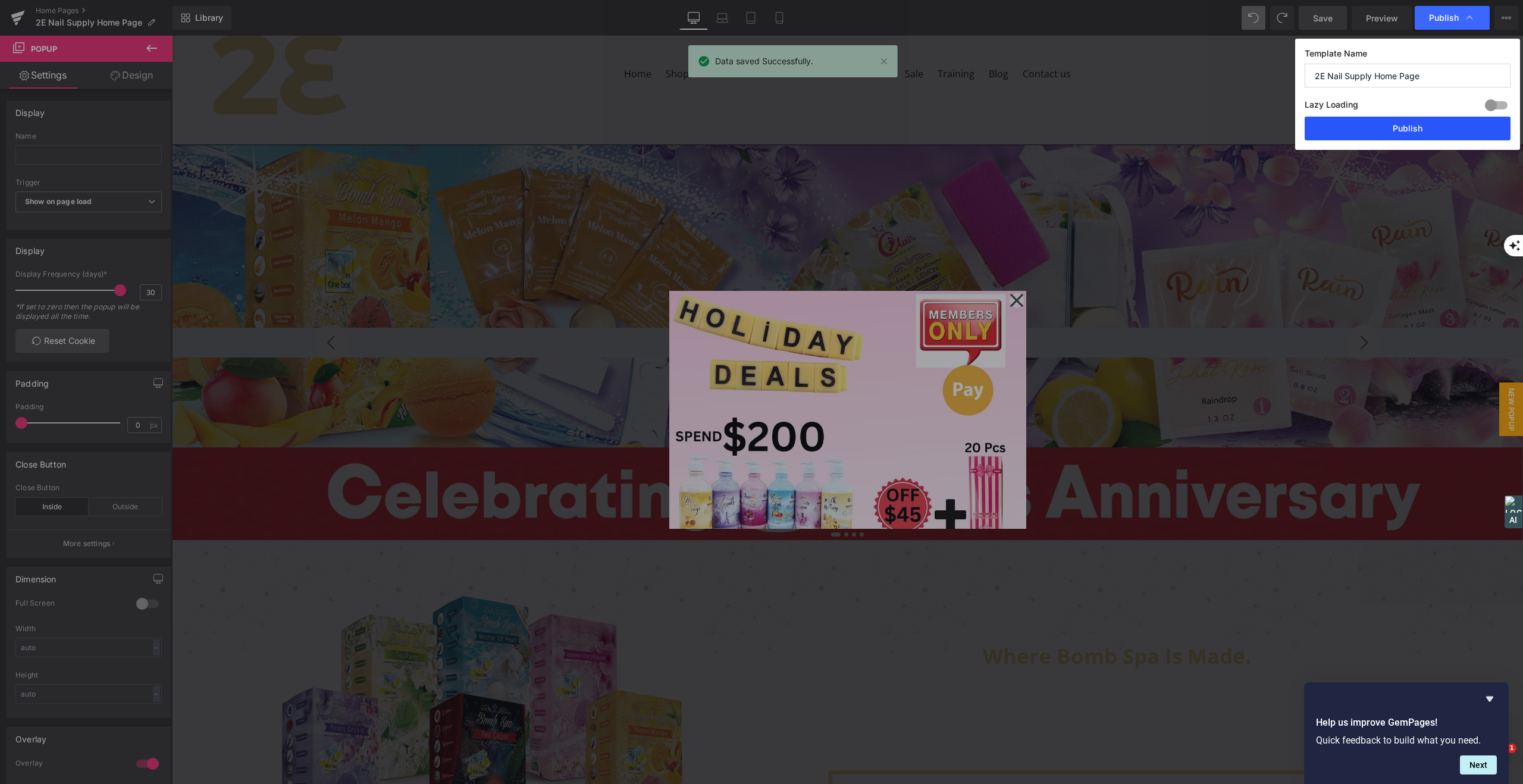
click at [1426, 125] on button "Publish" at bounding box center [1408, 129] width 206 height 24
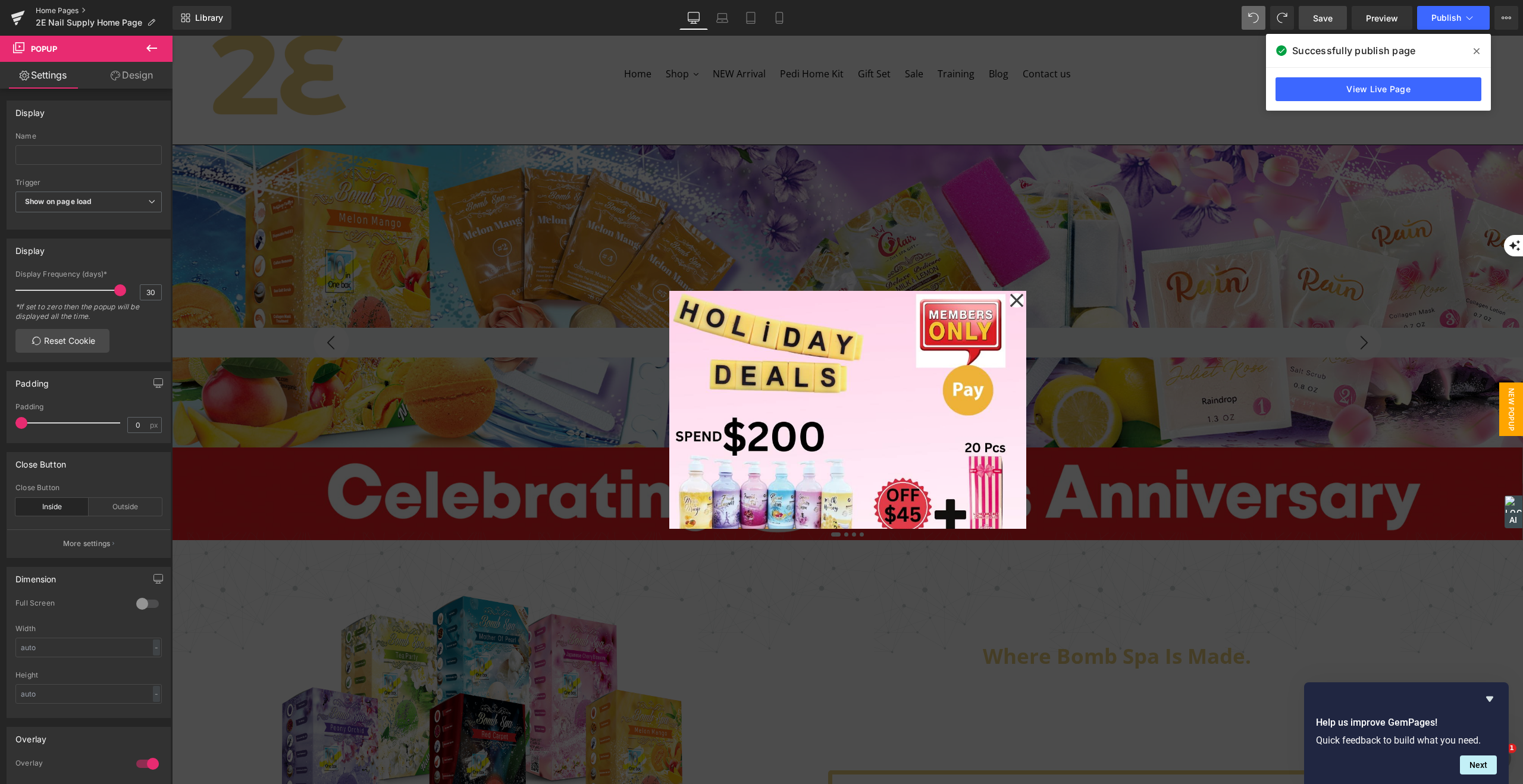
click at [66, 9] on link "Home Pages" at bounding box center [104, 10] width 137 height 9
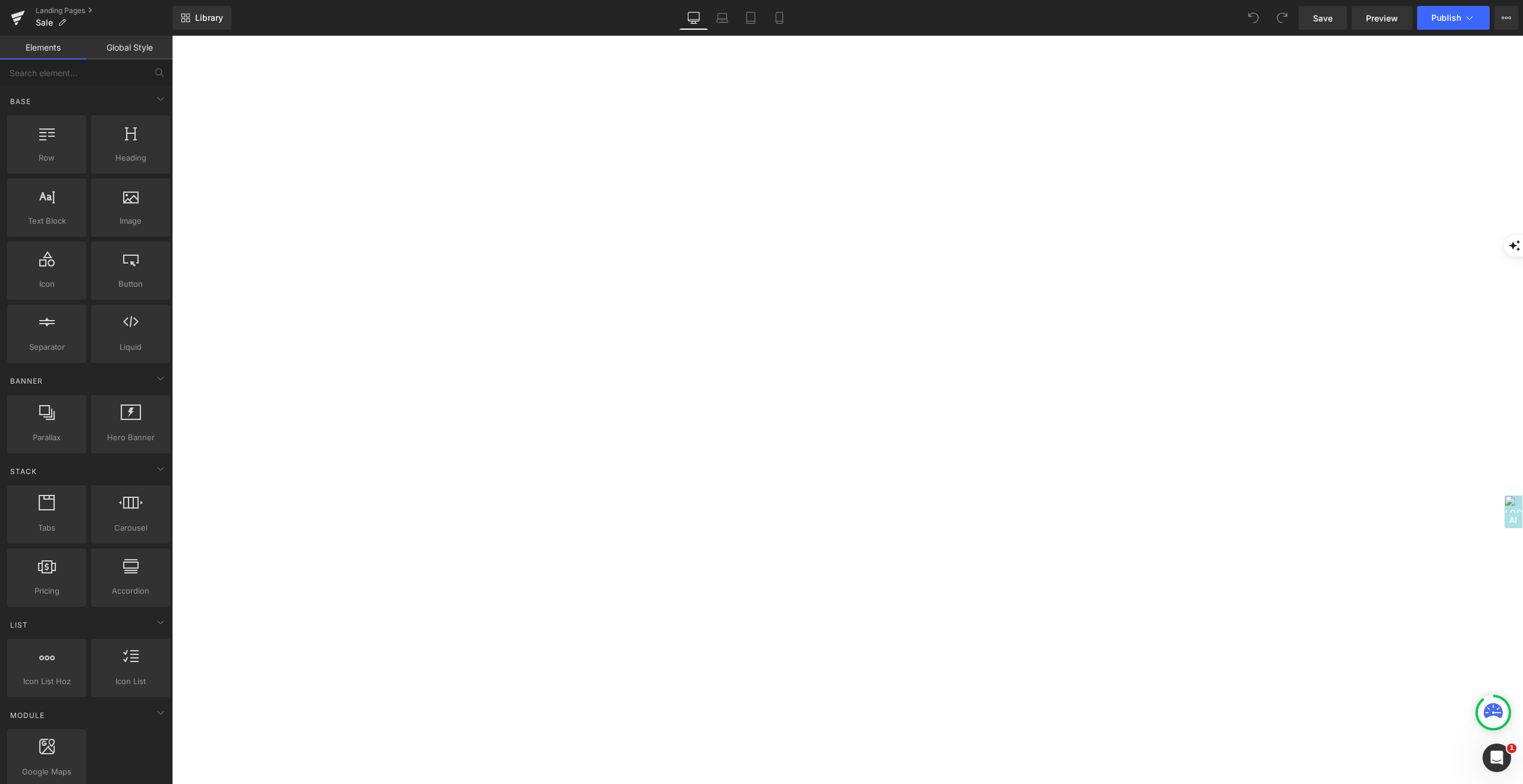
scroll to position [844, 0]
click at [172, 36] on icon at bounding box center [172, 36] width 0 height 0
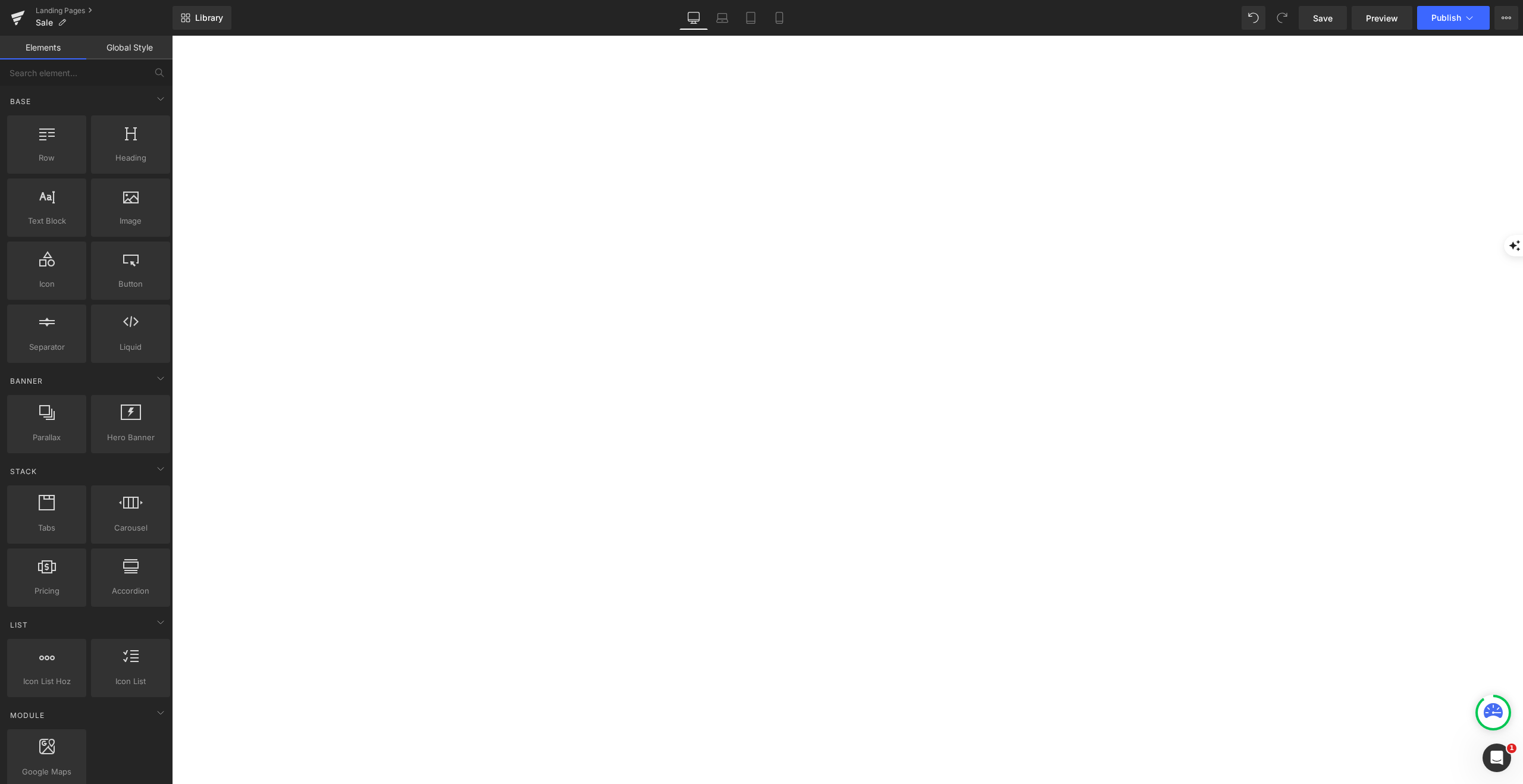
click at [172, 36] on icon at bounding box center [172, 36] width 0 height 0
click at [172, 36] on span "Image" at bounding box center [172, 36] width 0 height 0
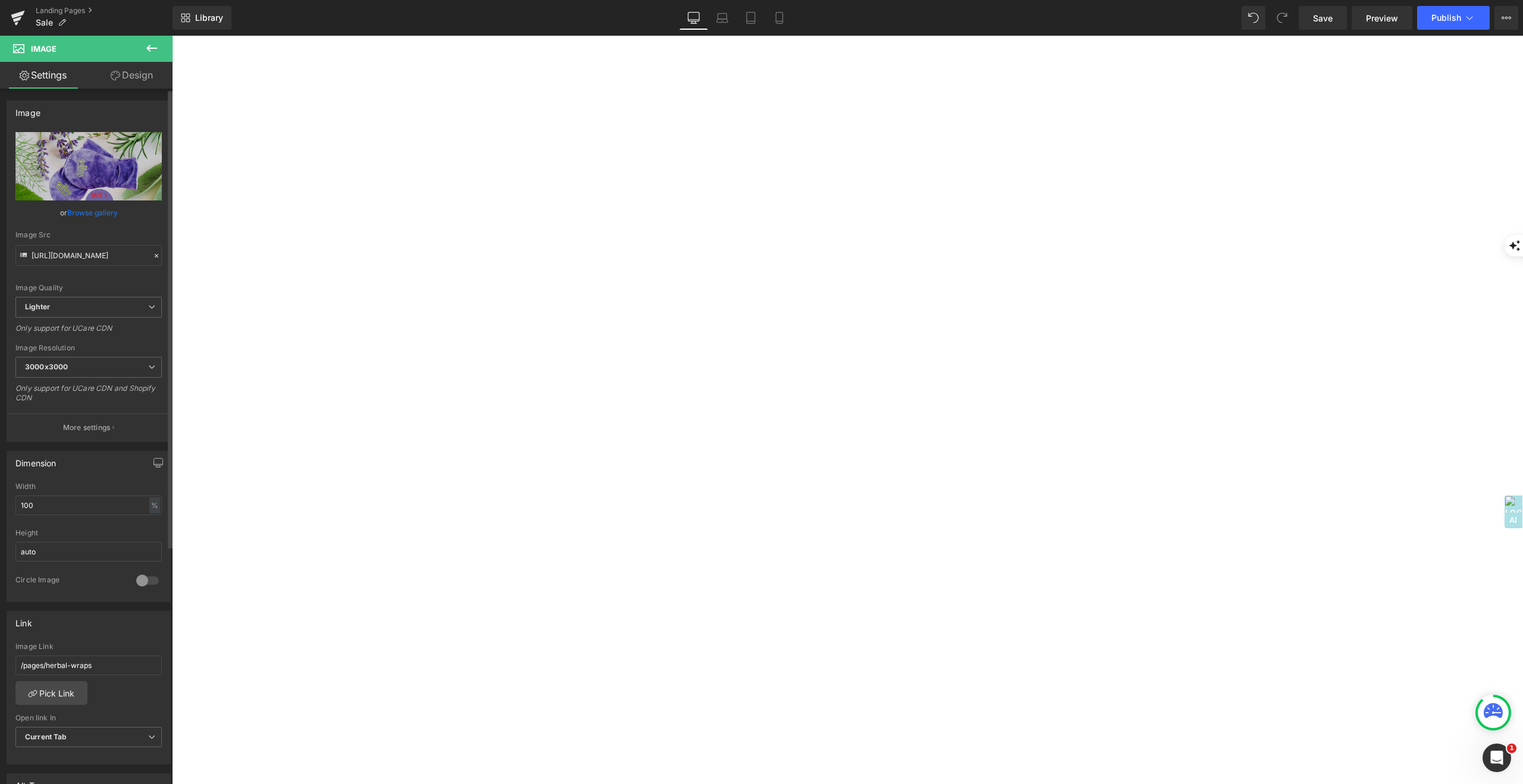
click at [100, 211] on link "Browse gallery" at bounding box center [92, 212] width 51 height 21
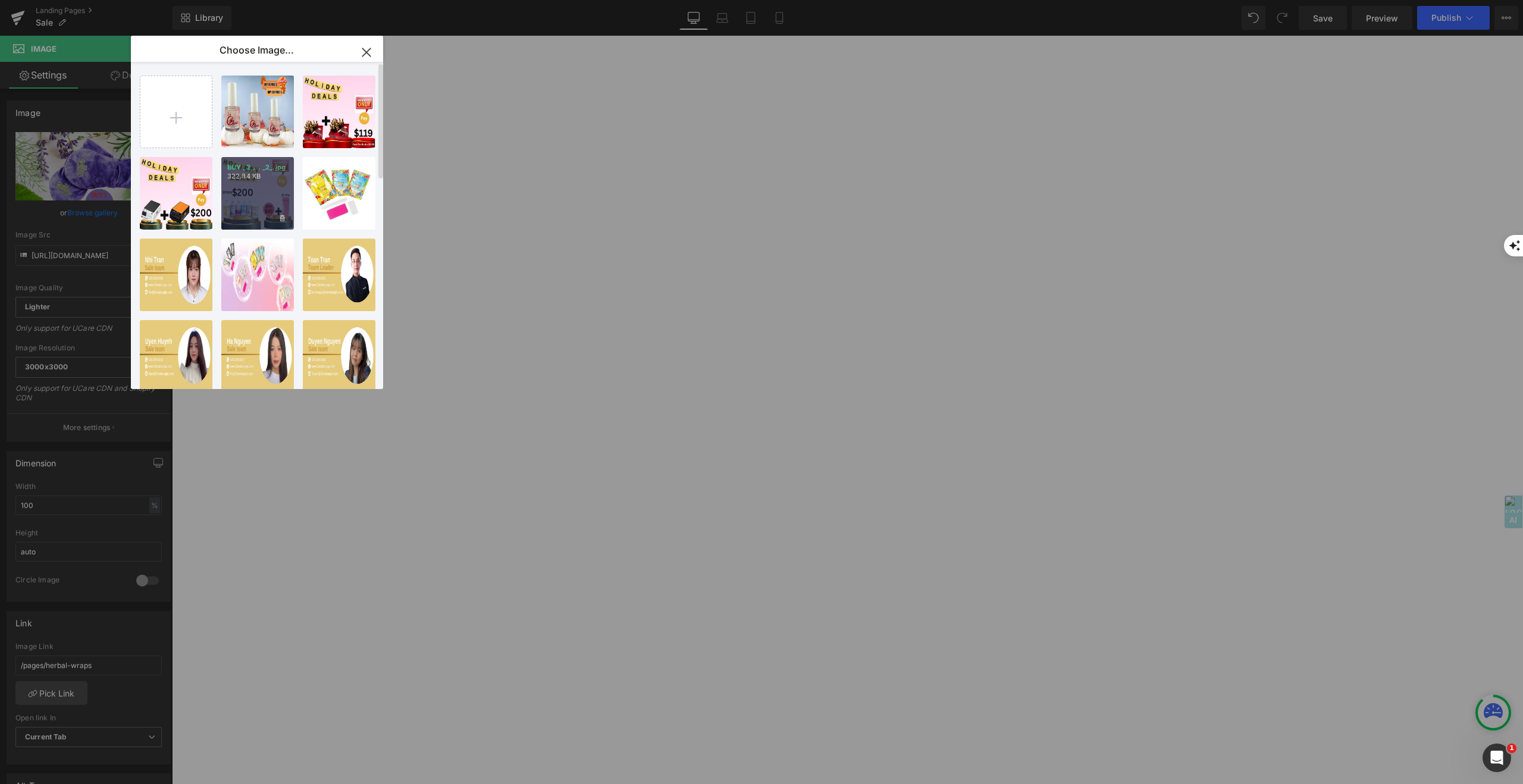
click at [262, 185] on div "BUY _2_... _2_.jpg 322.84 KB" at bounding box center [258, 193] width 72 height 72
type input "[URL][DOMAIN_NAME]"
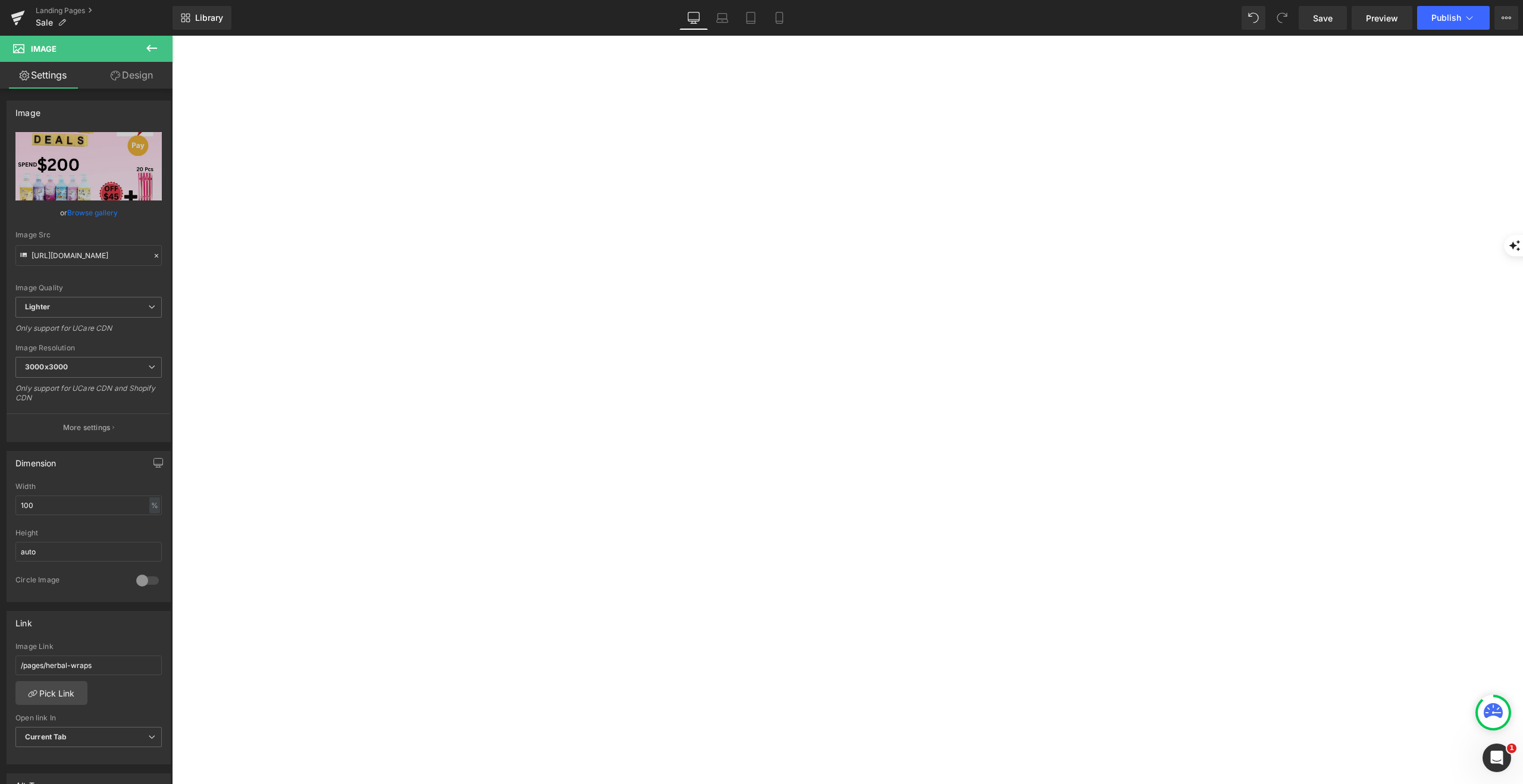
click at [172, 36] on span "(P) Image" at bounding box center [172, 36] width 0 height 0
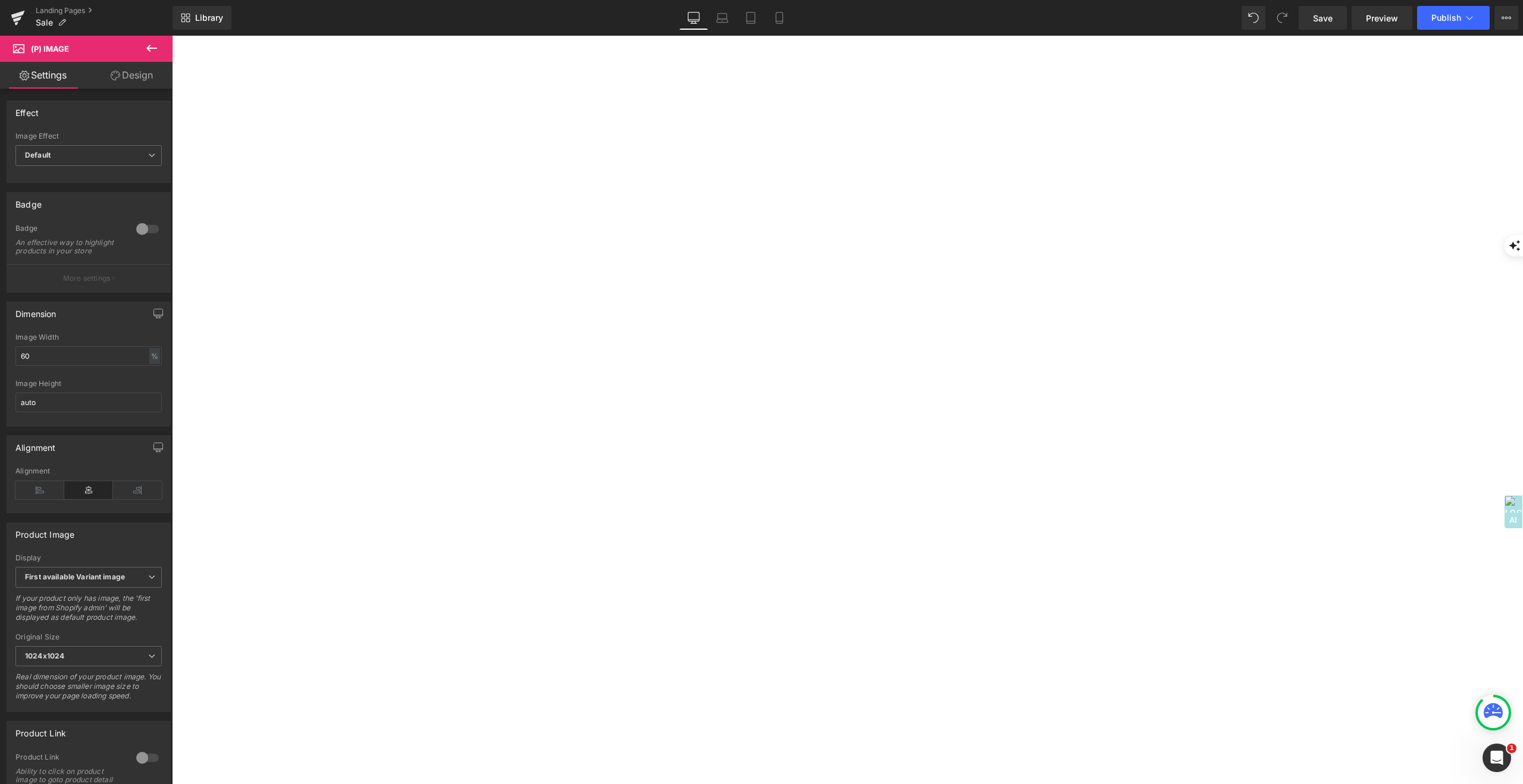
click at [172, 36] on span "Product" at bounding box center [172, 36] width 0 height 0
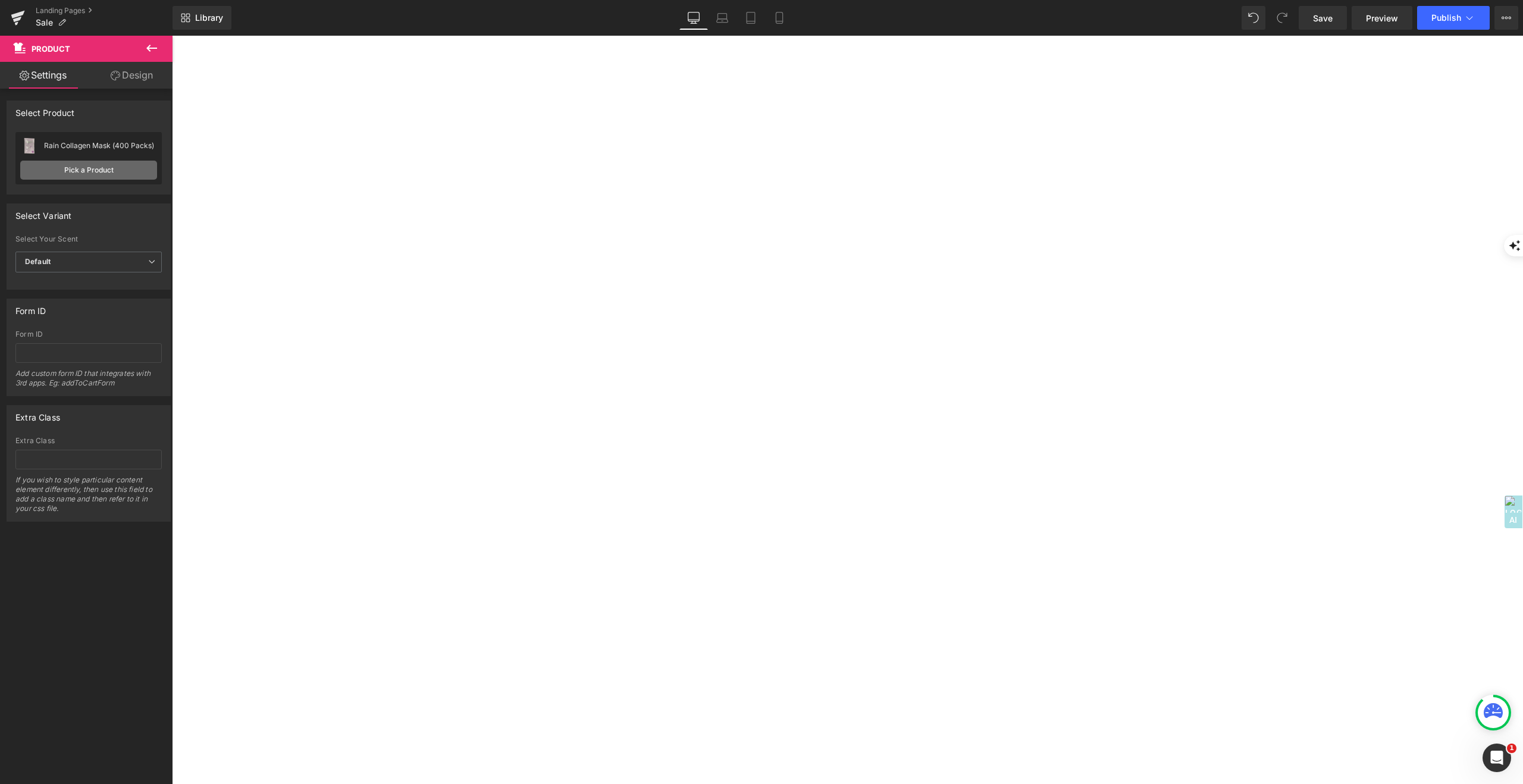
click at [98, 173] on link "Pick a Product" at bounding box center [88, 170] width 137 height 19
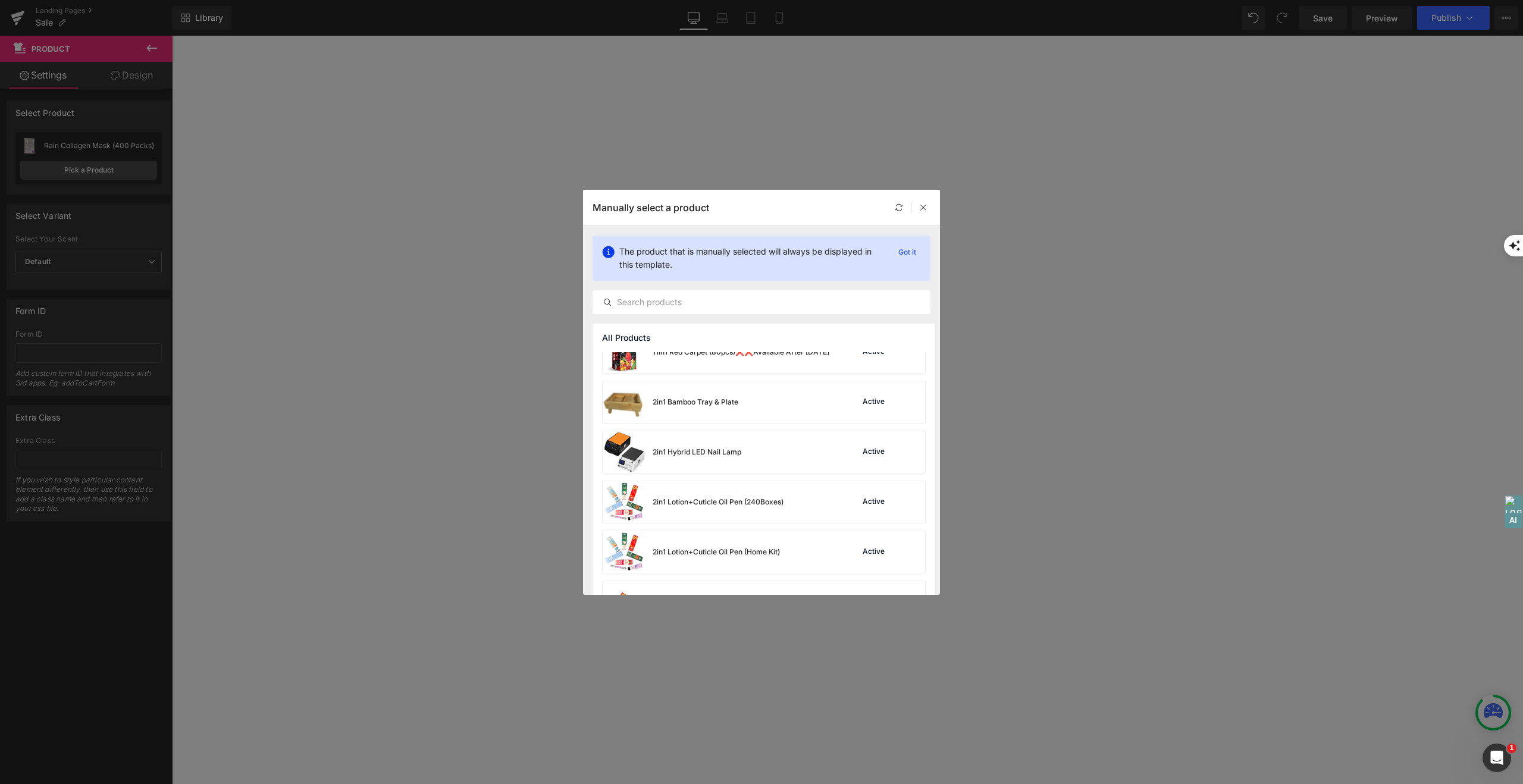
scroll to position [810, 0]
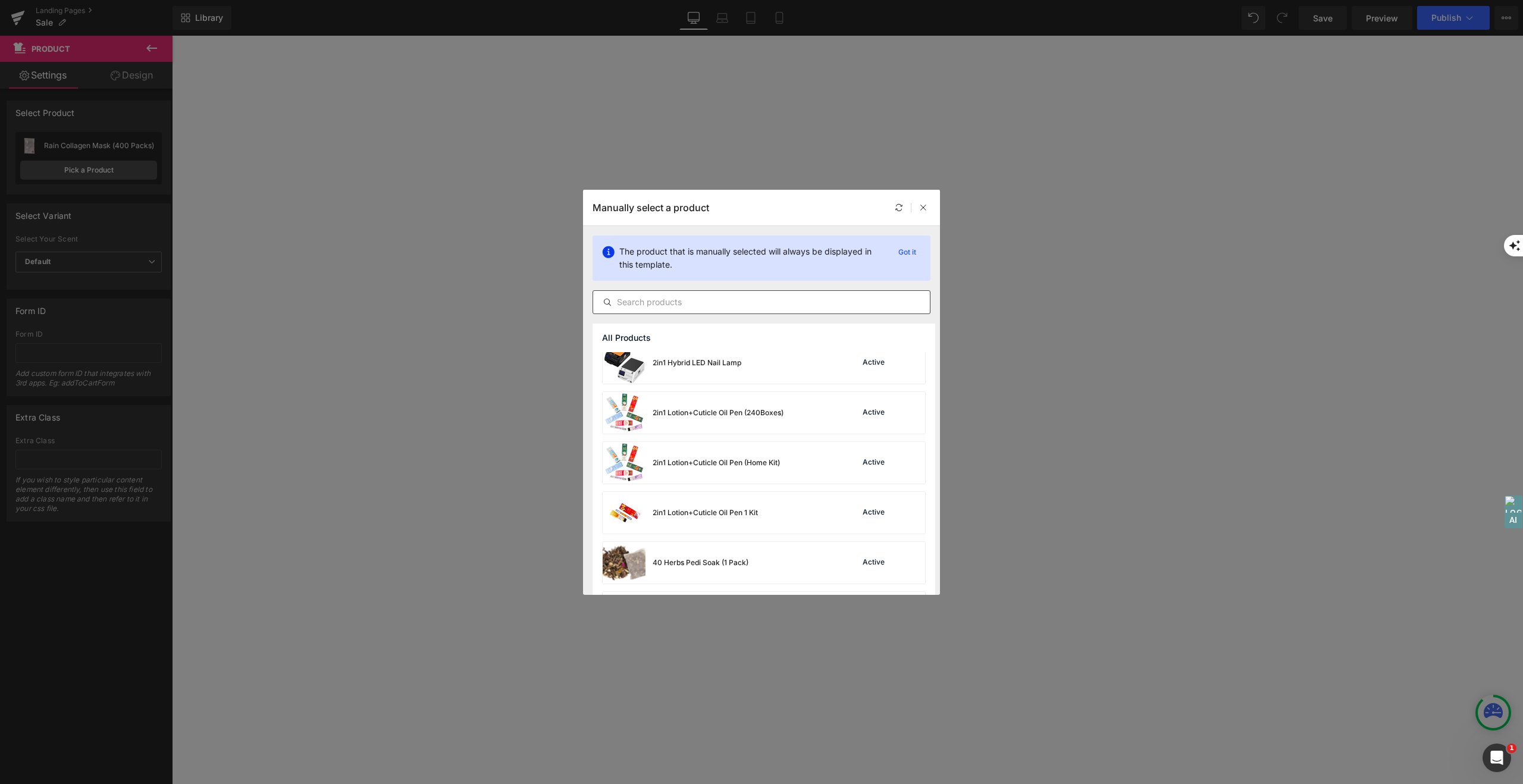
click at [687, 301] on input "text" at bounding box center [761, 301] width 337 height 15
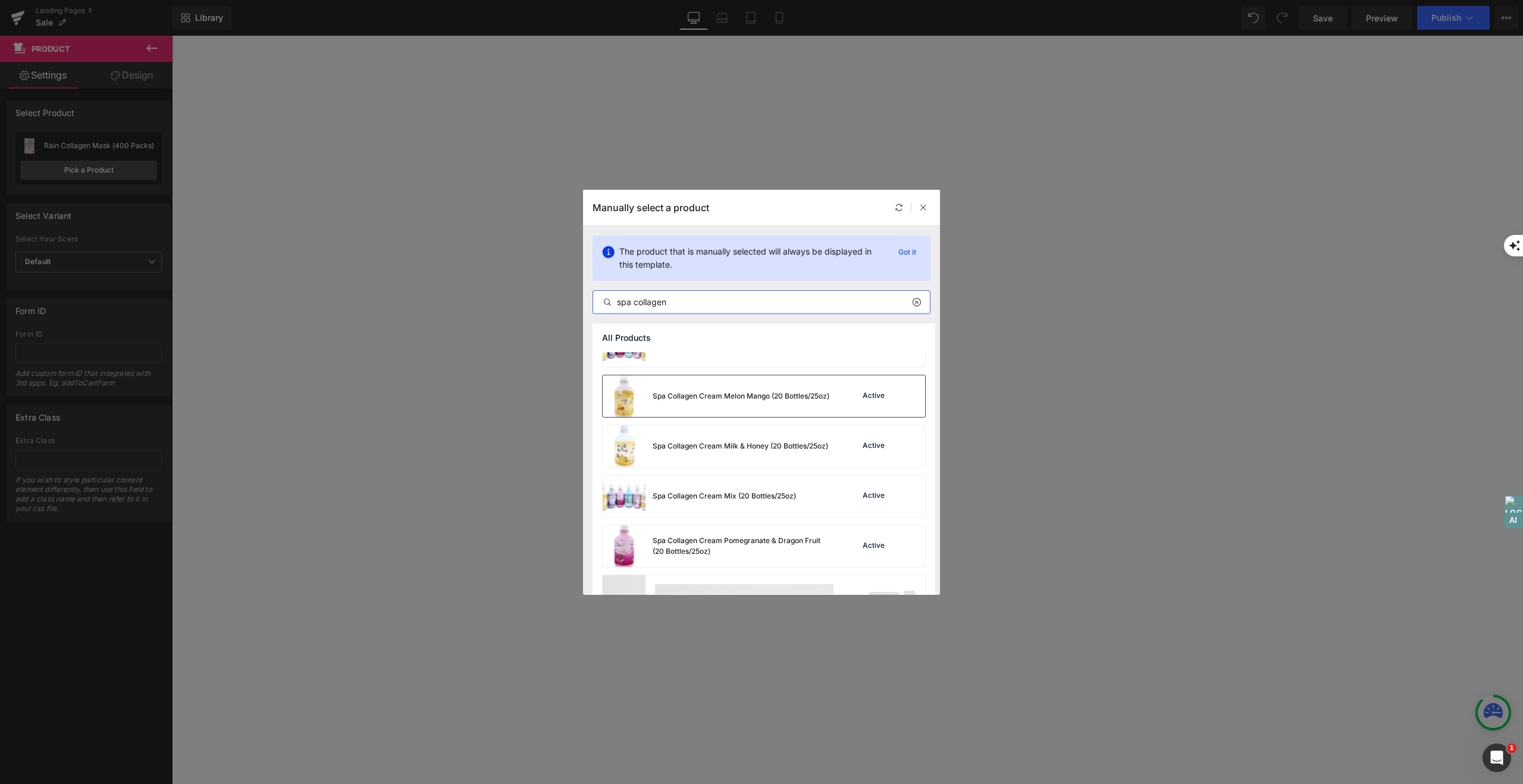
scroll to position [210, 0]
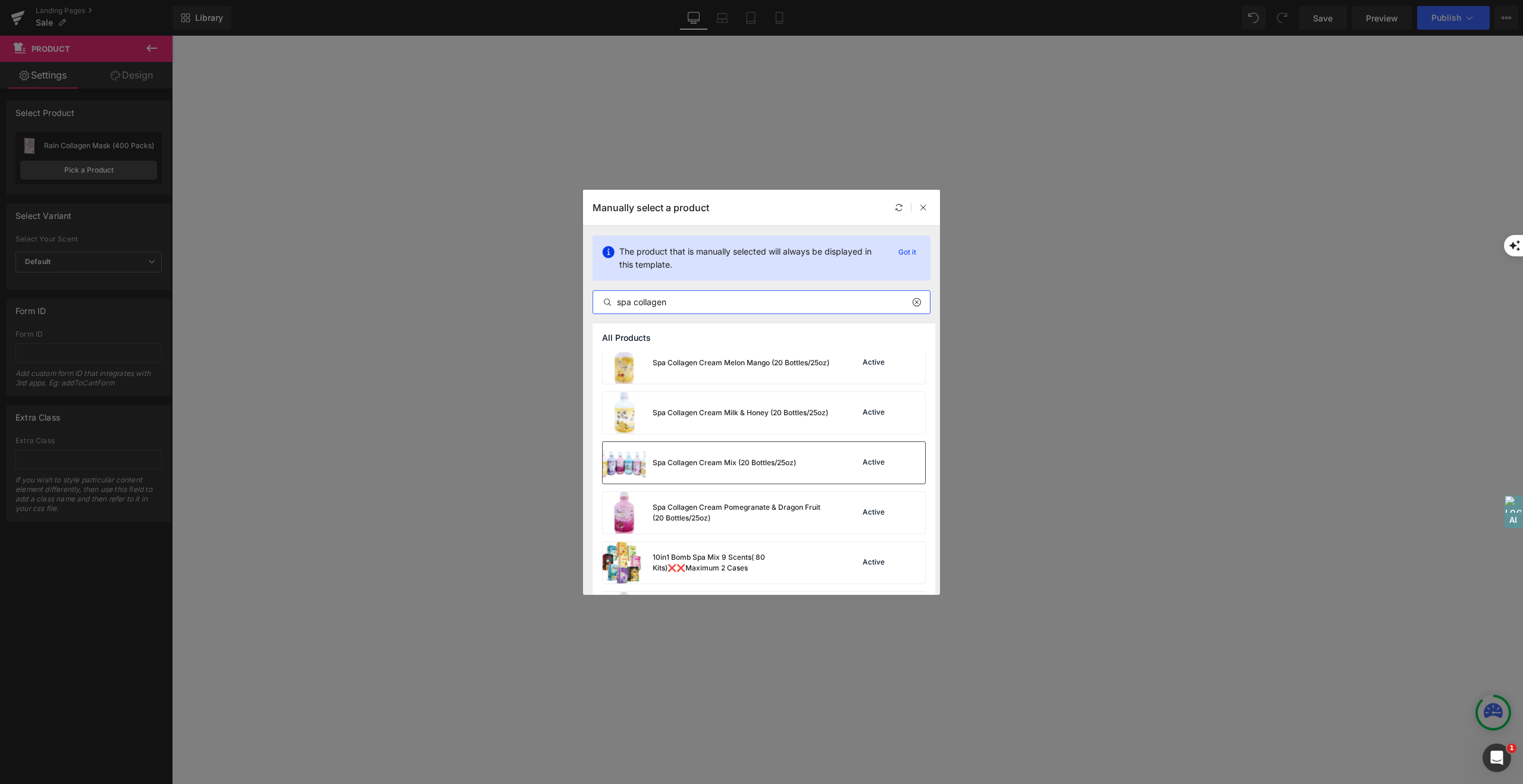
type input "spa collagen"
click at [792, 457] on div "Spa Collagen Cream Mix (20 Bottles/25oz)" at bounding box center [724, 462] width 143 height 10
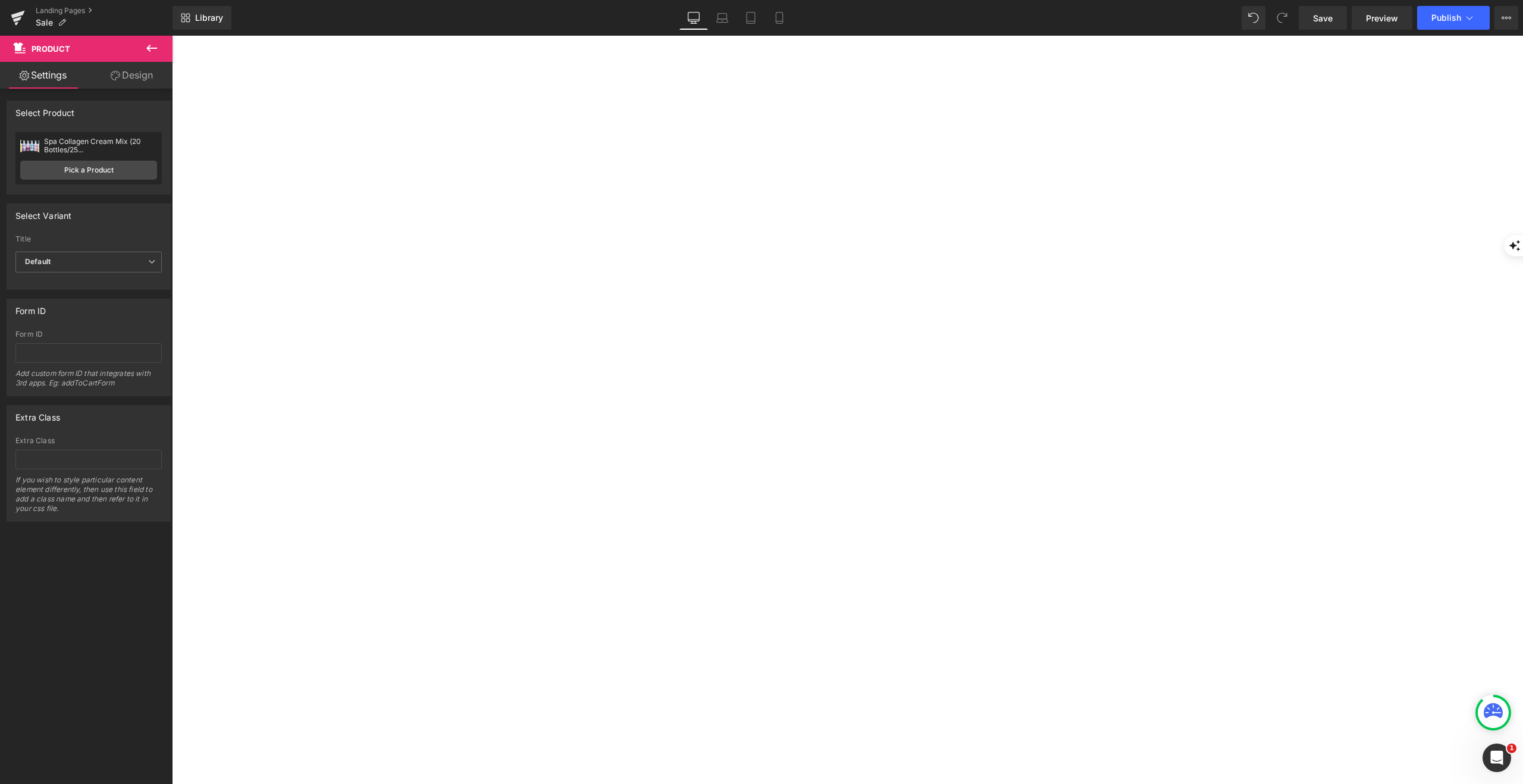
scroll to position [761, 0]
click at [172, 36] on link at bounding box center [172, 36] width 0 height 0
click at [172, 36] on icon at bounding box center [172, 36] width 0 height 0
click at [172, 36] on img at bounding box center [172, 36] width 0 height 0
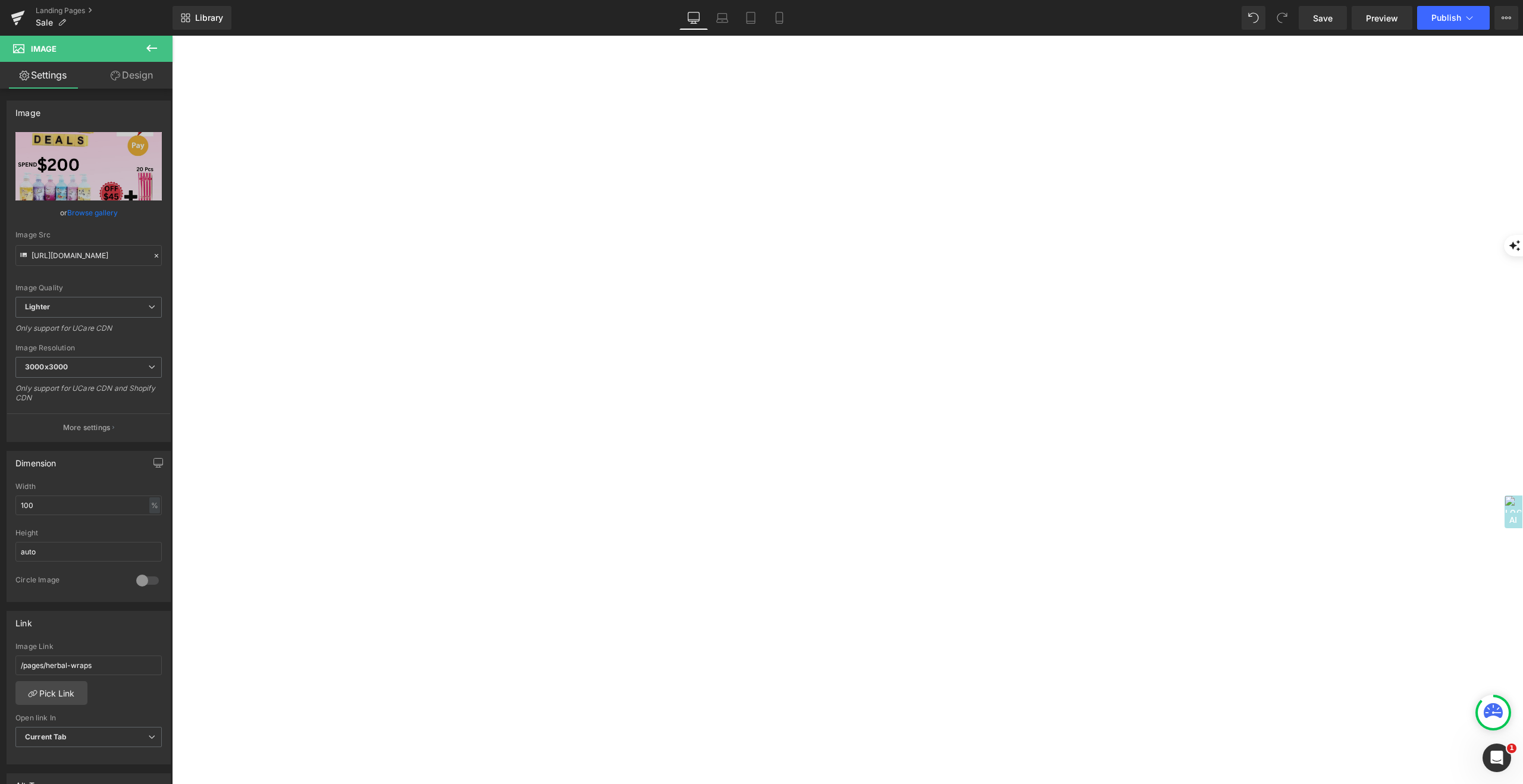
click at [89, 214] on link "Browse gallery" at bounding box center [92, 212] width 51 height 21
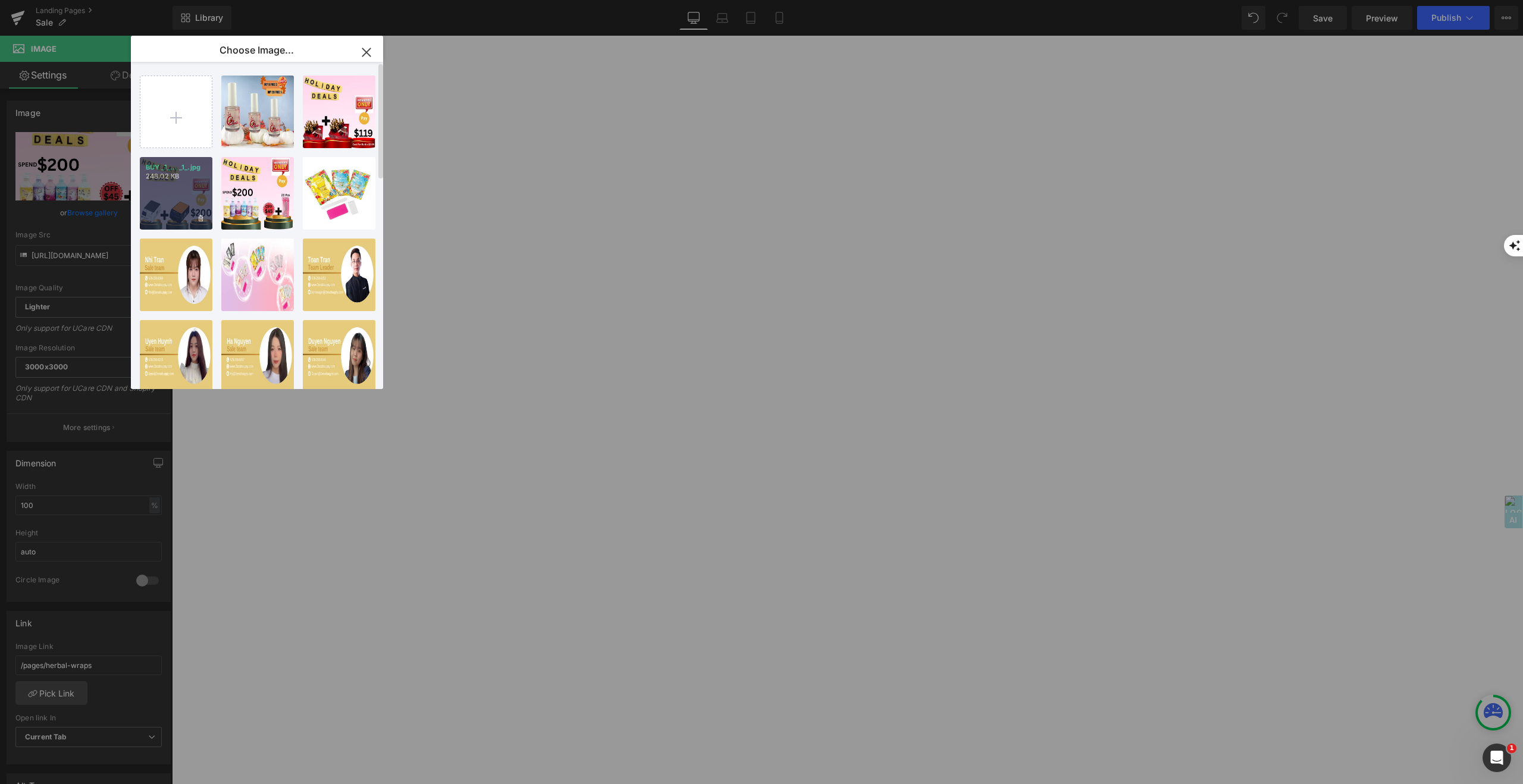
click at [180, 198] on div "BUY _1_... _1_.jpg 248.02 KB" at bounding box center [176, 193] width 72 height 72
type input "[URL][DOMAIN_NAME]"
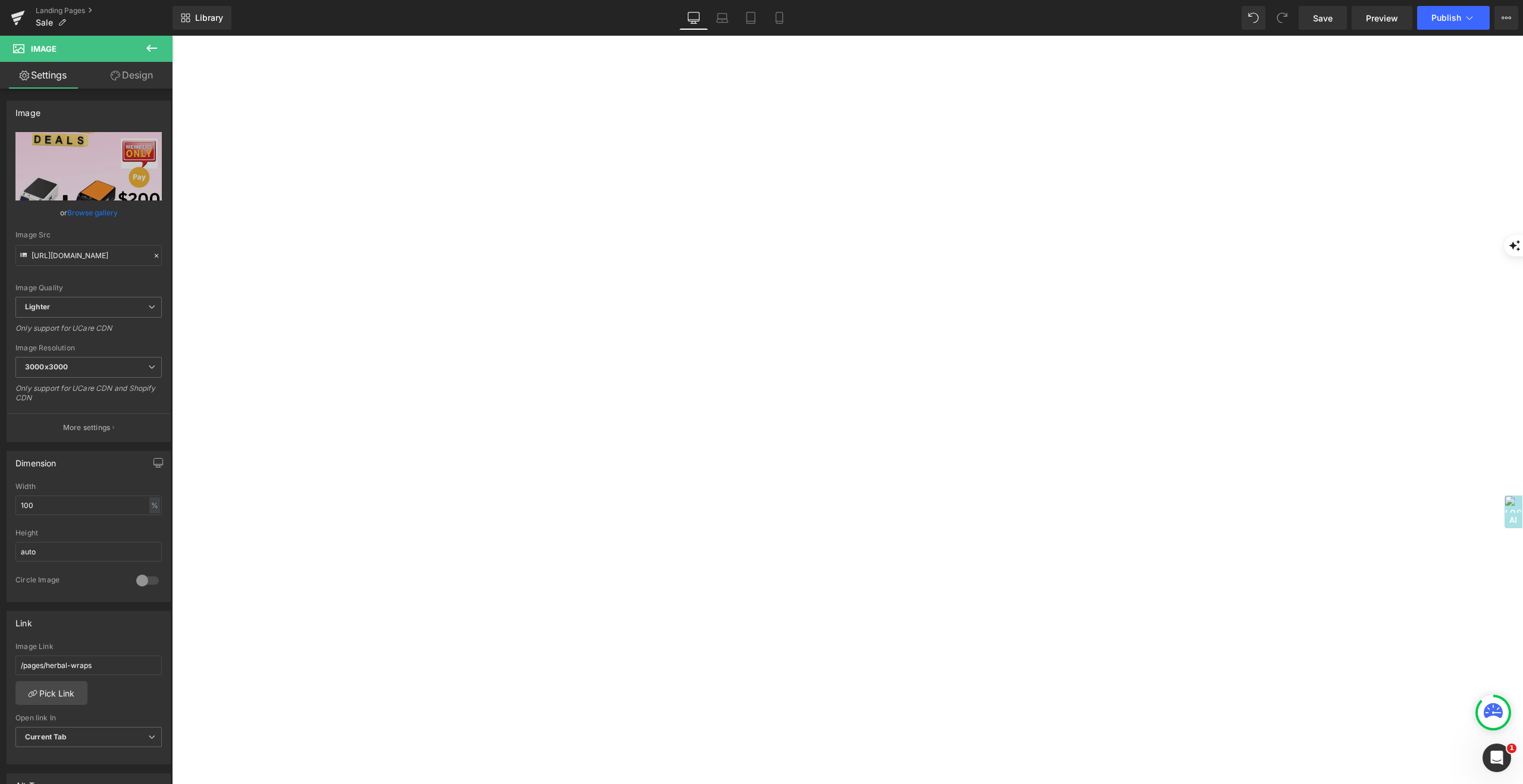
click at [172, 36] on span "Product" at bounding box center [172, 36] width 0 height 0
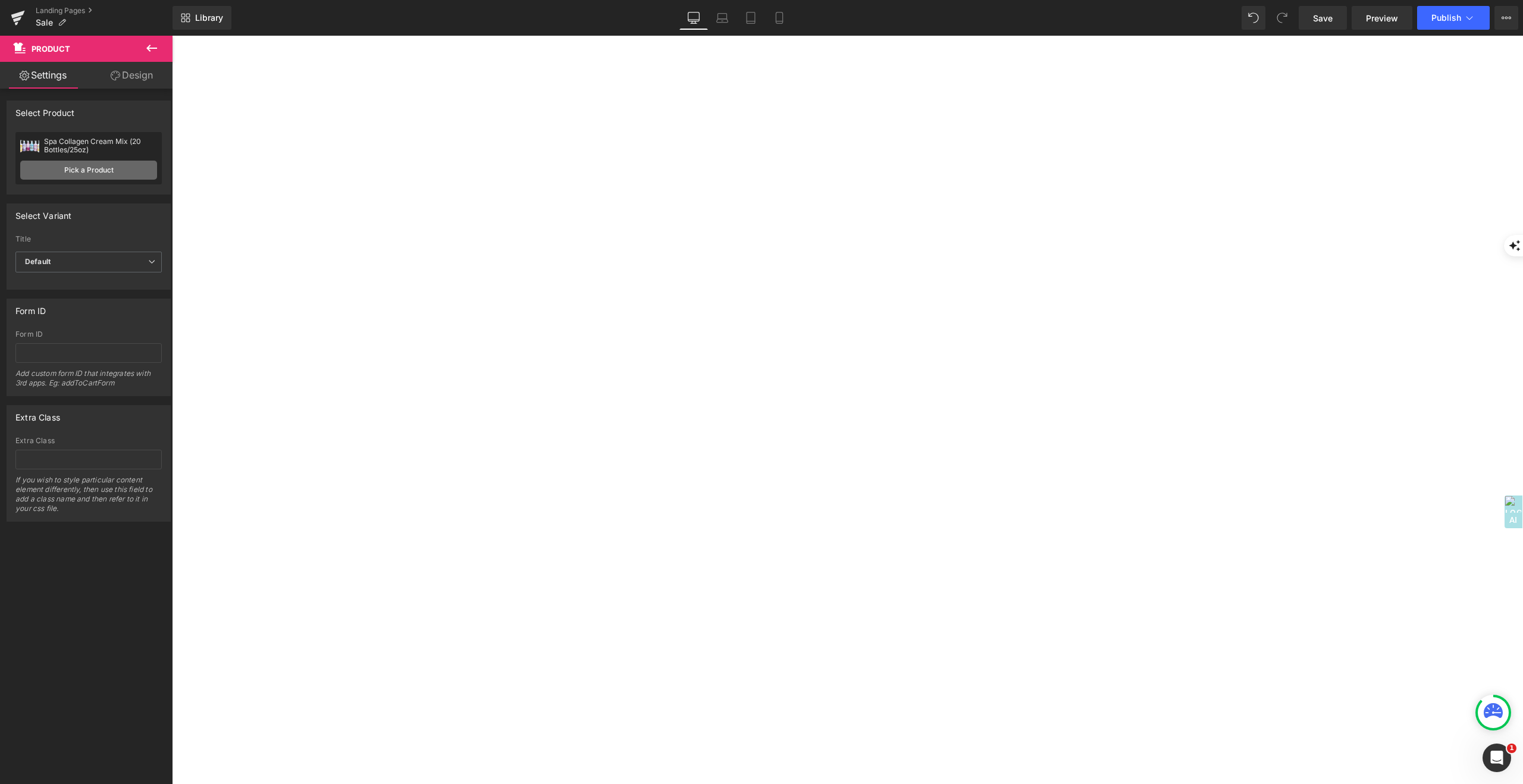
click at [101, 168] on link "Pick a Product" at bounding box center [88, 170] width 137 height 19
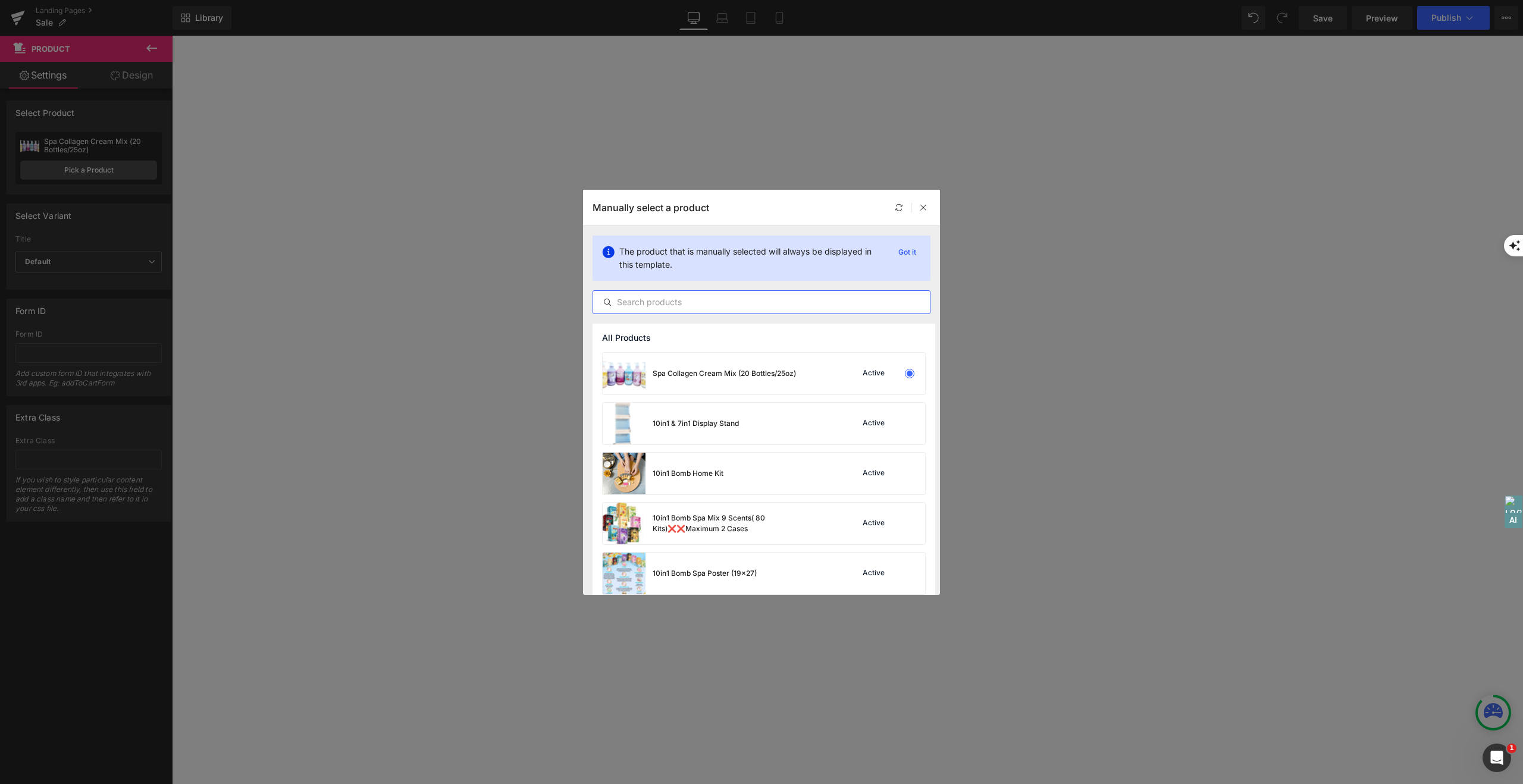
click at [653, 299] on input "text" at bounding box center [761, 301] width 337 height 15
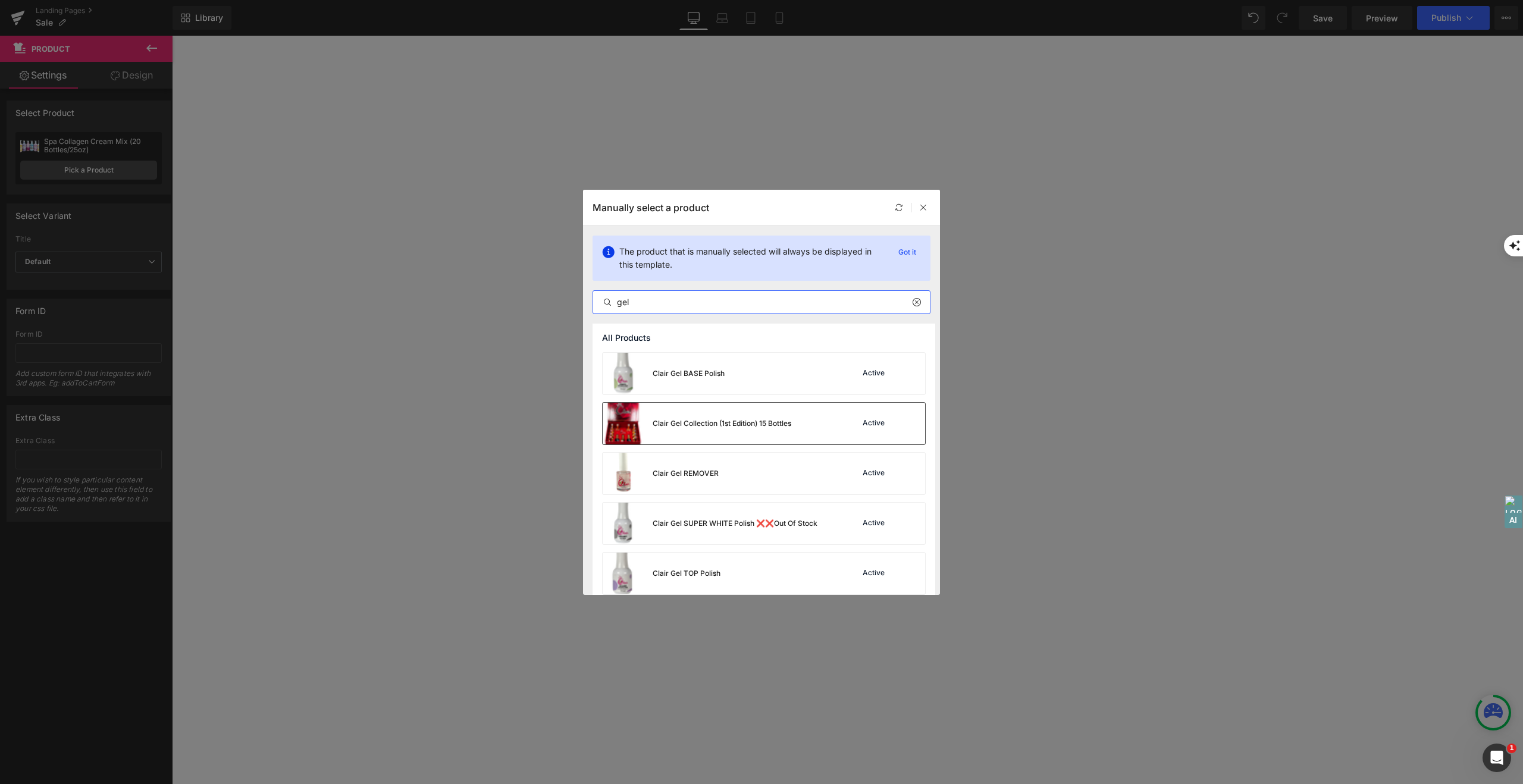
scroll to position [9, 0]
click at [647, 307] on input "gel" at bounding box center [761, 301] width 337 height 15
click at [647, 307] on input "gel" at bounding box center [761, 301] width 337 height 15
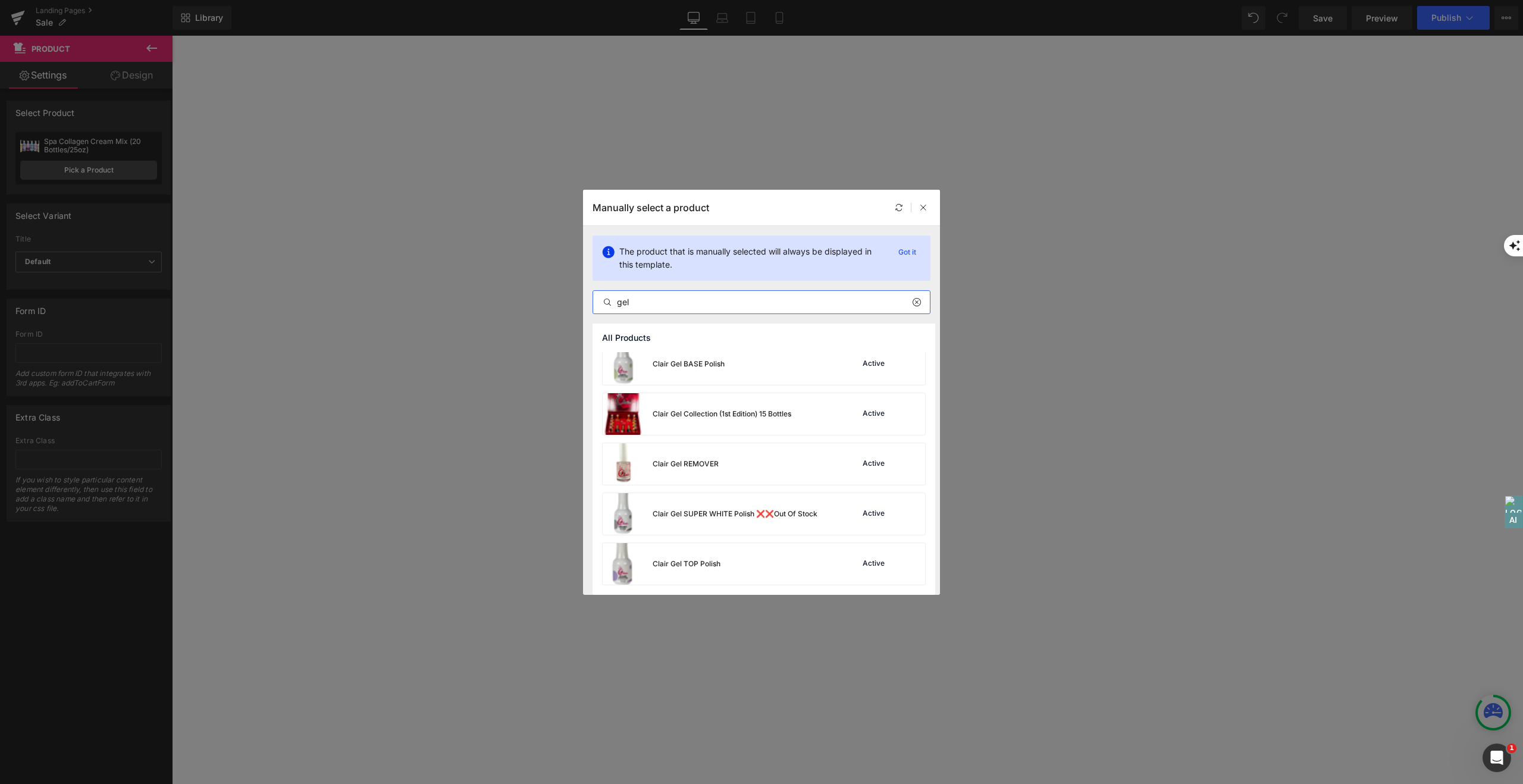
click at [647, 307] on input "gel" at bounding box center [761, 301] width 337 height 15
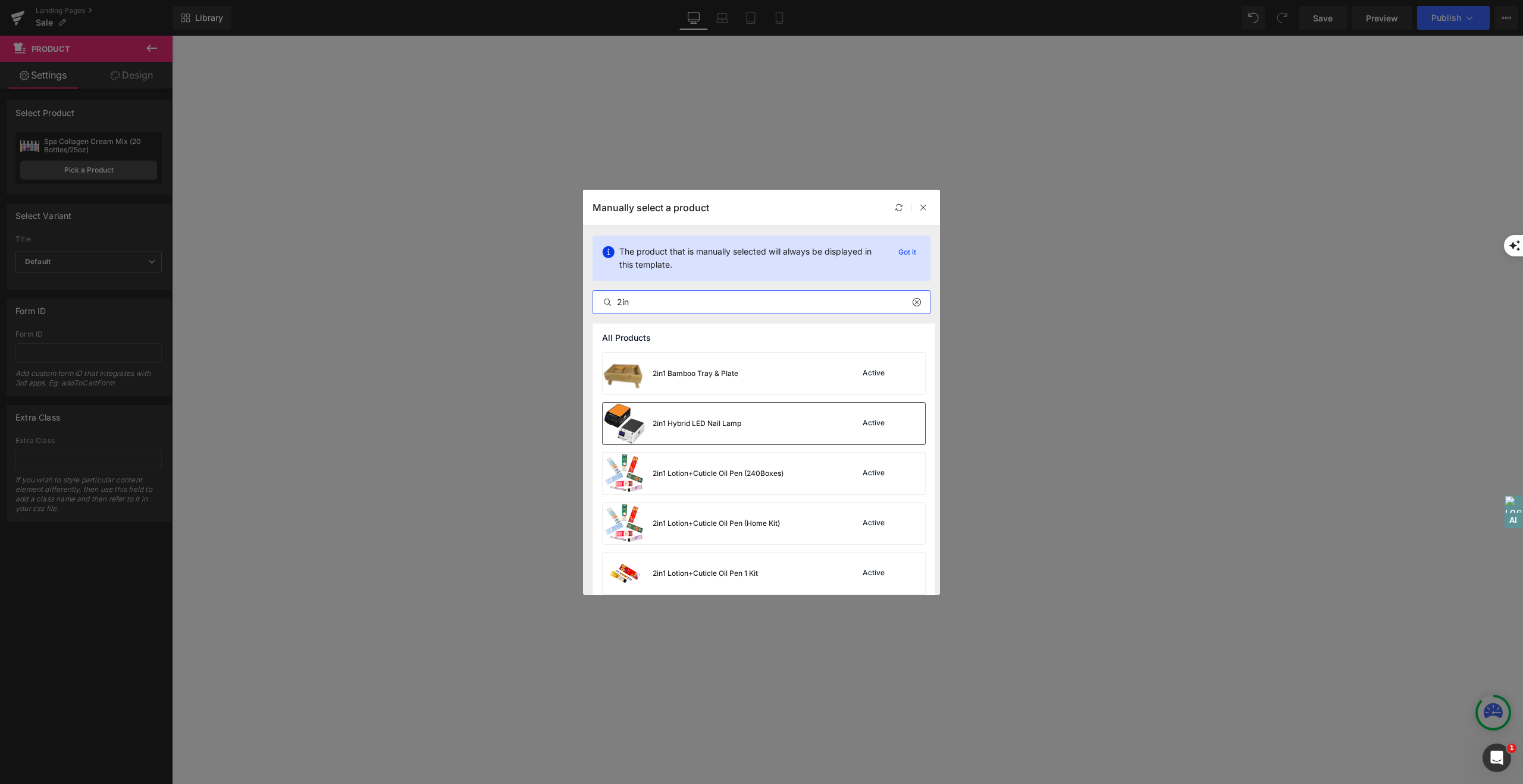
type input "2in"
drag, startPoint x: 574, startPoint y: 383, endPoint x: 747, endPoint y: 418, distance: 176.5
click at [747, 418] on div "2in1 Hybrid LED Nail Lamp Active" at bounding box center [763, 423] width 322 height 41
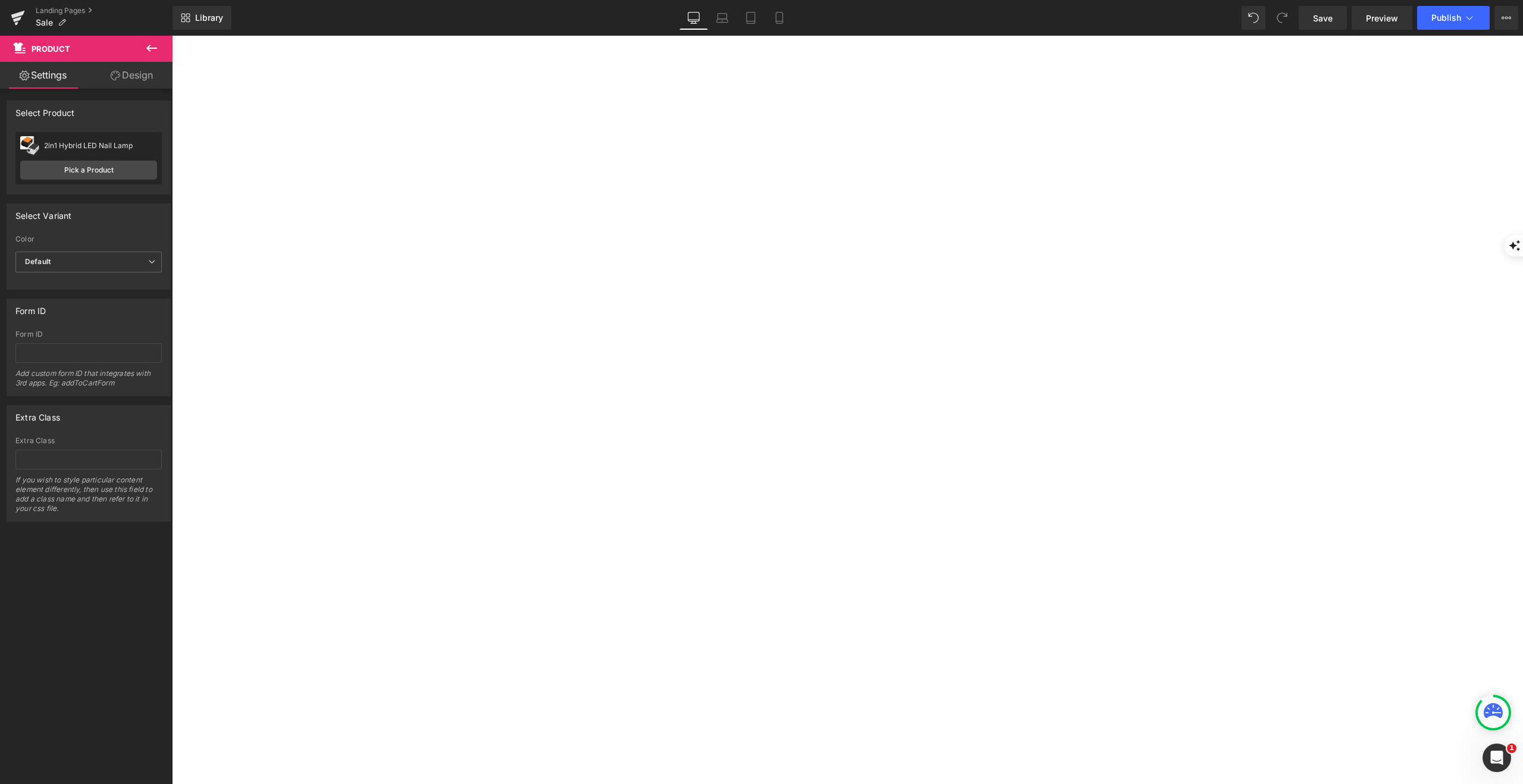
click at [172, 36] on icon at bounding box center [172, 36] width 0 height 0
click at [172, 36] on img at bounding box center [172, 36] width 0 height 0
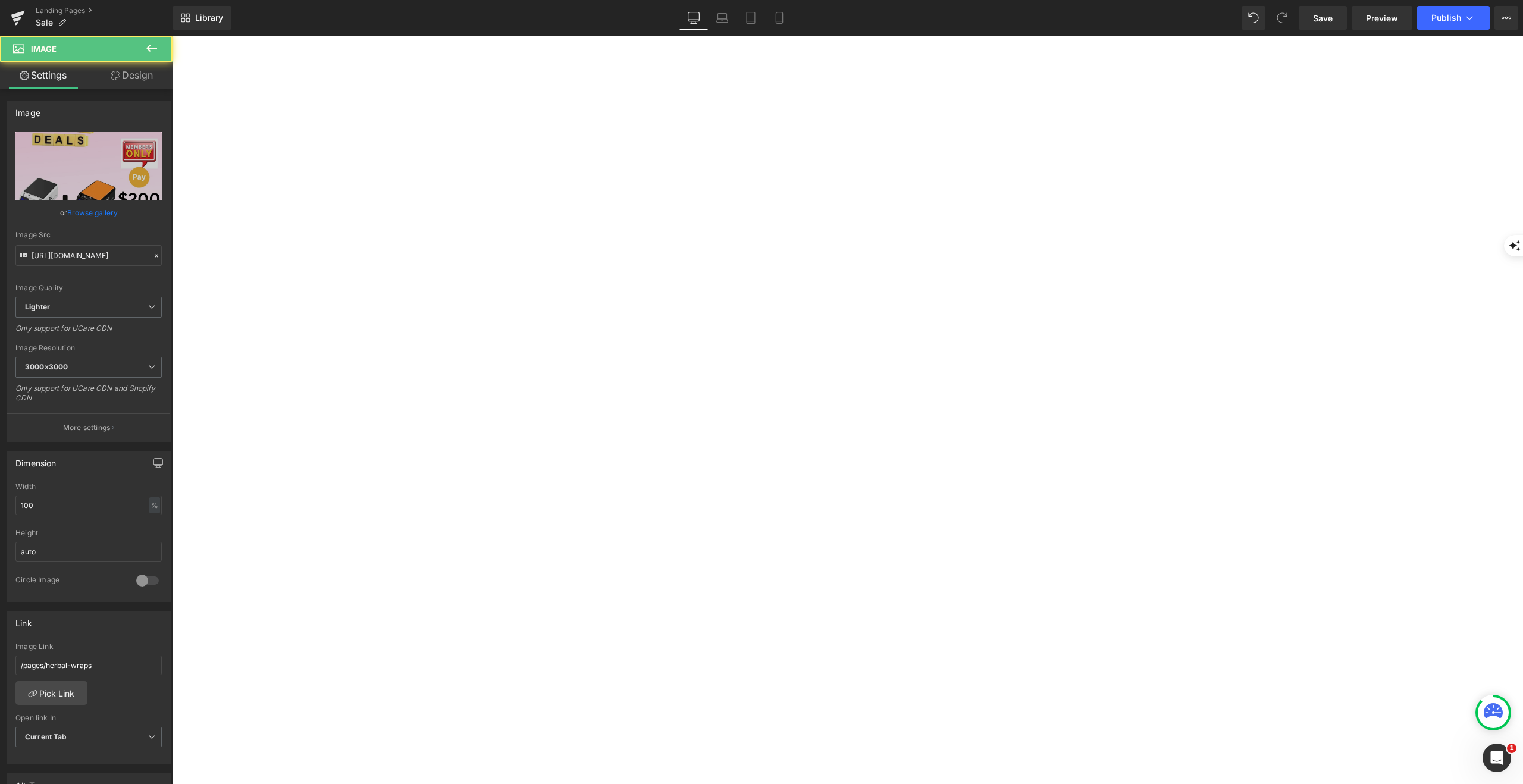
click at [172, 36] on icon at bounding box center [172, 36] width 0 height 0
click at [172, 36] on img at bounding box center [172, 36] width 0 height 0
click at [172, 36] on span "Image" at bounding box center [172, 36] width 0 height 0
click at [94, 212] on link "Browse gallery" at bounding box center [92, 212] width 51 height 21
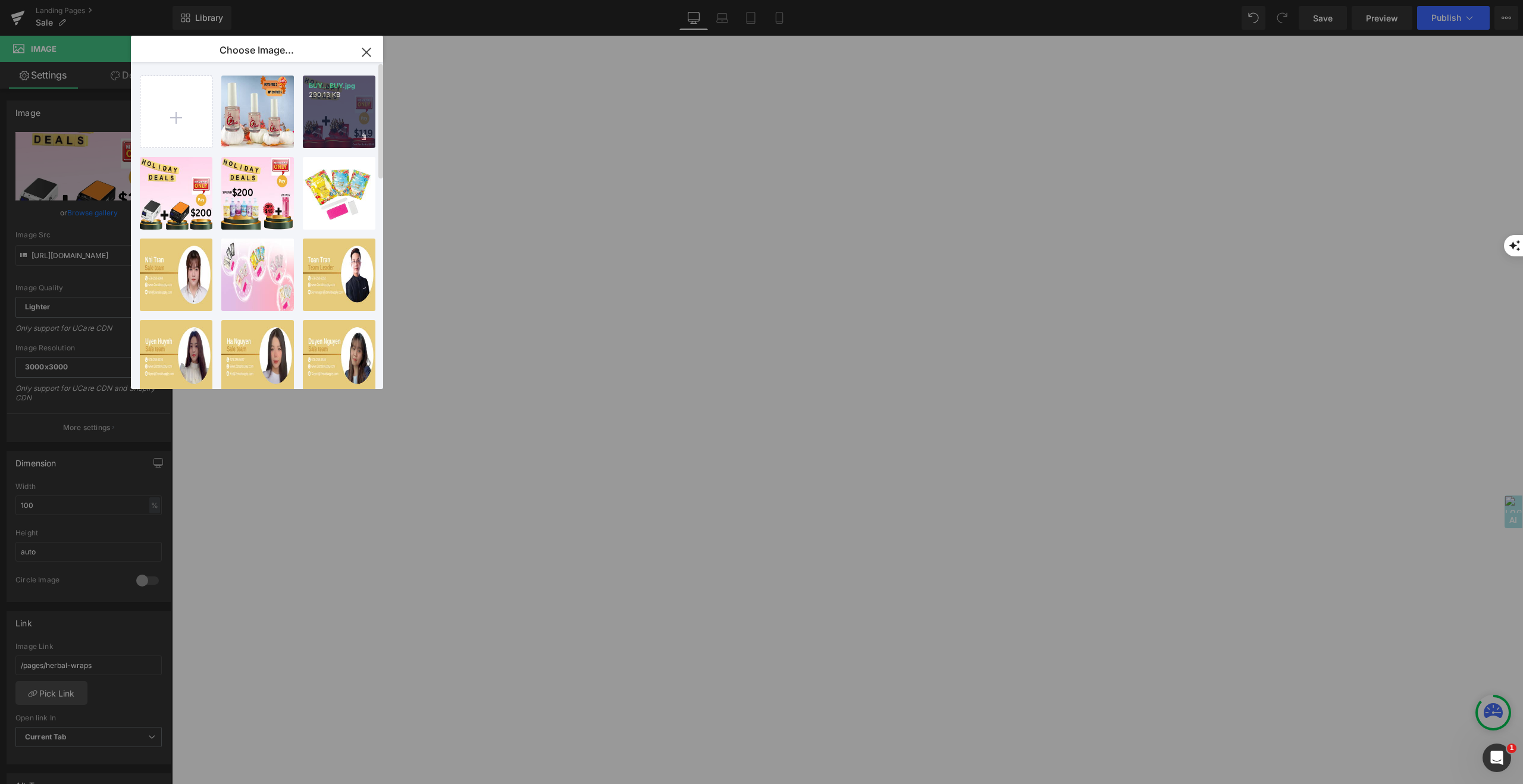
click at [344, 126] on div "BUY...BUY.jpg 290.13 KB" at bounding box center [338, 112] width 72 height 72
type input "[URL][DOMAIN_NAME]"
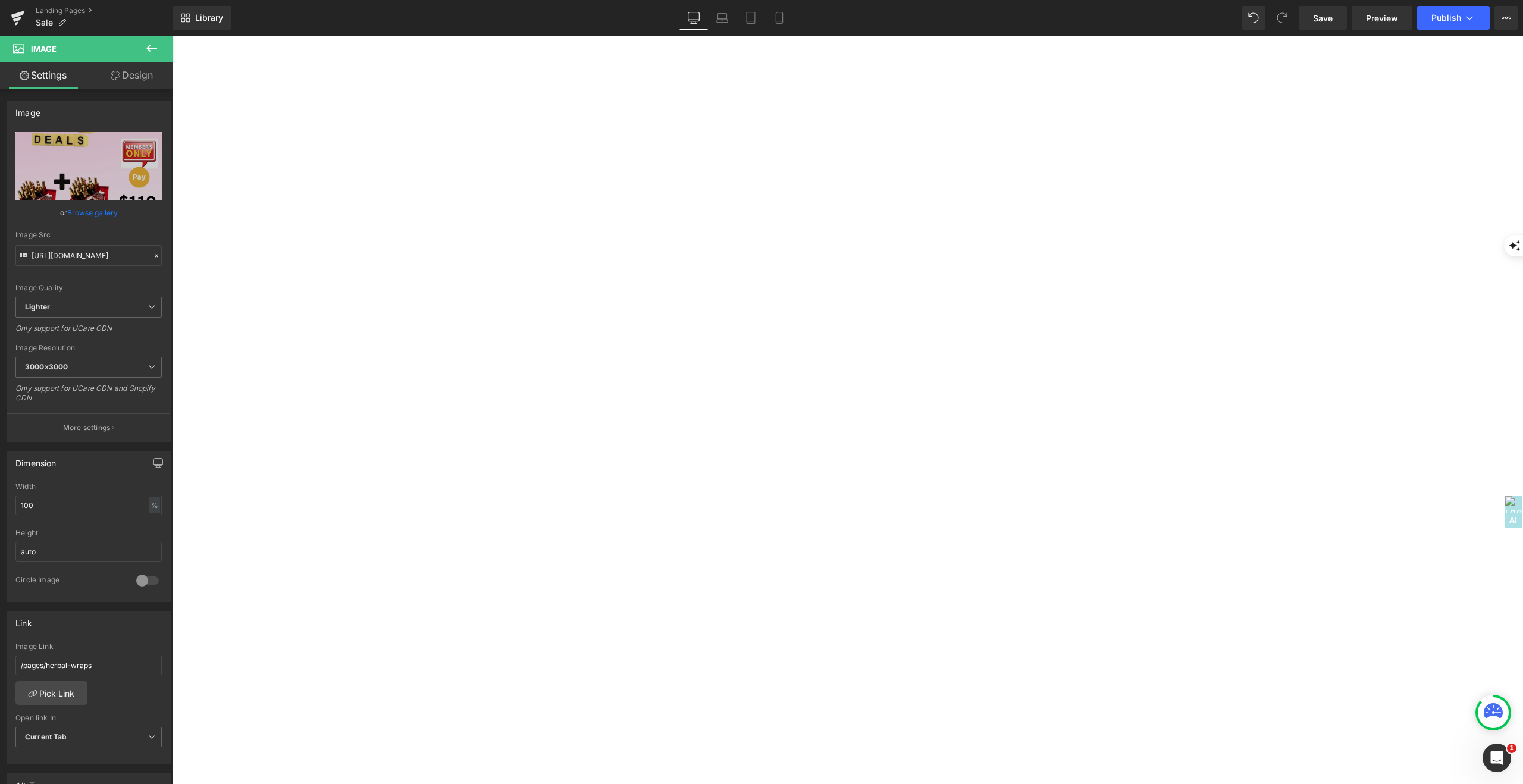
click at [172, 36] on span "Product" at bounding box center [172, 36] width 0 height 0
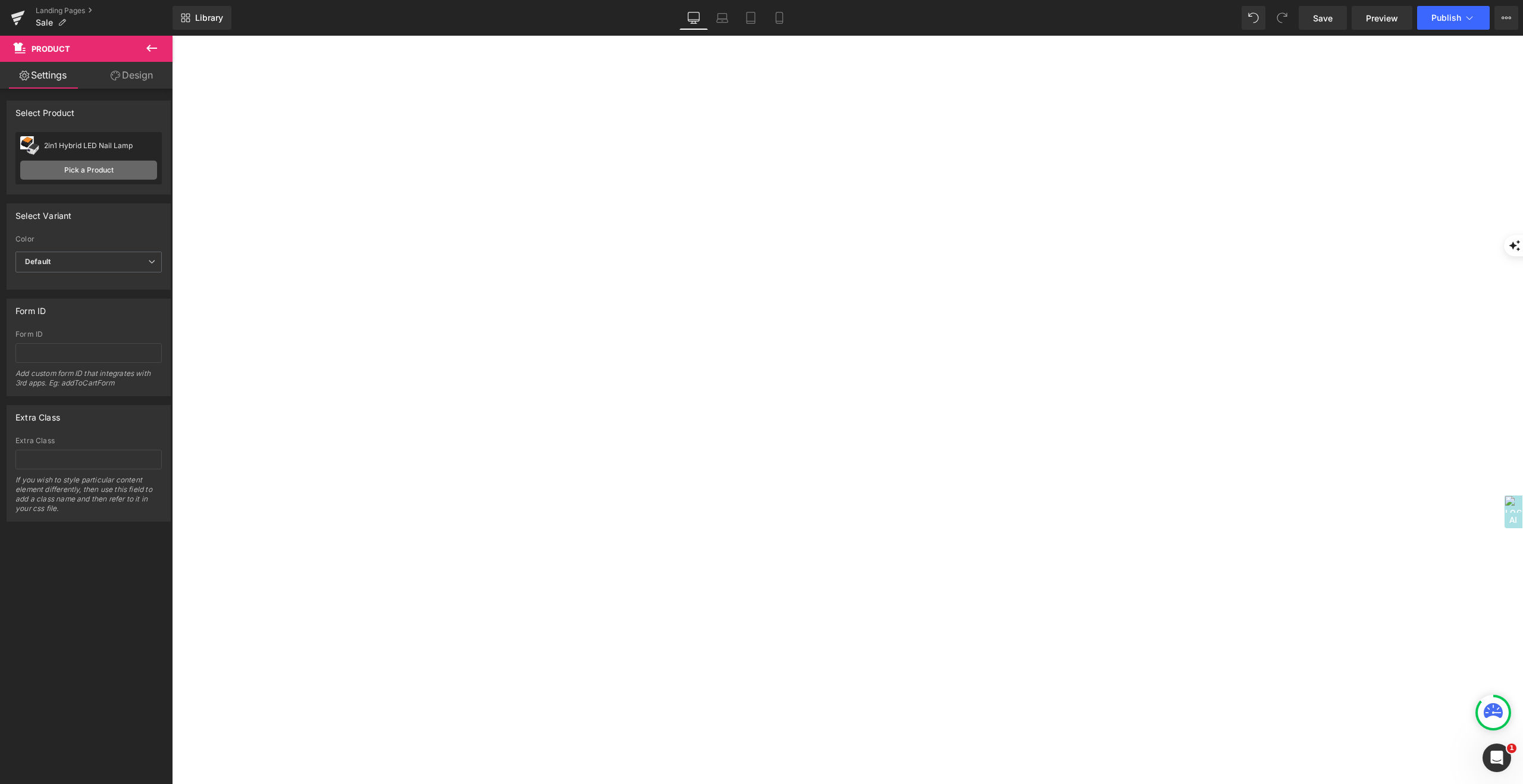
click at [100, 167] on link "Pick a Product" at bounding box center [88, 170] width 137 height 19
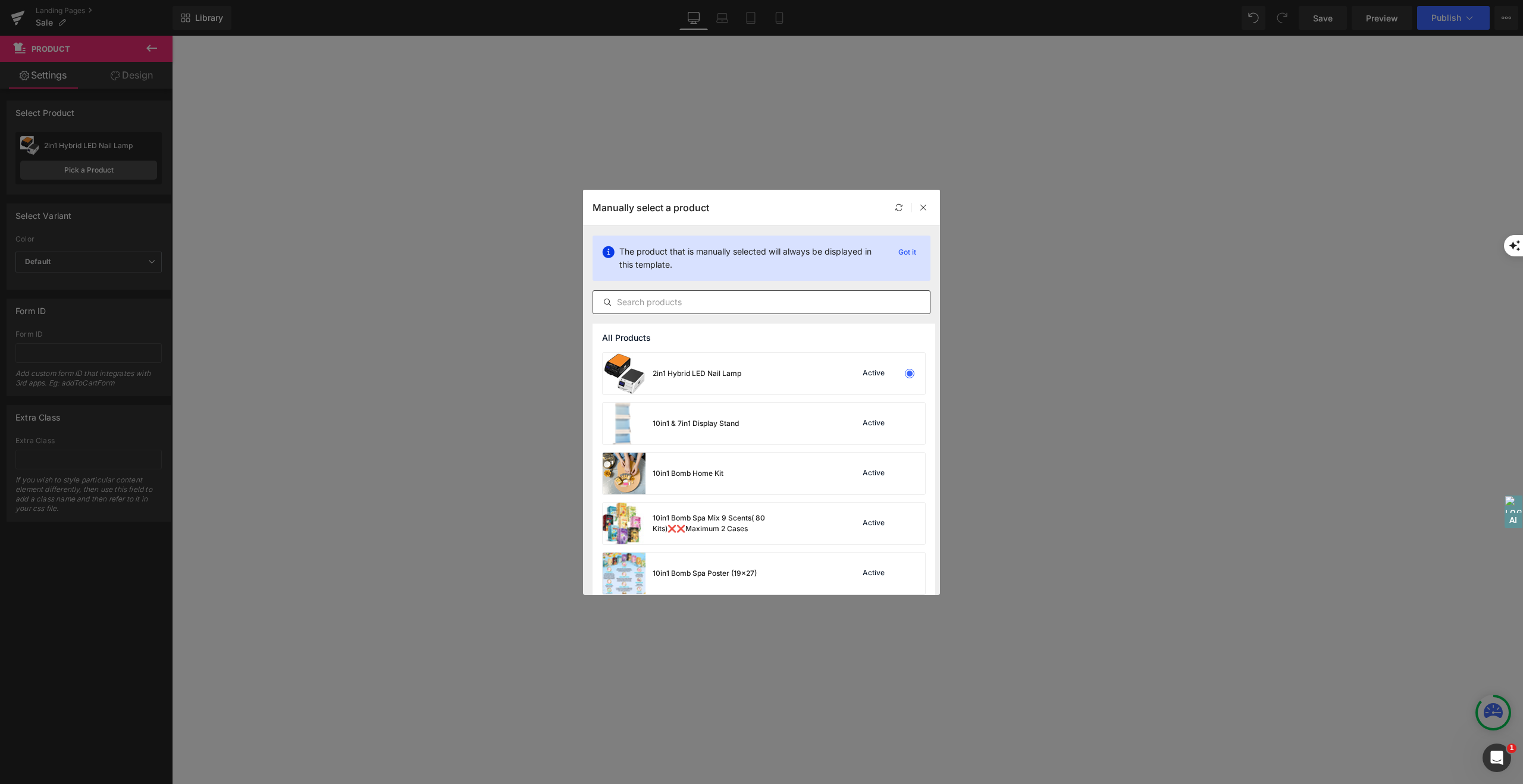
click at [653, 302] on input "text" at bounding box center [761, 301] width 337 height 15
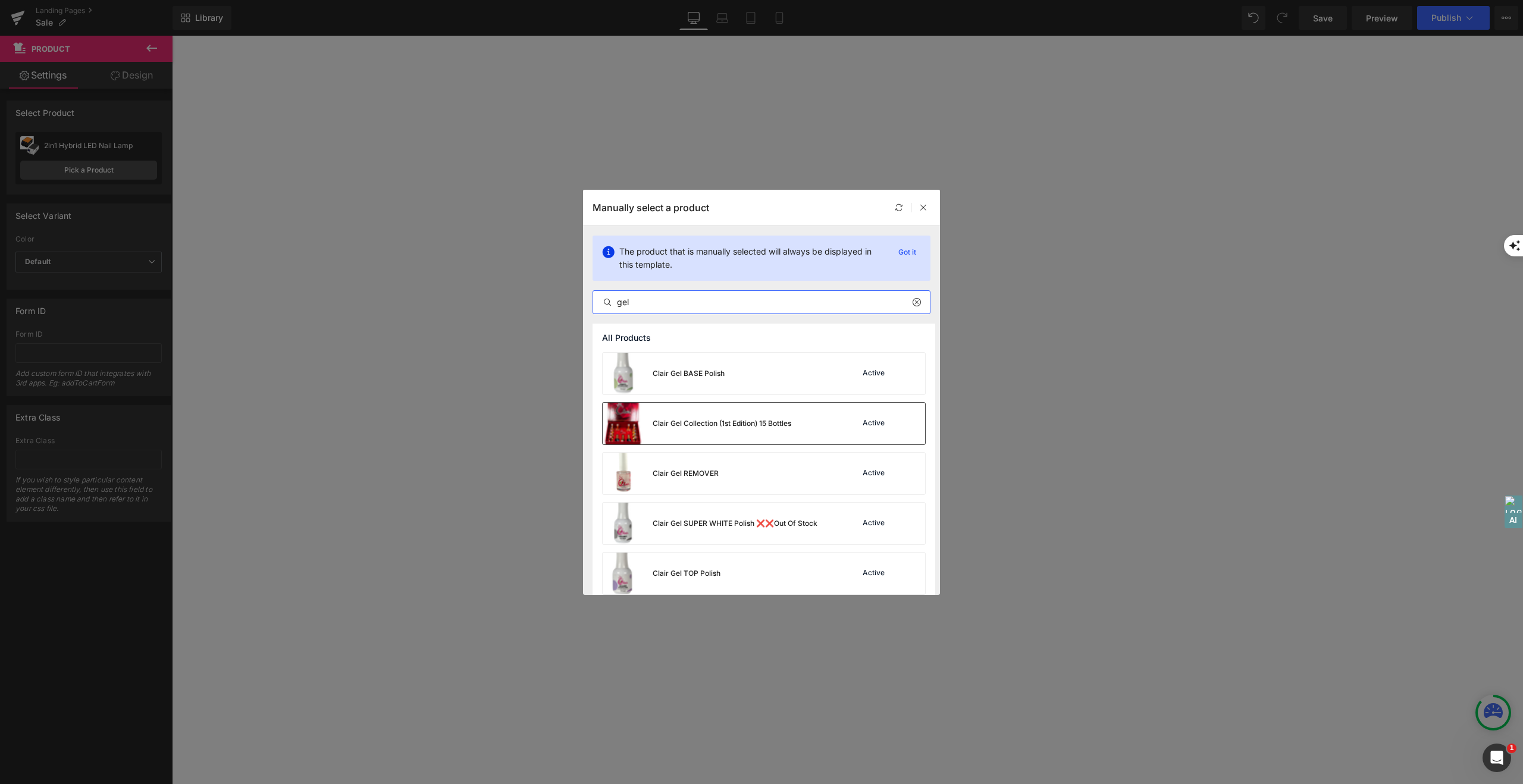
type input "gel"
click at [714, 428] on div "Clair Gel Collection (1st Edition) 15 Bottles" at bounding box center [697, 423] width 189 height 41
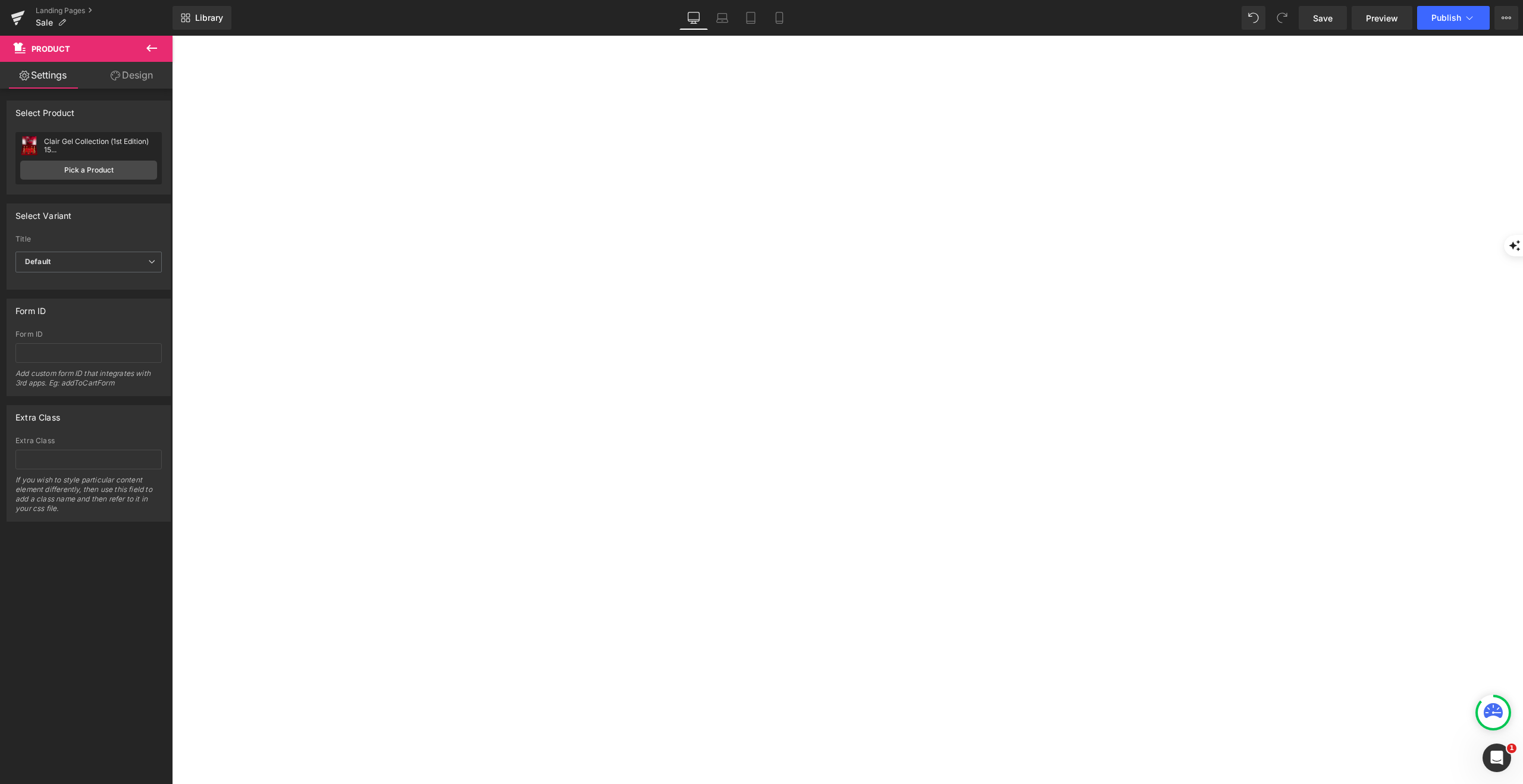
scroll to position [1420, 0]
click at [172, 36] on img at bounding box center [172, 36] width 0 height 0
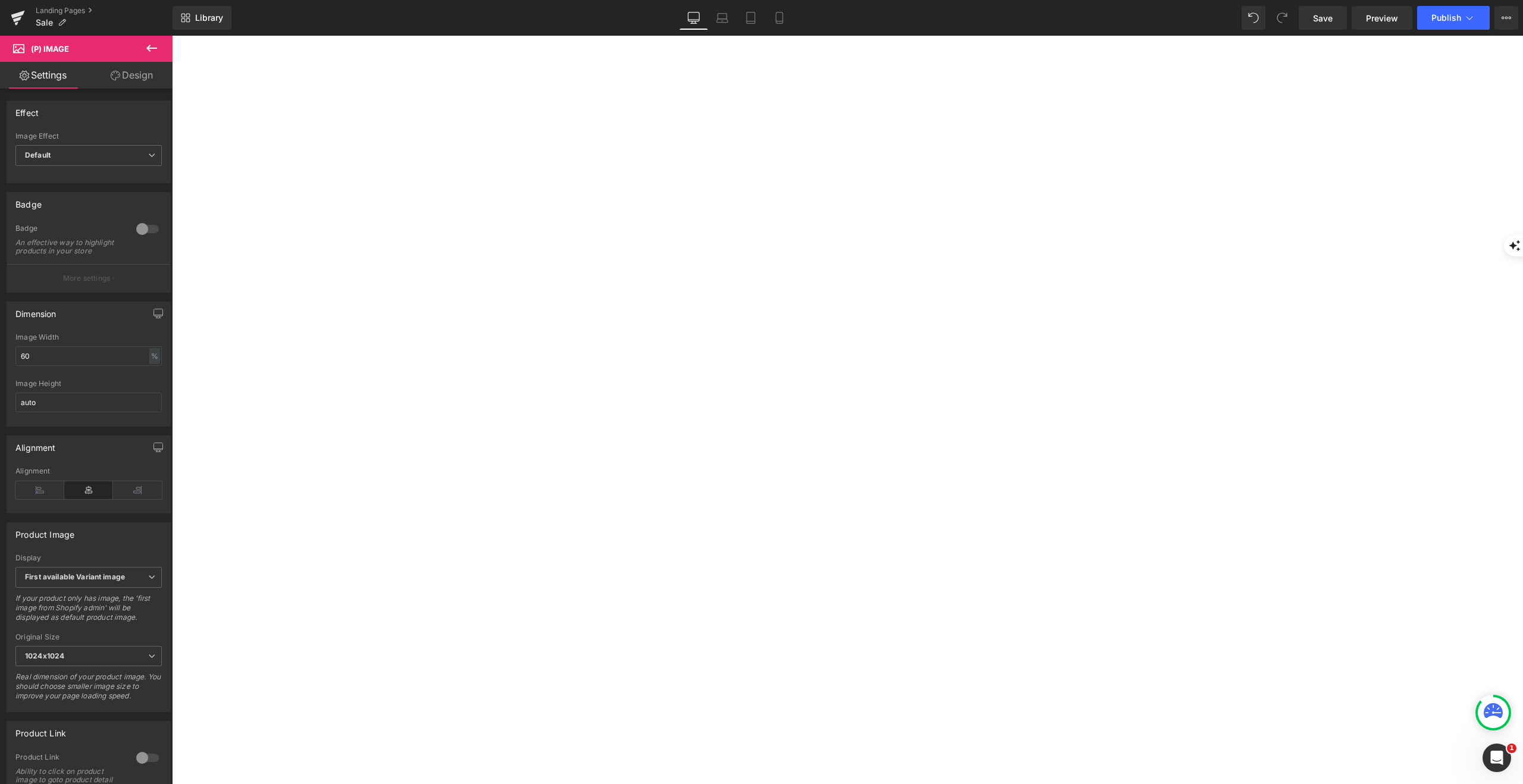
click at [172, 36] on link at bounding box center [172, 36] width 0 height 0
click at [172, 36] on icon at bounding box center [172, 36] width 0 height 0
click at [172, 36] on img at bounding box center [172, 36] width 0 height 0
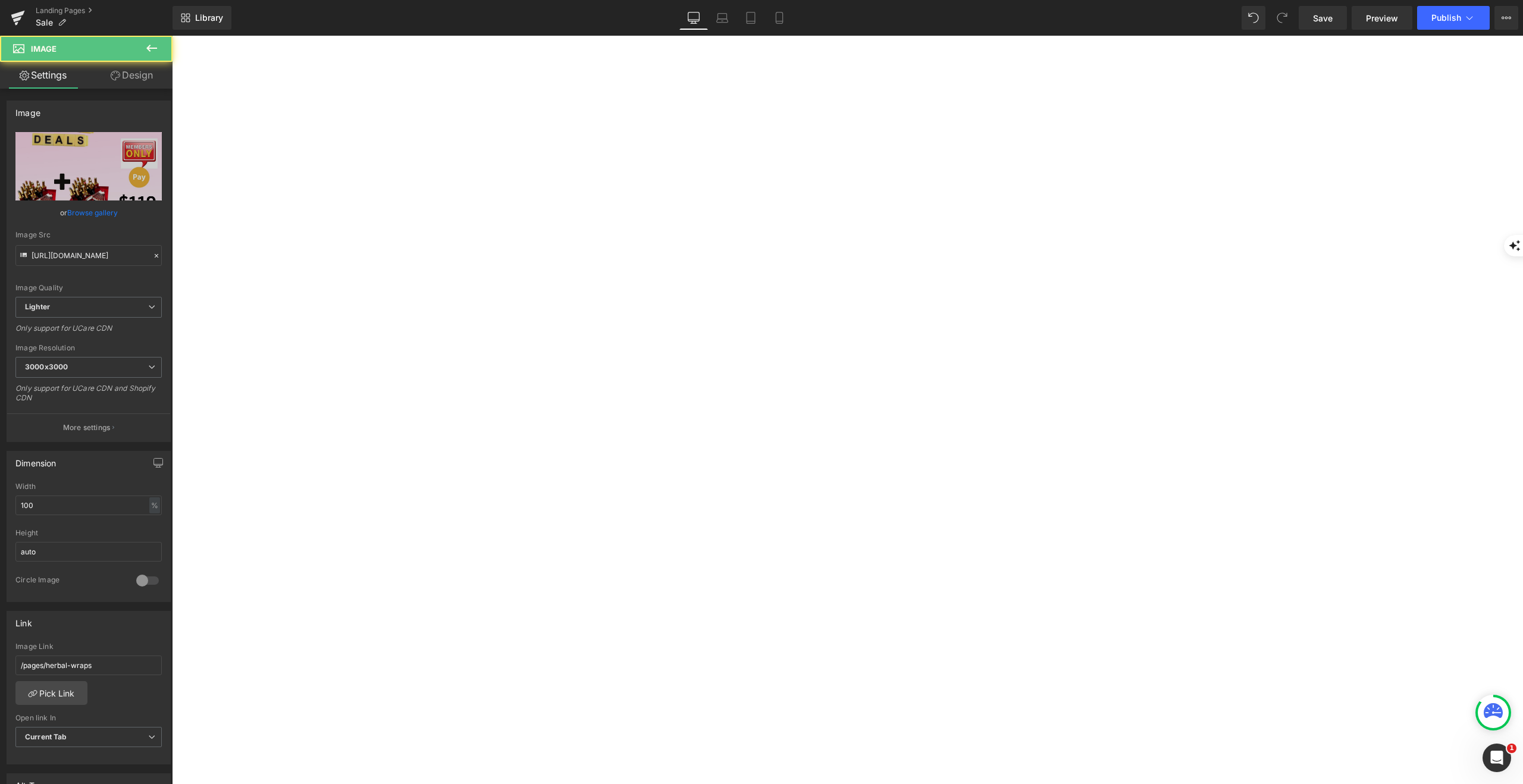
click at [172, 36] on span "Image" at bounding box center [172, 36] width 0 height 0
click at [86, 212] on link "Browse gallery" at bounding box center [92, 212] width 51 height 21
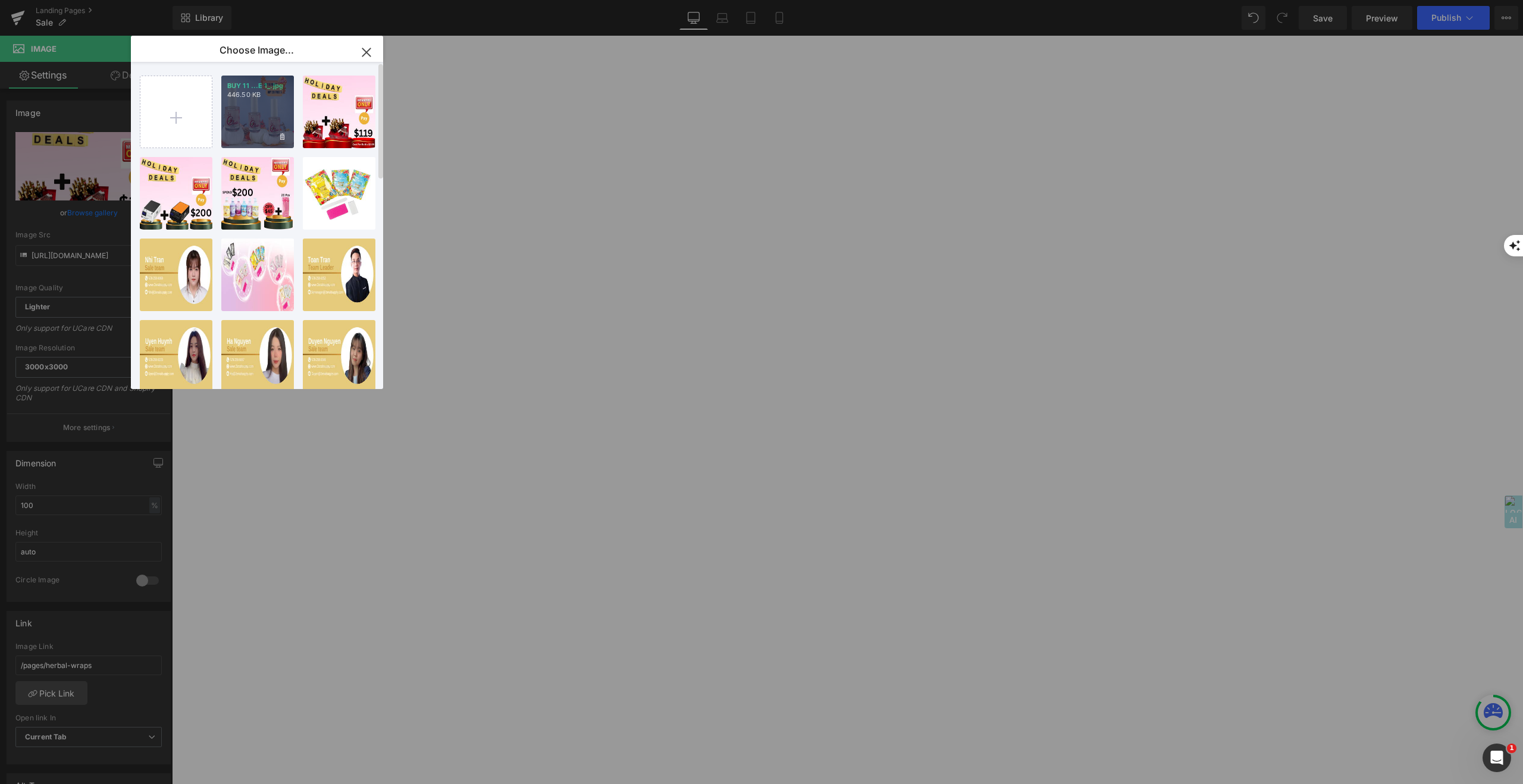
click at [246, 134] on div "BUY 11 ...E 1_.jpg 446.50 KB" at bounding box center [258, 112] width 72 height 72
type input "[URL][DOMAIN_NAME]"
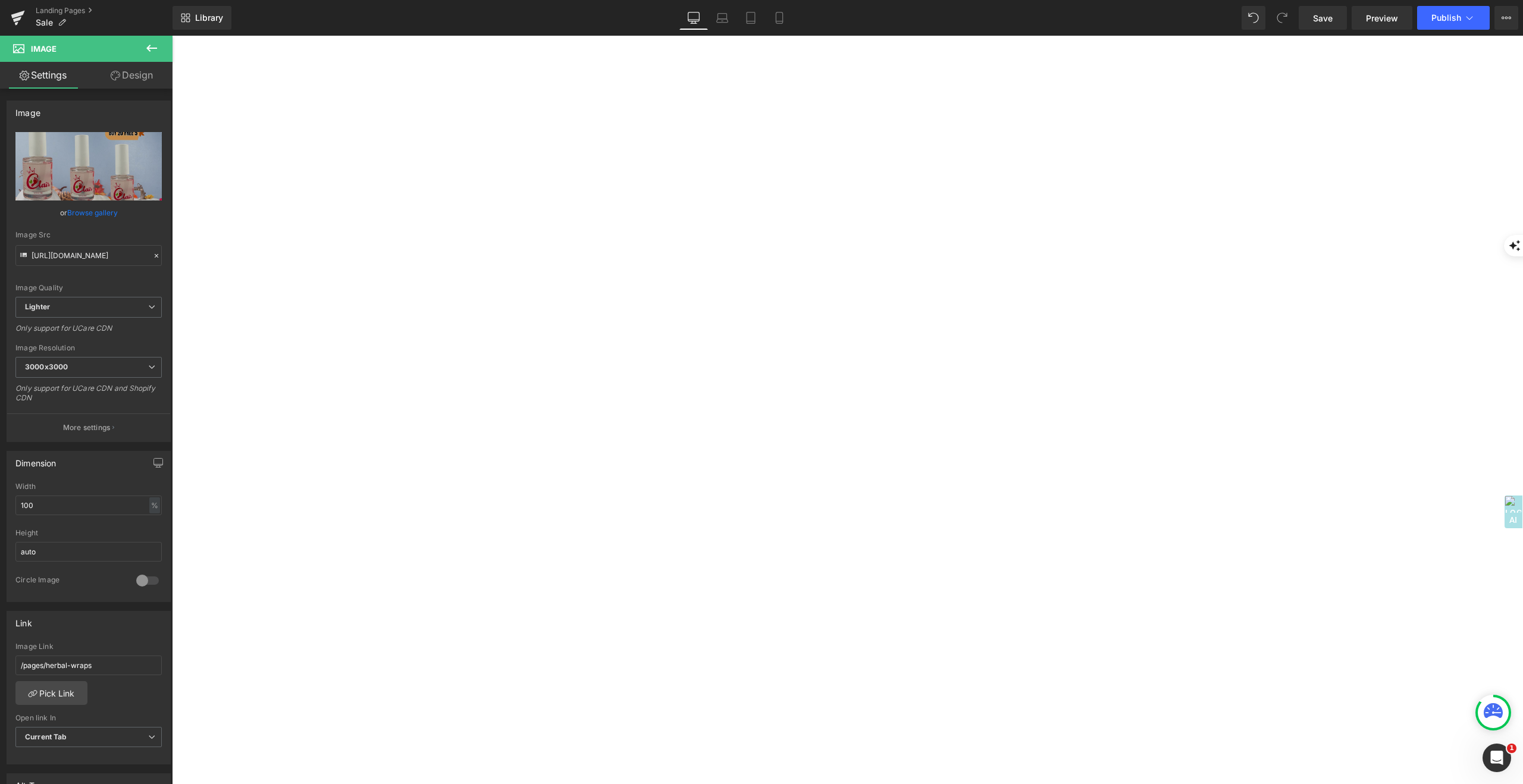
click at [172, 36] on span "Product" at bounding box center [172, 36] width 0 height 0
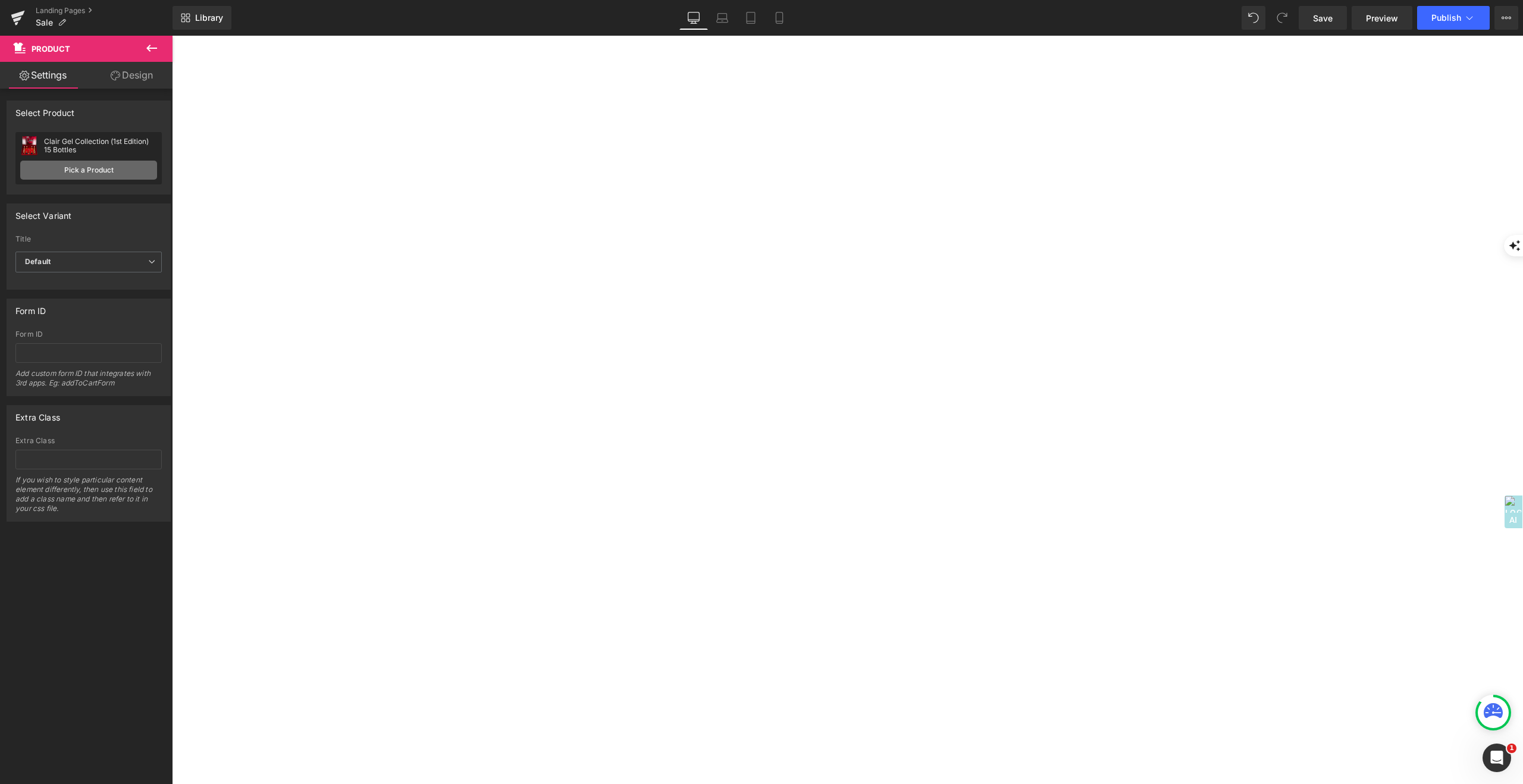
click at [112, 166] on link "Pick a Product" at bounding box center [88, 170] width 137 height 19
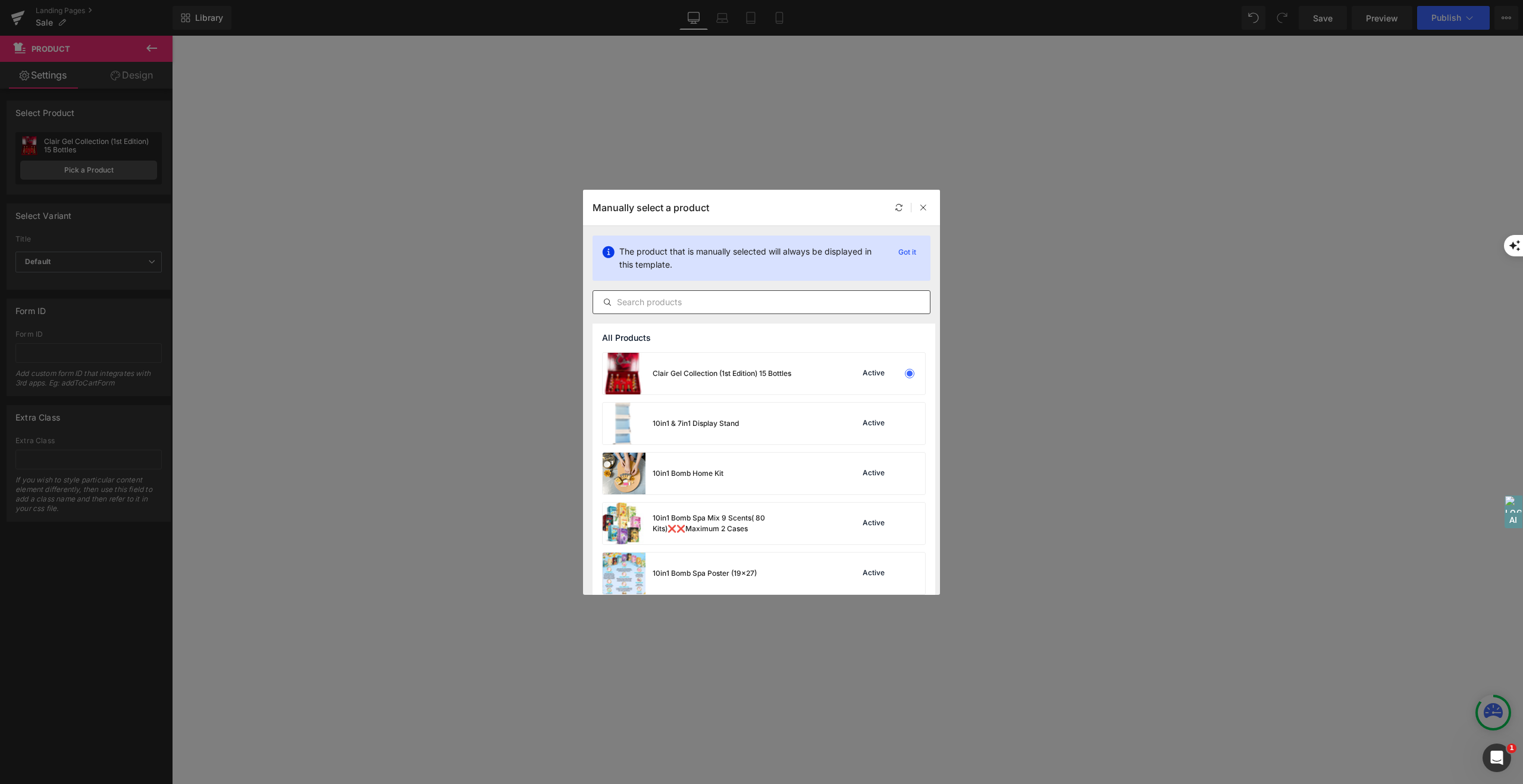
click at [637, 304] on input "text" at bounding box center [761, 301] width 337 height 15
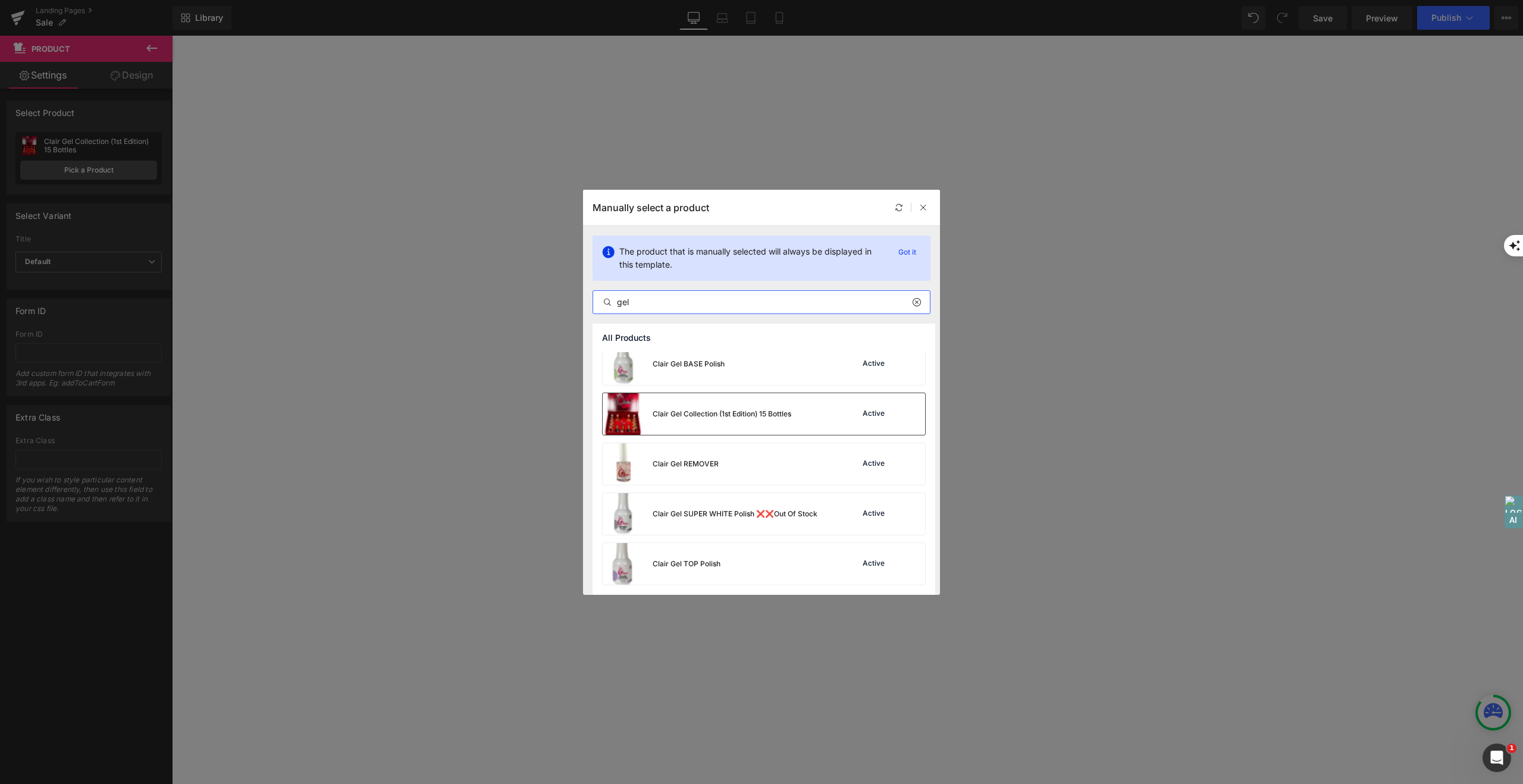
scroll to position [9, 0]
type input "gel"
click at [728, 463] on div "Clair Gel REMOVER Active" at bounding box center [763, 464] width 322 height 41
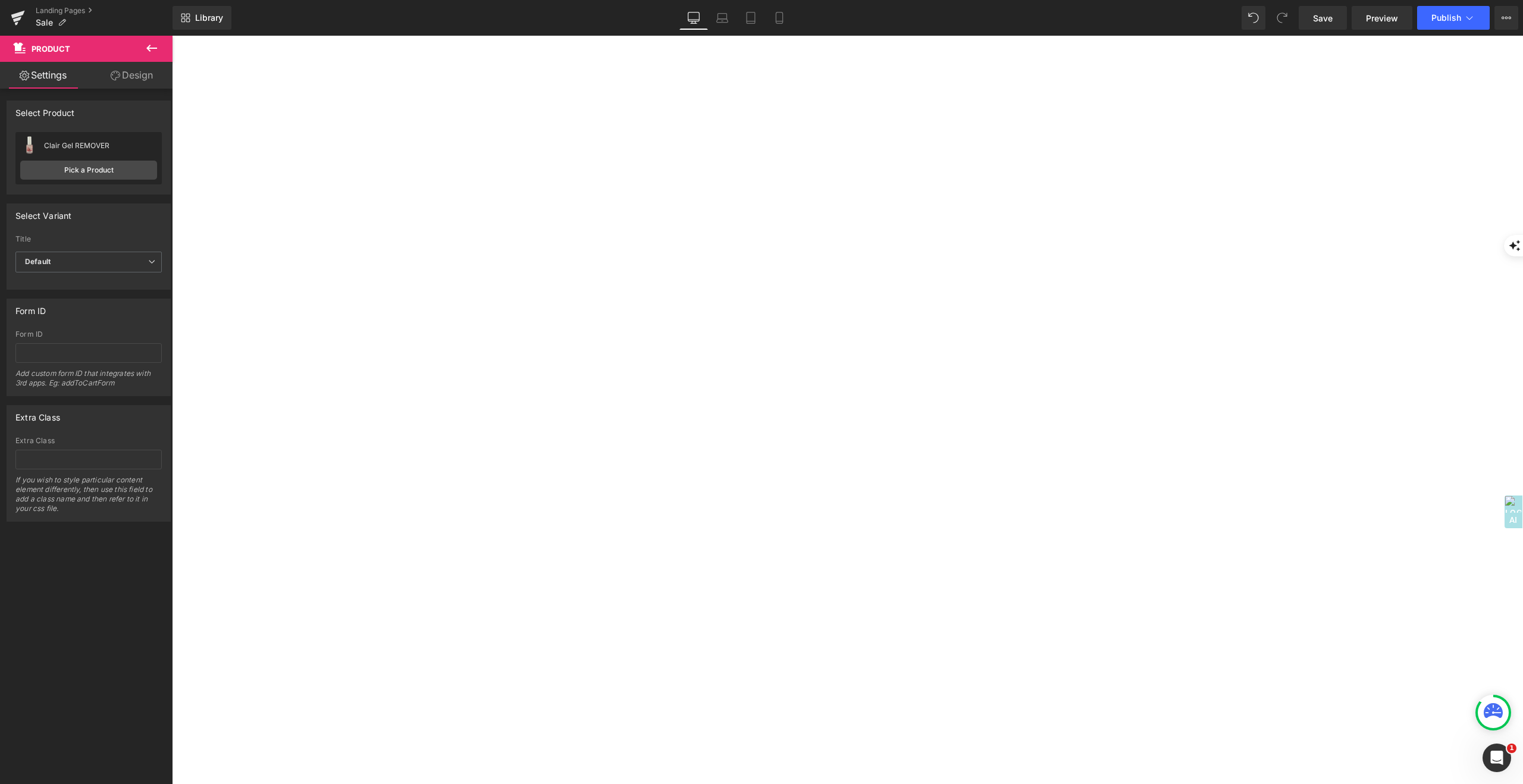
scroll to position [1902, 0]
click at [149, 48] on icon at bounding box center [151, 48] width 10 height 7
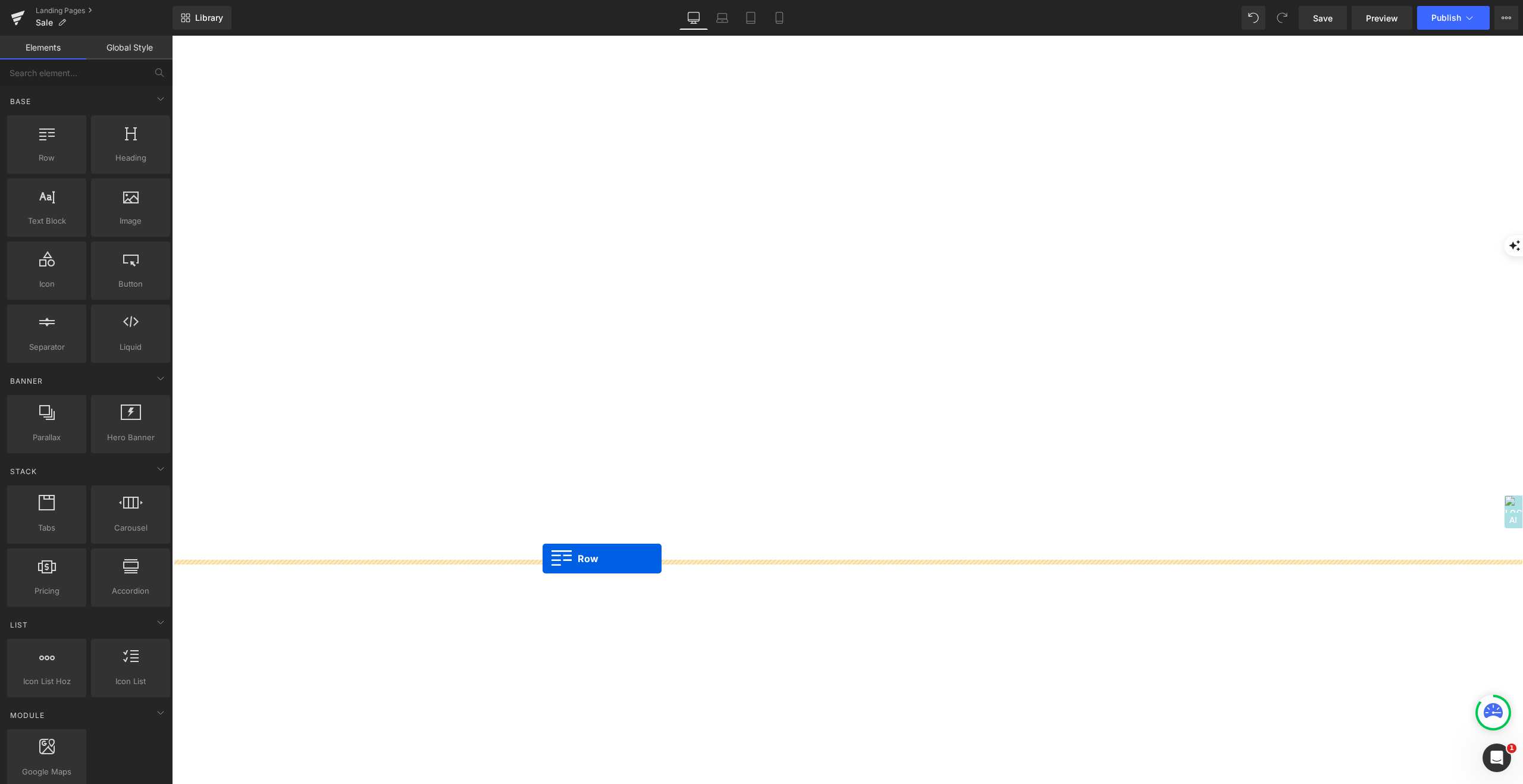
drag, startPoint x: 211, startPoint y: 175, endPoint x: 540, endPoint y: 557, distance: 504.1
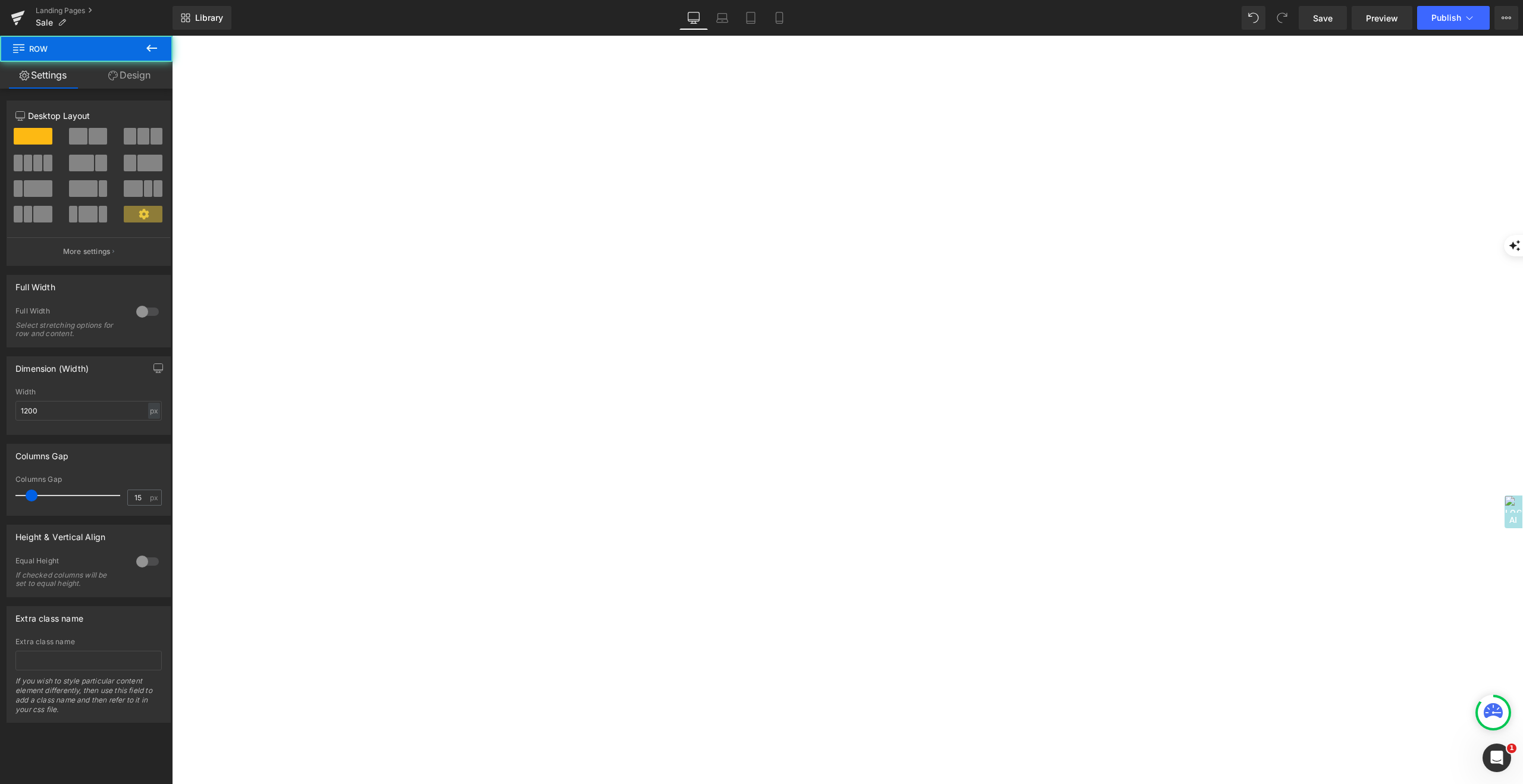
scroll to position [2147, 0]
click at [138, 139] on span at bounding box center [143, 136] width 12 height 16
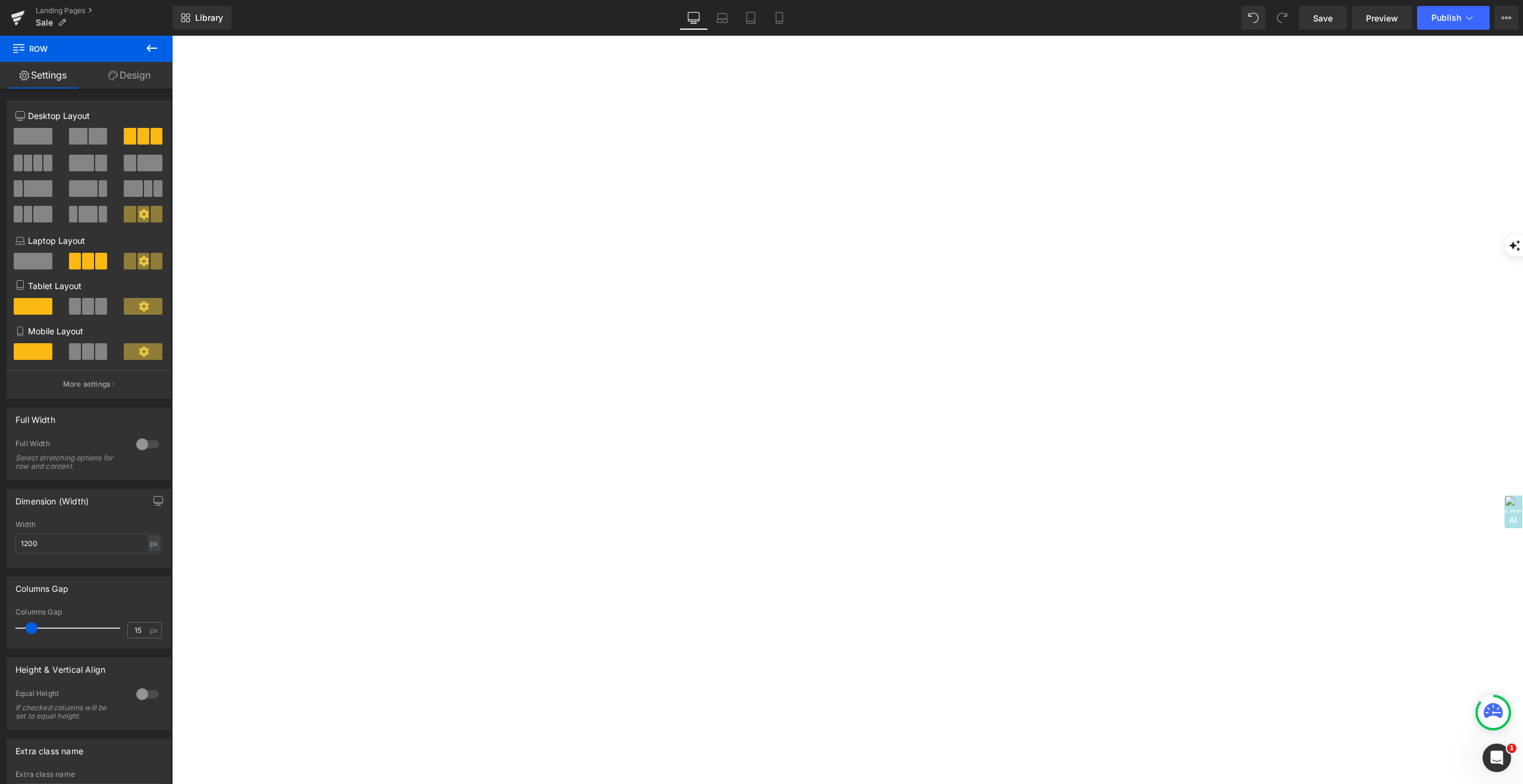
click at [172, 36] on span at bounding box center [172, 36] width 0 height 0
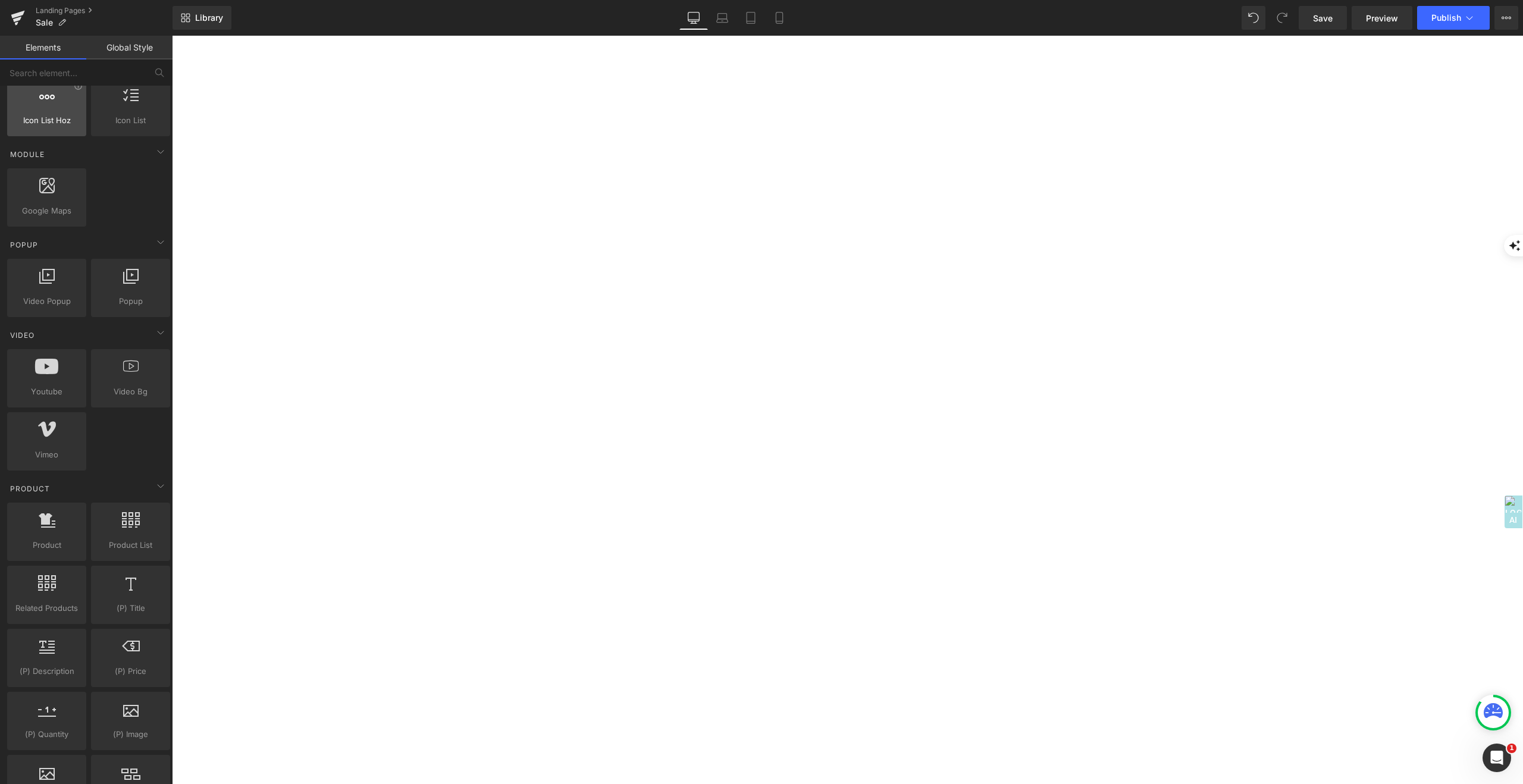
scroll to position [714, 0]
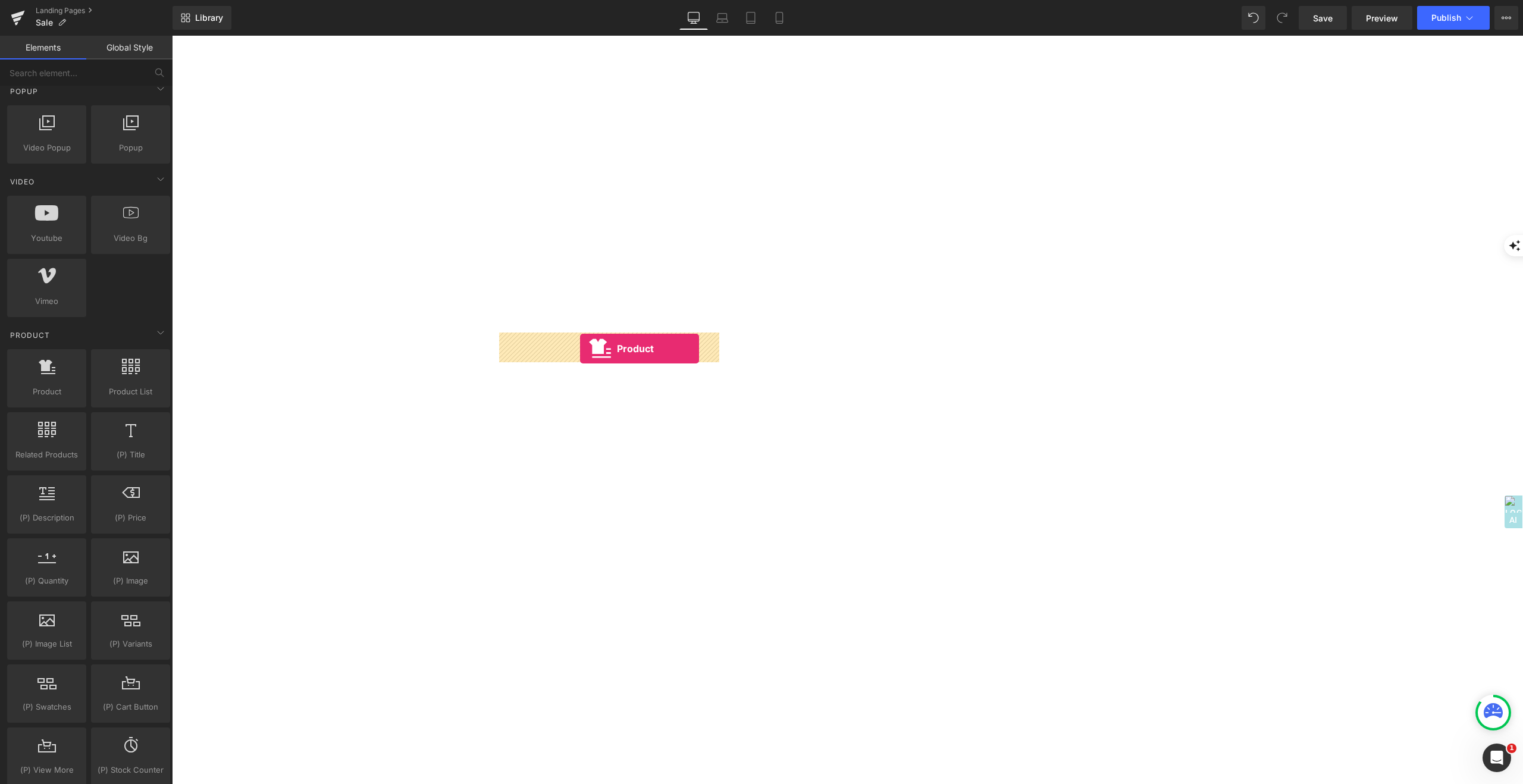
drag, startPoint x: 208, startPoint y: 417, endPoint x: 579, endPoint y: 348, distance: 377.4
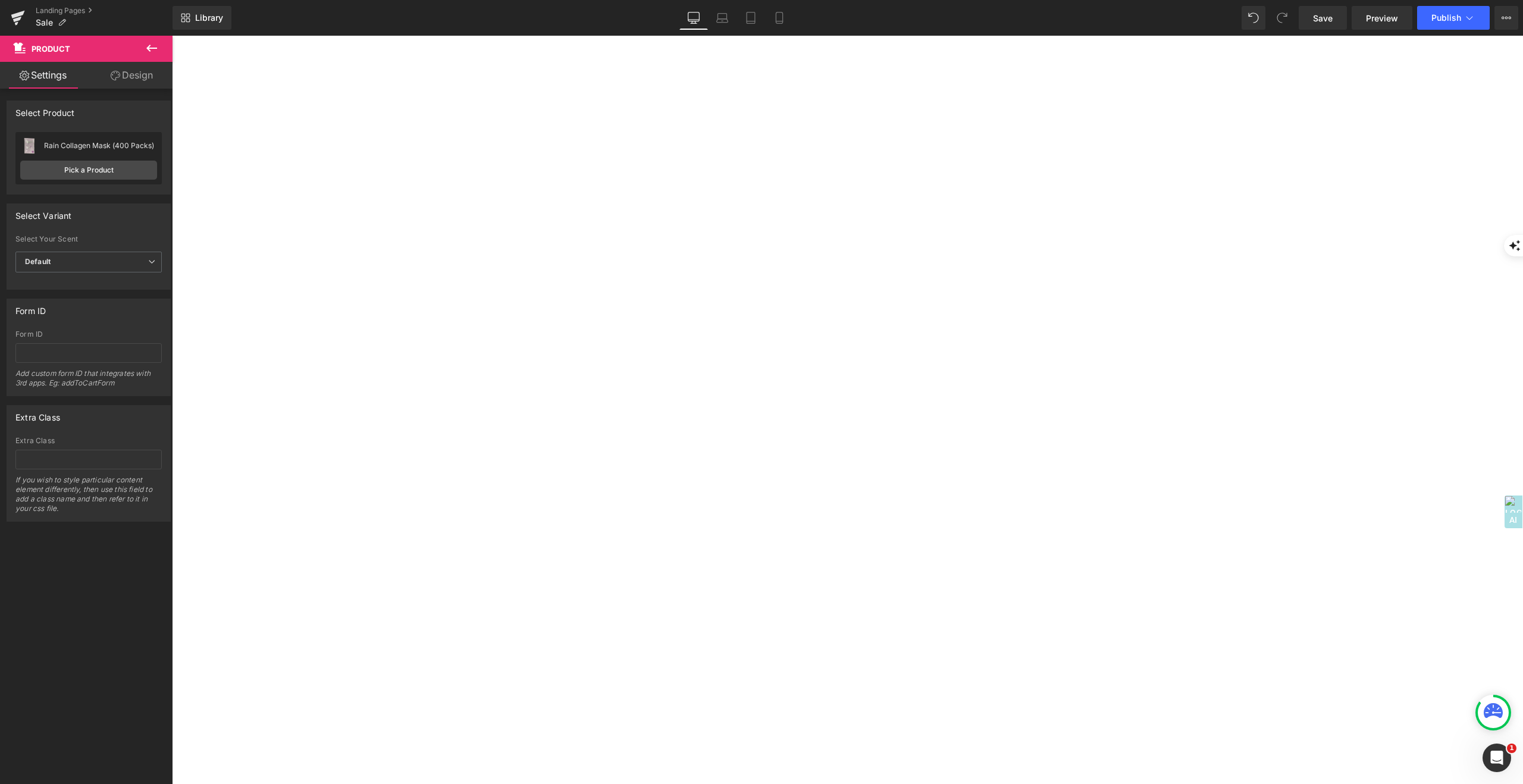
click at [172, 36] on span "Product" at bounding box center [172, 36] width 0 height 0
click at [172, 36] on icon at bounding box center [172, 36] width 0 height 0
drag, startPoint x: 582, startPoint y: 546, endPoint x: 775, endPoint y: 347, distance: 277.2
click at [172, 36] on icon at bounding box center [172, 36] width 0 height 0
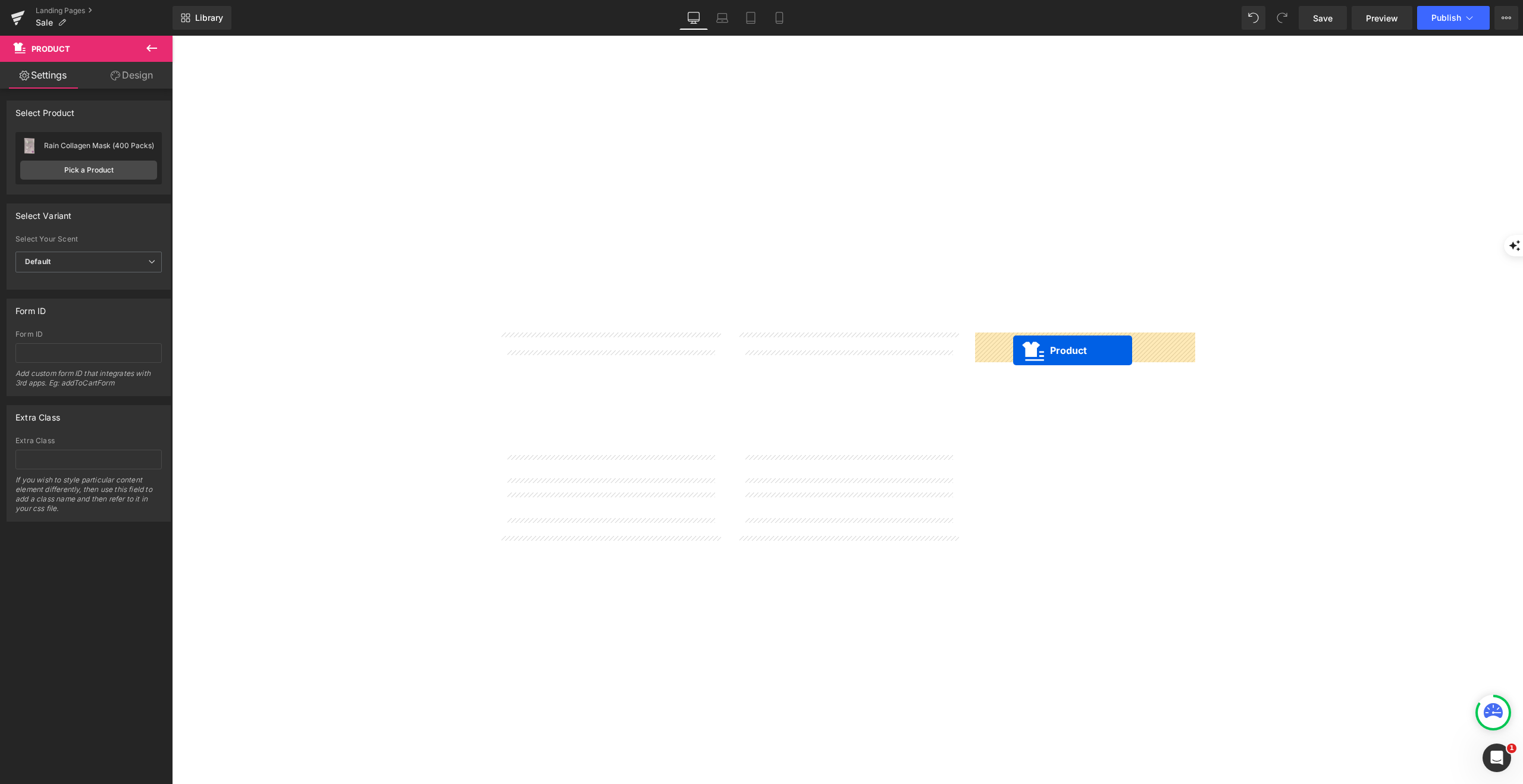
drag, startPoint x: 584, startPoint y: 544, endPoint x: 1010, endPoint y: 349, distance: 468.5
click at [172, 36] on span "Product" at bounding box center [172, 36] width 0 height 0
click at [103, 167] on link "Pick a Product" at bounding box center [88, 170] width 137 height 19
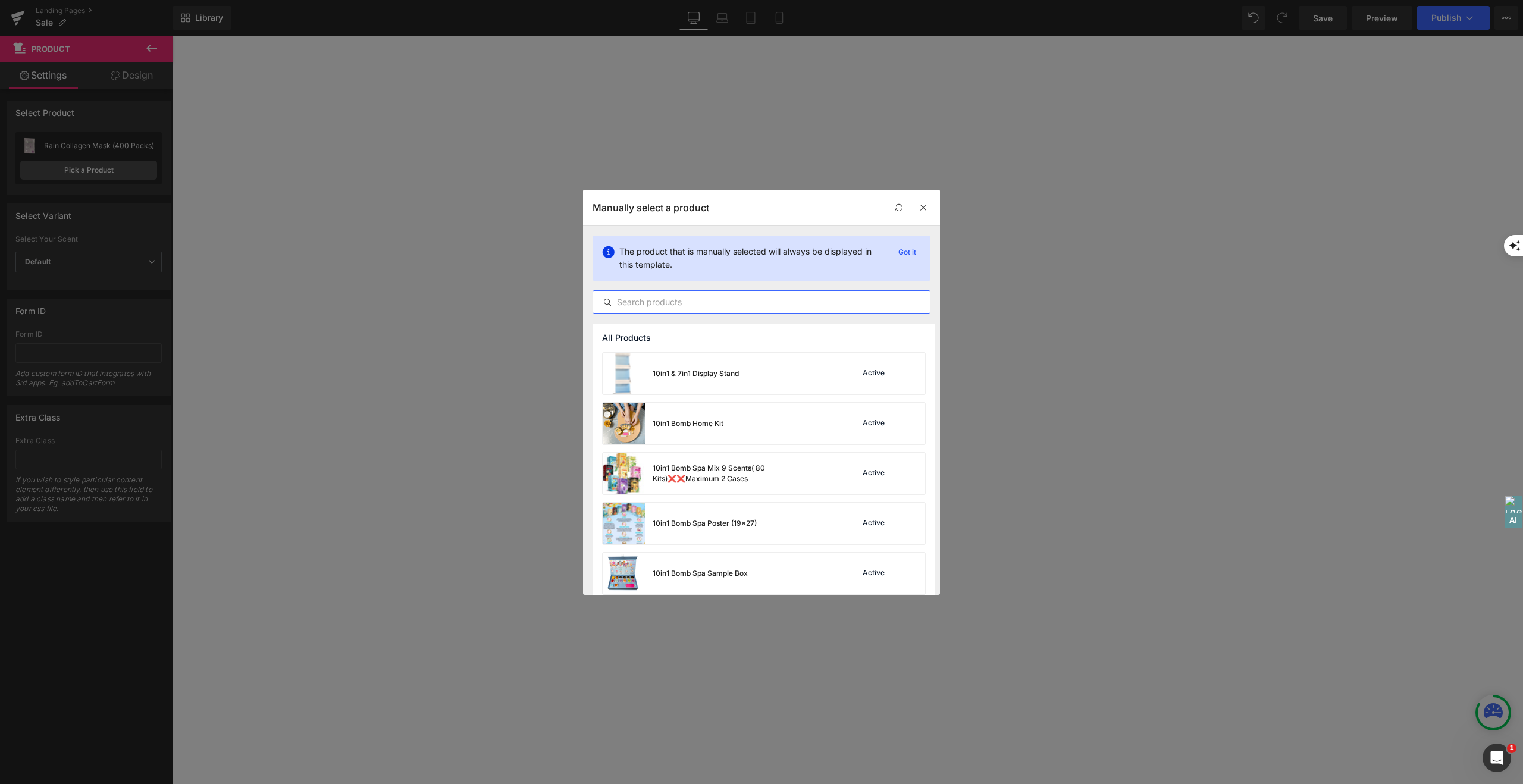
click at [649, 301] on input "text" at bounding box center [761, 301] width 337 height 15
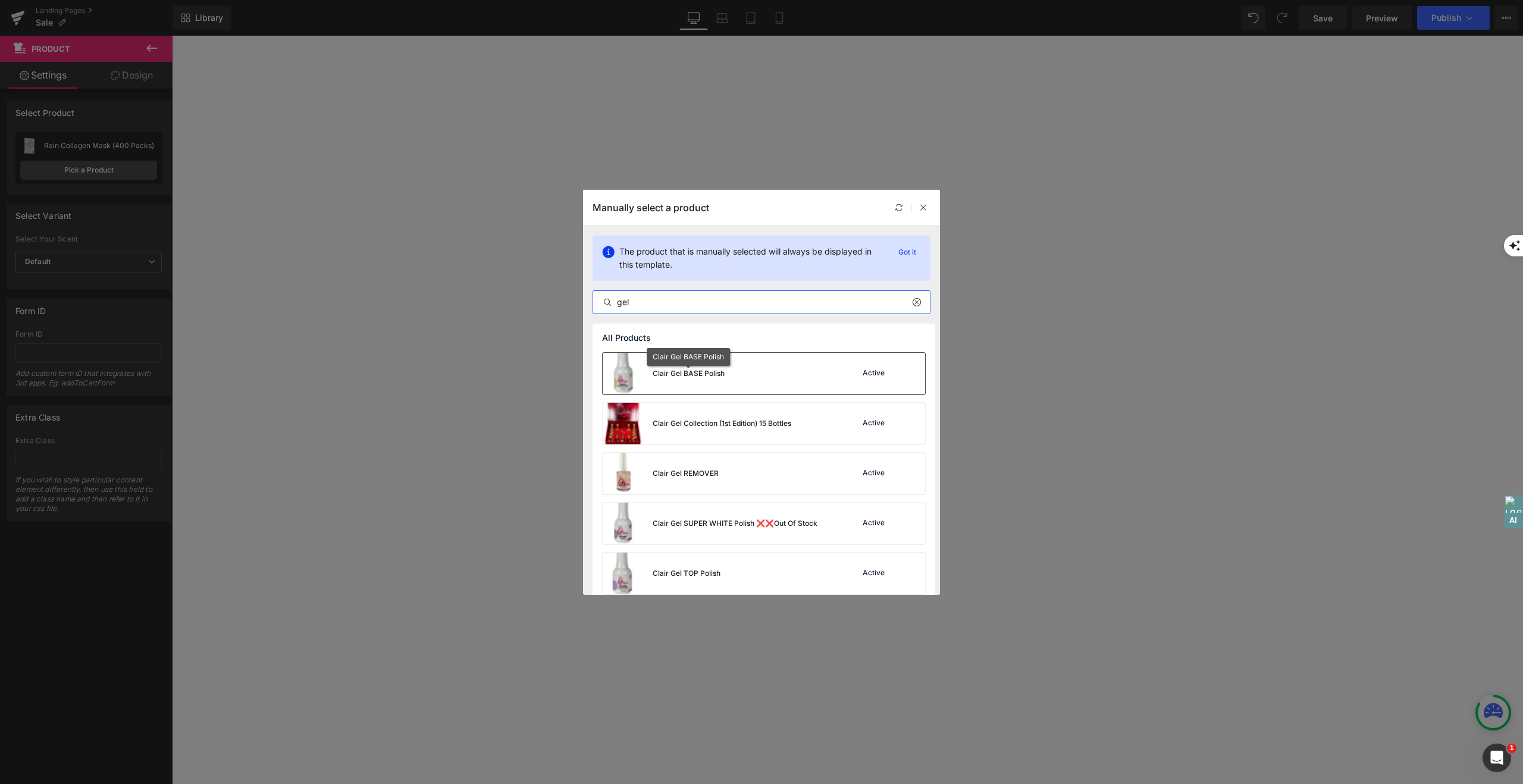
type input "gel"
click at [716, 376] on div "Clair Gel BASE Polish" at bounding box center [689, 374] width 72 height 10
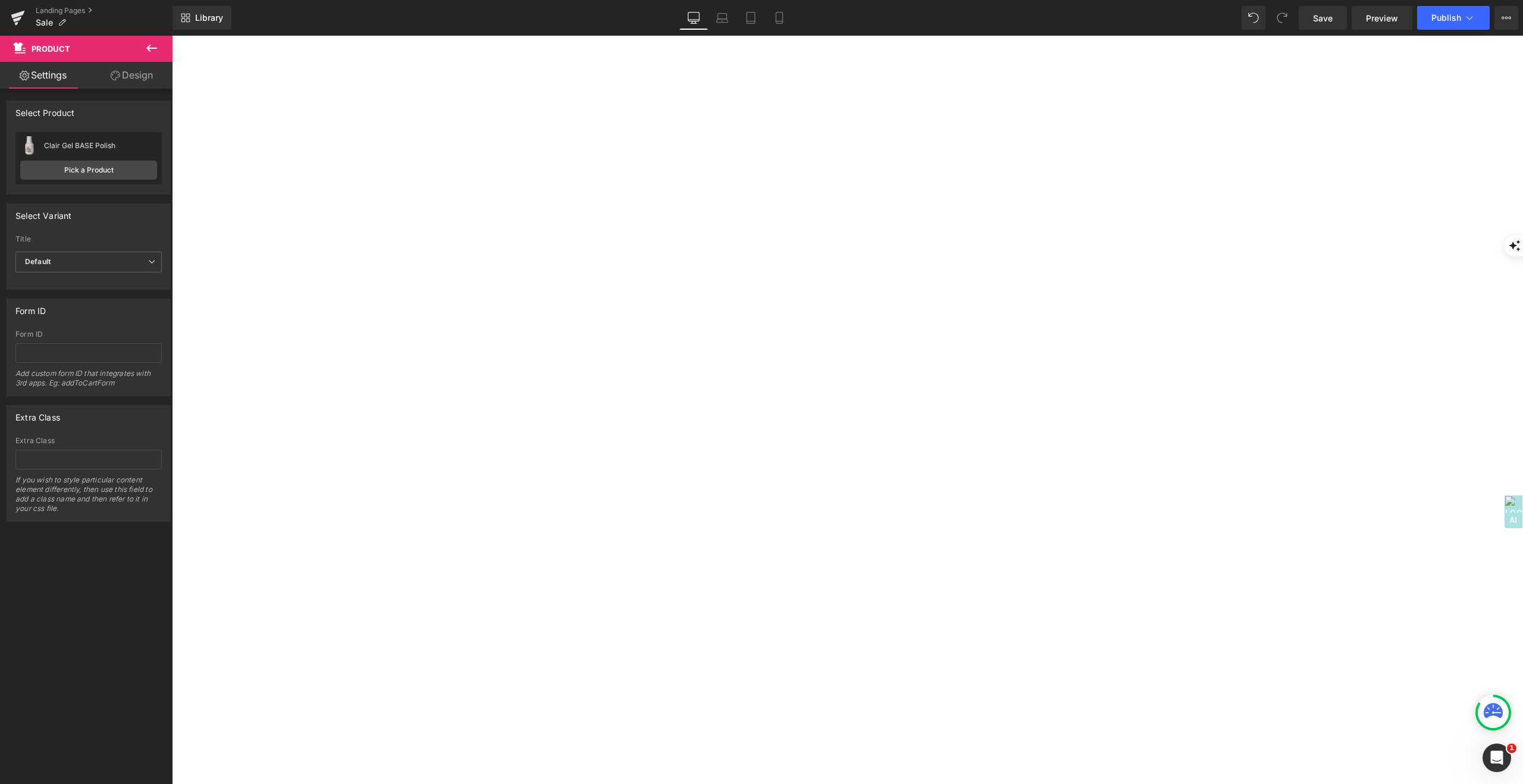
scroll to position [2110, 0]
click at [172, 36] on icon at bounding box center [172, 36] width 0 height 0
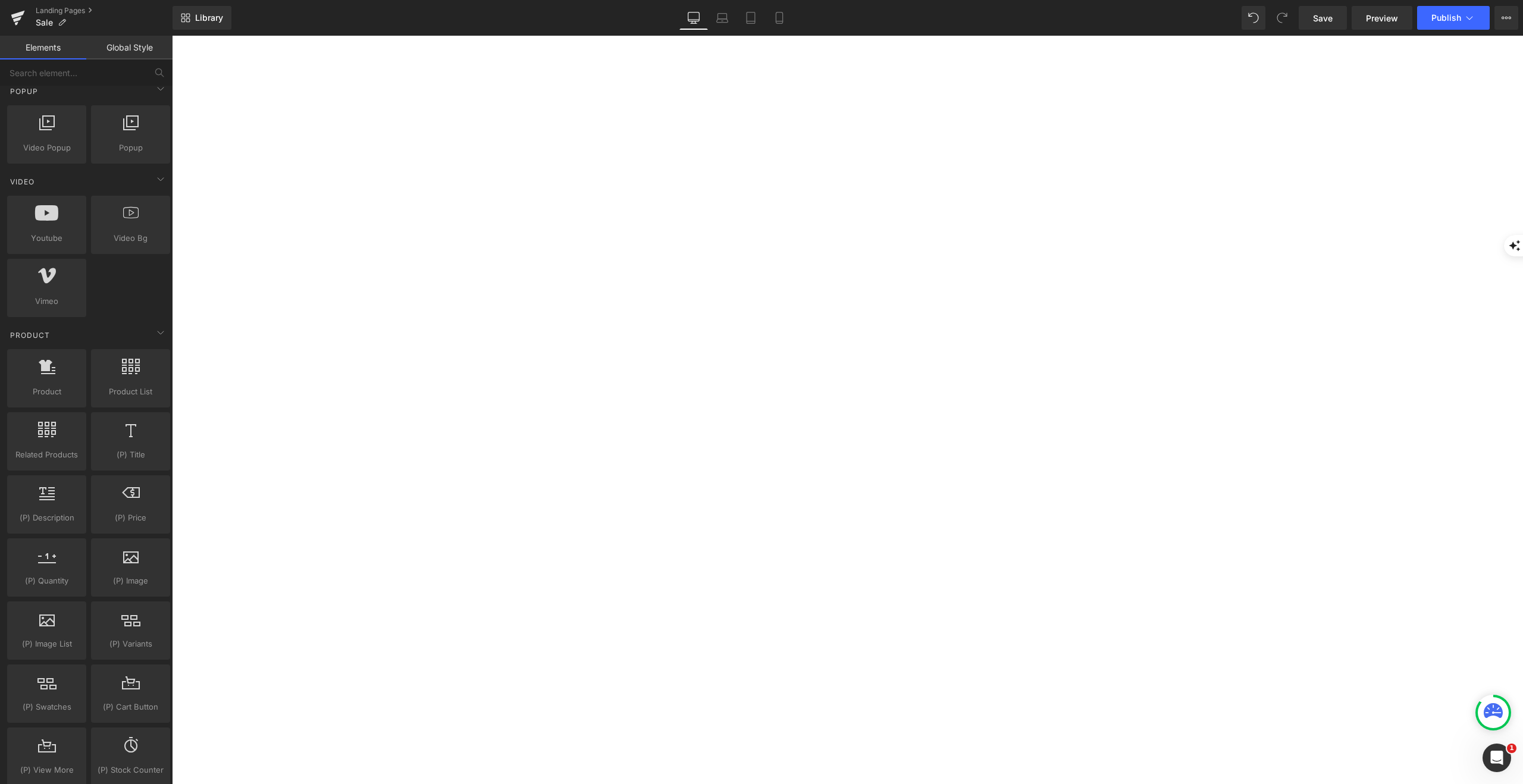
scroll to position [1949, 0]
click at [1316, 15] on span "Save" at bounding box center [1322, 18] width 20 height 13
click at [1450, 19] on span "Publish" at bounding box center [1446, 17] width 30 height 9
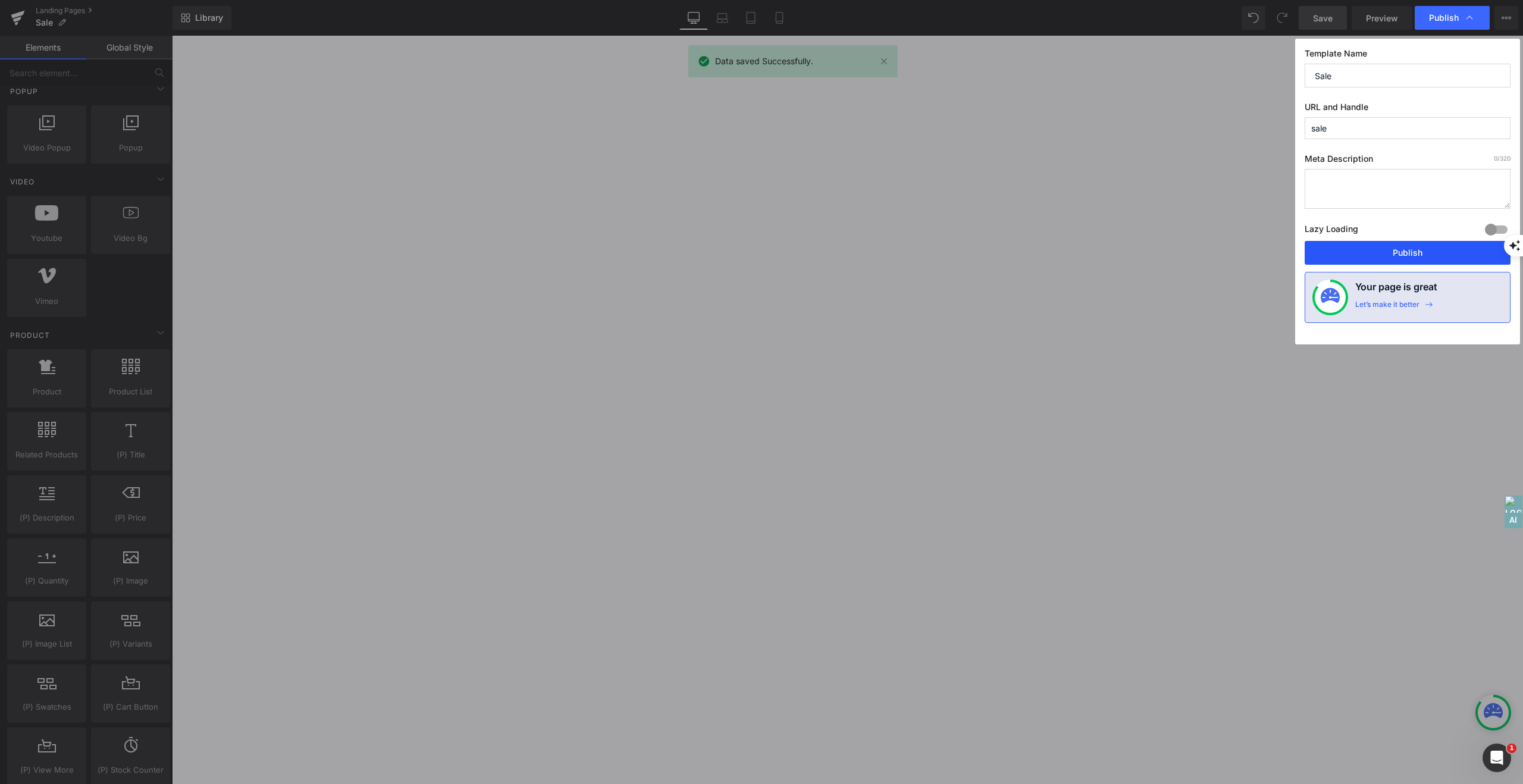
click at [1419, 246] on button "Publish" at bounding box center [1408, 252] width 206 height 24
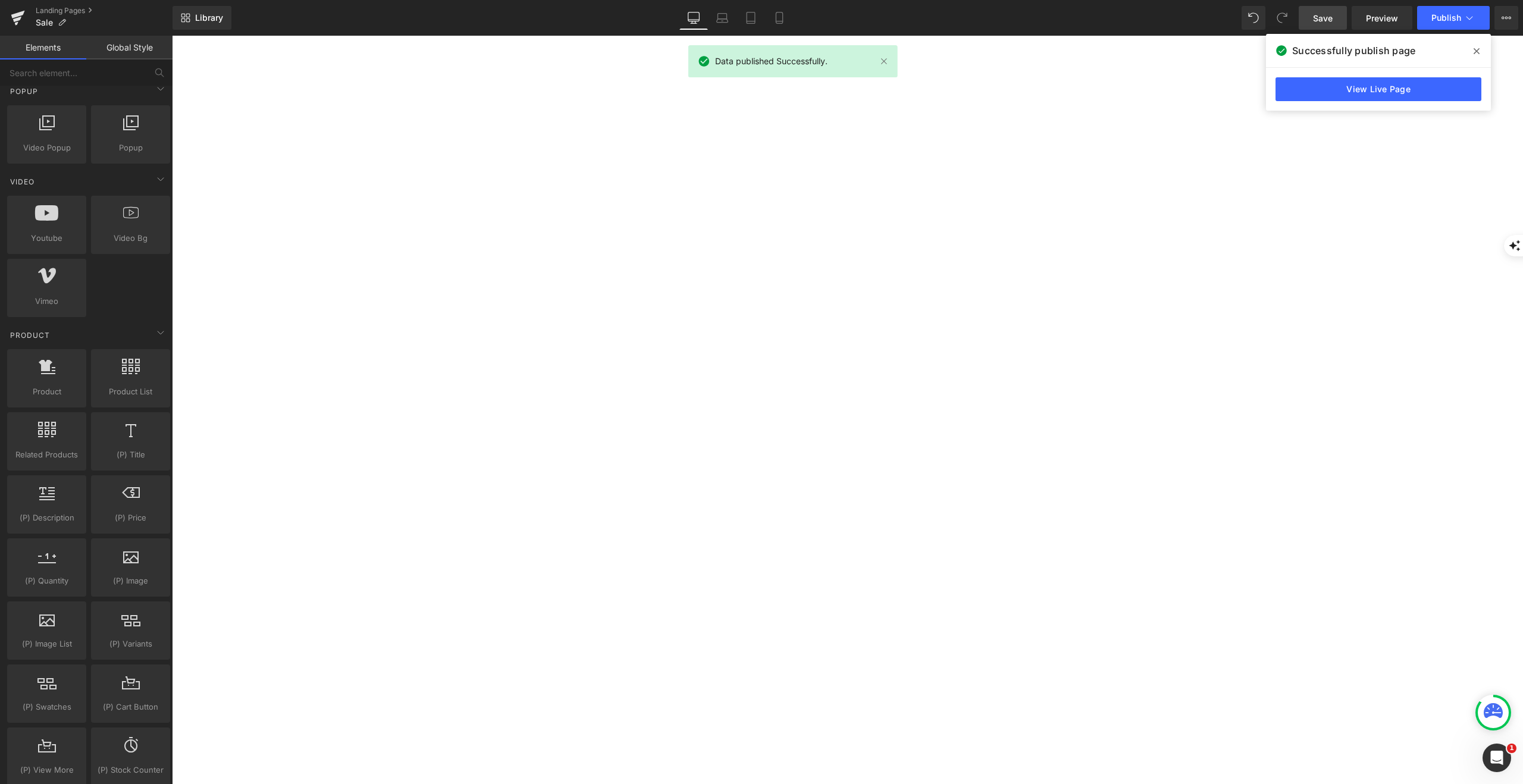
scroll to position [946, 0]
